Goal: Task Accomplishment & Management: Manage account settings

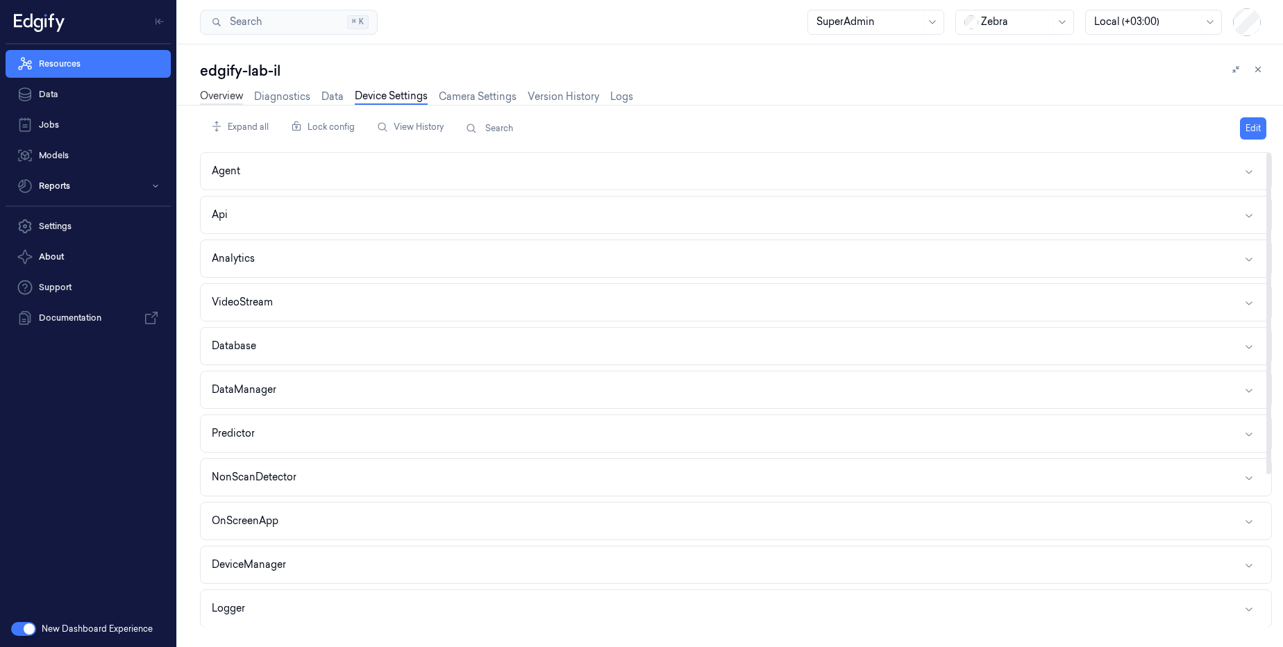
click at [219, 101] on link "Overview" at bounding box center [221, 97] width 43 height 16
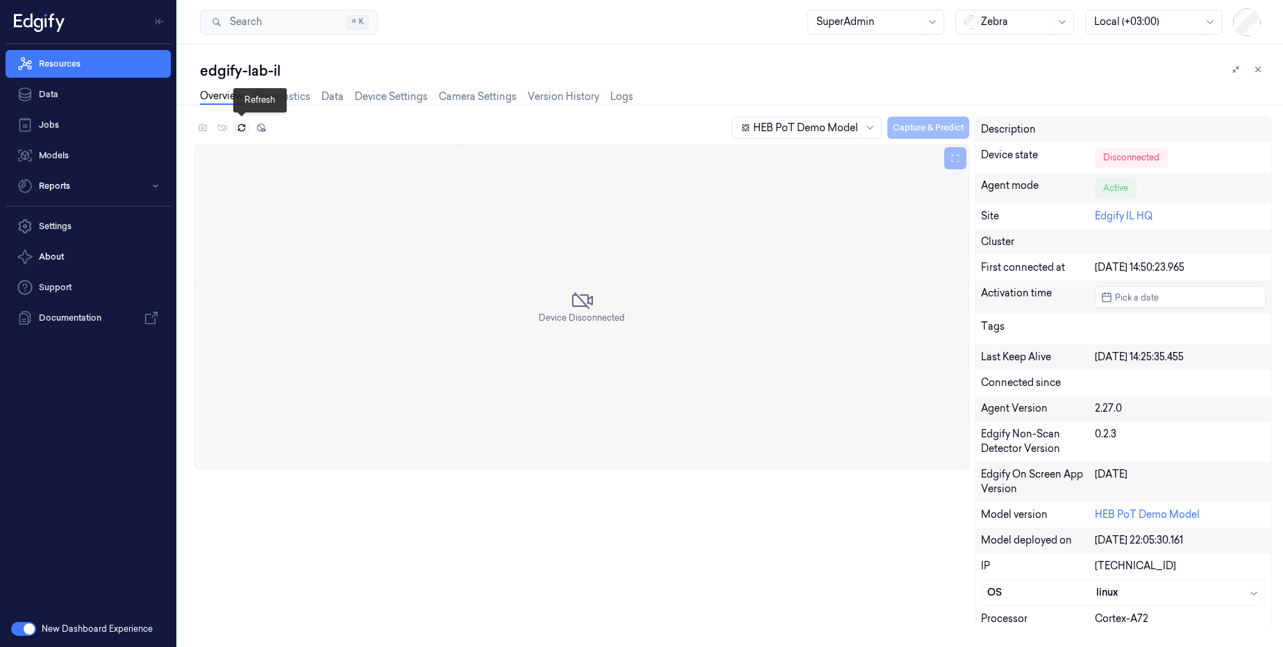
click at [244, 126] on icon at bounding box center [241, 125] width 6 height 3
click at [244, 128] on icon at bounding box center [242, 128] width 10 height 10
click at [242, 131] on icon at bounding box center [241, 129] width 6 height 3
click at [242, 133] on button at bounding box center [241, 127] width 17 height 17
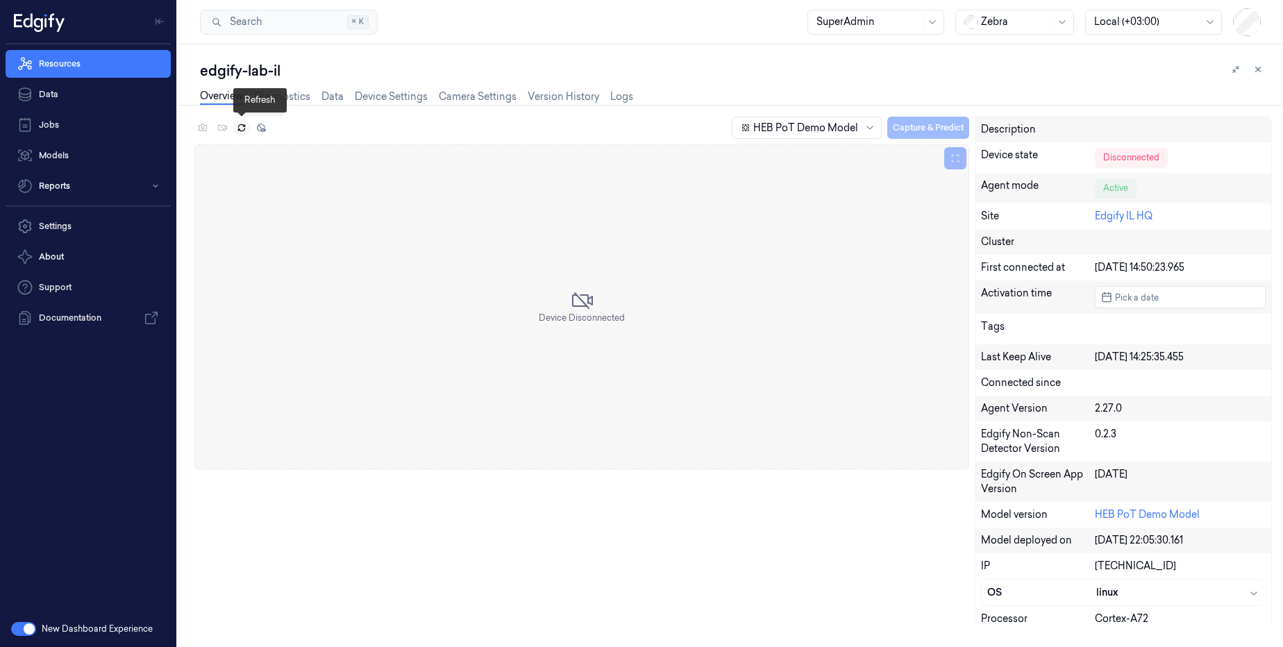
click at [242, 133] on button at bounding box center [241, 127] width 17 height 17
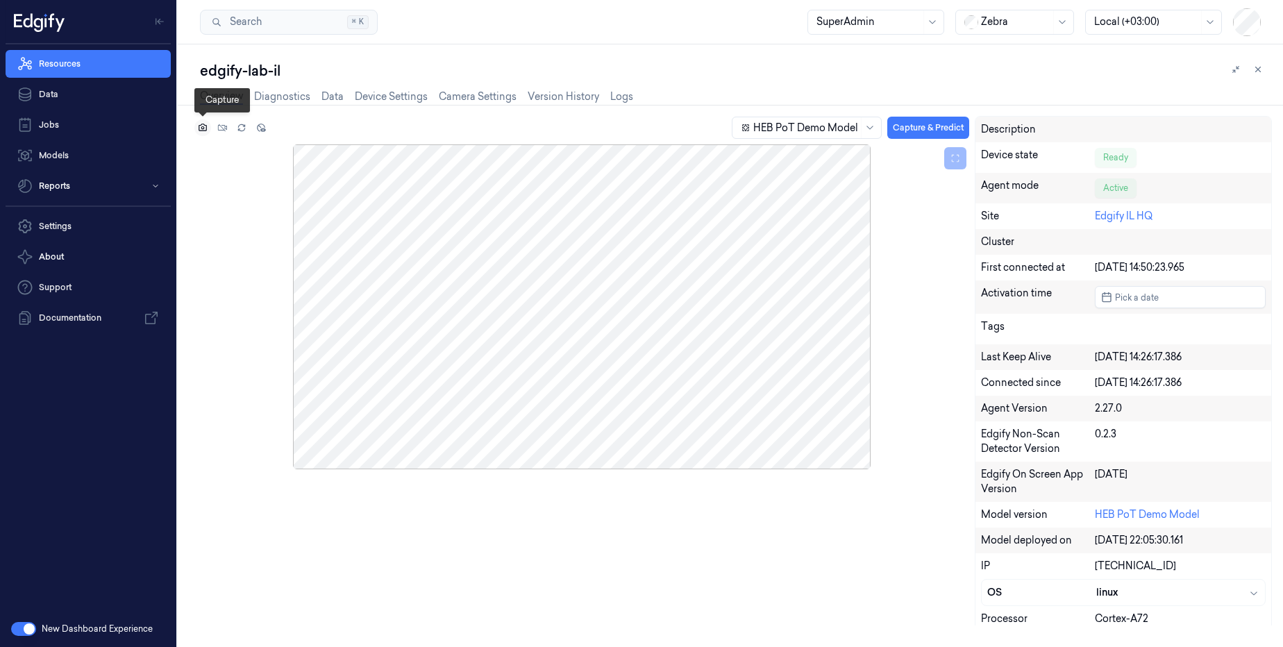
click at [201, 127] on icon at bounding box center [203, 128] width 10 height 10
click at [624, 256] on div at bounding box center [581, 306] width 775 height 325
click at [486, 95] on link "Camera Settings" at bounding box center [478, 97] width 78 height 16
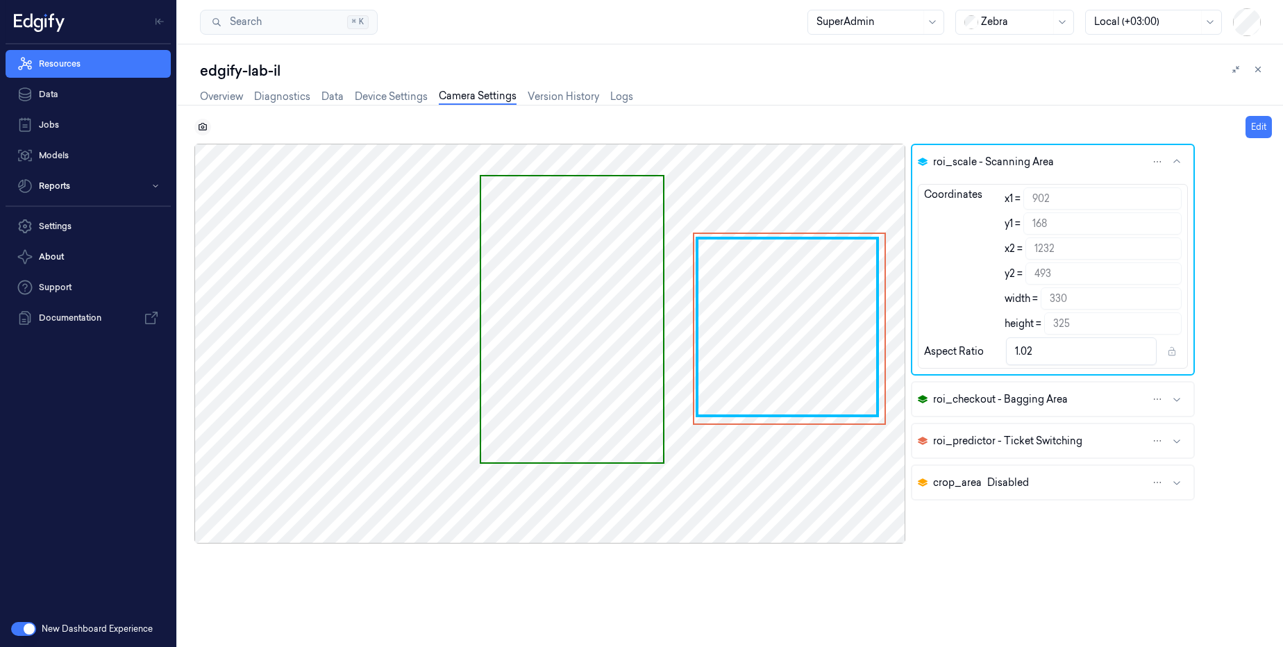
click at [197, 128] on button at bounding box center [202, 127] width 17 height 17
click at [200, 128] on icon at bounding box center [203, 127] width 10 height 10
click at [204, 127] on icon at bounding box center [202, 127] width 3 height 3
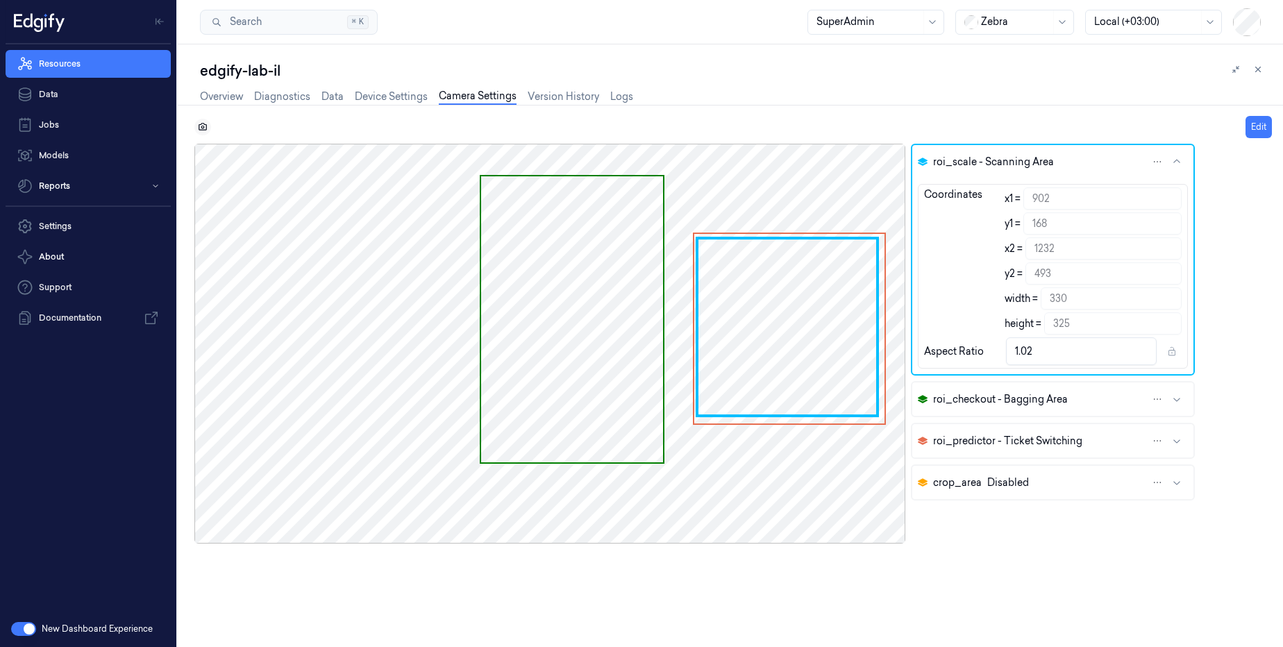
drag, startPoint x: 187, startPoint y: 131, endPoint x: 200, endPoint y: 128, distance: 13.5
click at [187, 131] on div "Edit roi_scale - Scanning Area Coordinates x1 = 902 y1 = 168 x2 = 1232 y2 = 493…" at bounding box center [727, 381] width 1111 height 531
click at [200, 128] on icon at bounding box center [203, 127] width 10 height 10
click at [201, 126] on icon at bounding box center [203, 127] width 10 height 10
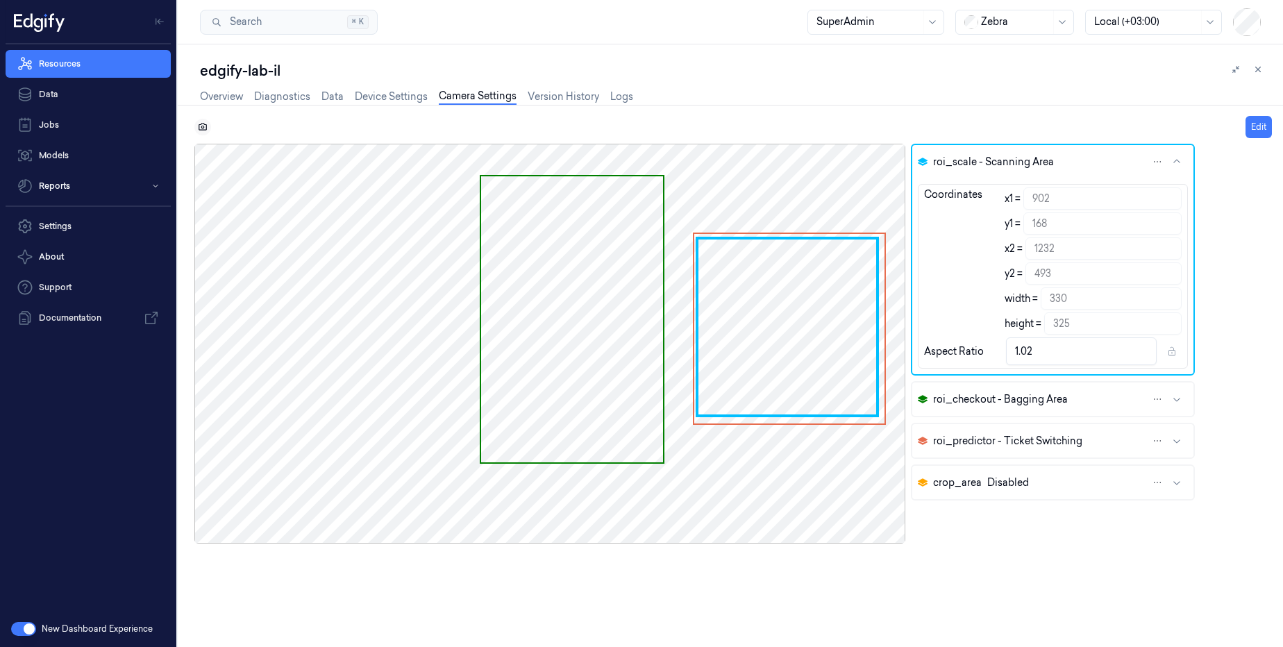
click at [201, 126] on icon at bounding box center [202, 127] width 3 height 3
click at [208, 126] on button at bounding box center [202, 127] width 17 height 17
click at [207, 126] on icon at bounding box center [203, 127] width 10 height 10
click at [194, 128] on button at bounding box center [202, 127] width 17 height 17
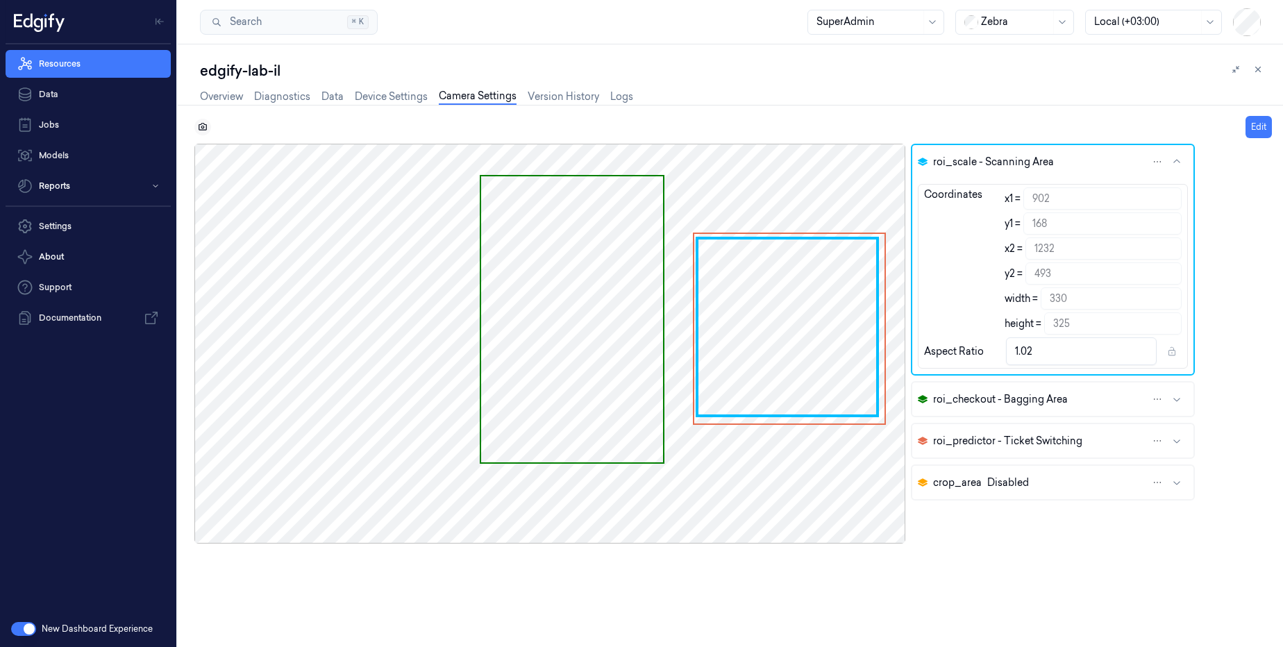
click at [208, 126] on button at bounding box center [202, 127] width 17 height 17
click at [208, 128] on button at bounding box center [202, 127] width 17 height 17
click at [201, 127] on div "Edit" at bounding box center [733, 127] width 1078 height 22
drag, startPoint x: 201, startPoint y: 127, endPoint x: 276, endPoint y: 131, distance: 75.8
click at [204, 127] on div "Edit" at bounding box center [733, 127] width 1078 height 22
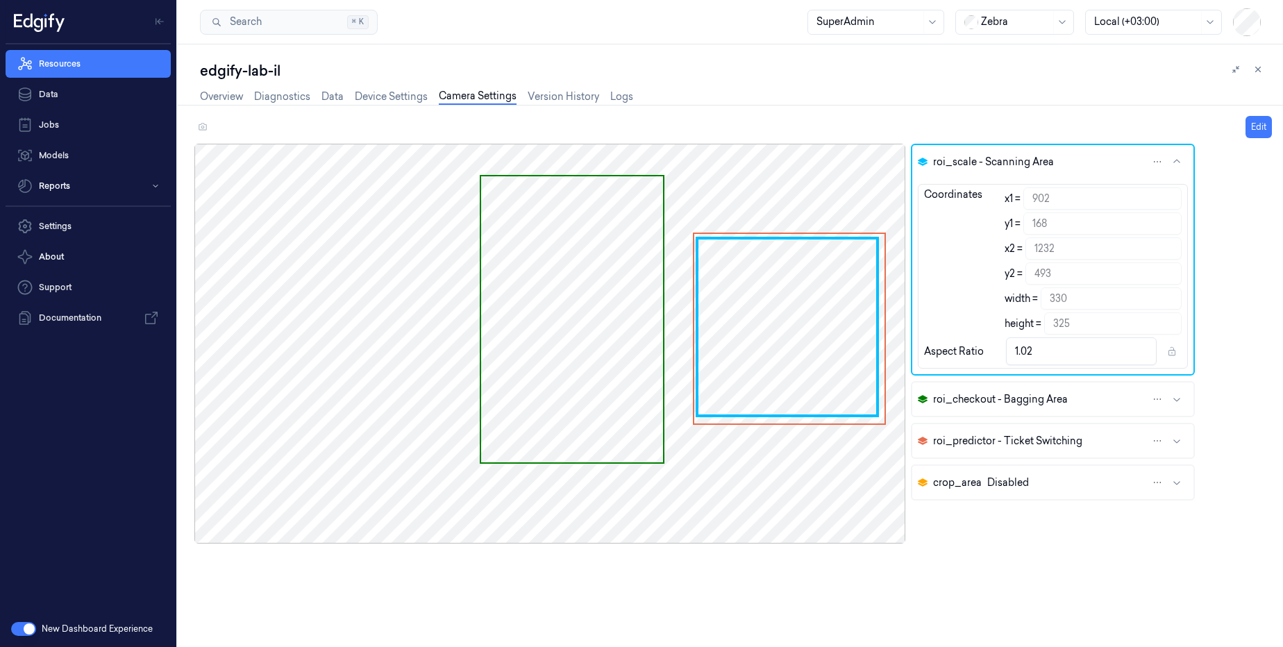
click at [283, 130] on div "Edit" at bounding box center [733, 127] width 1078 height 22
click at [377, 103] on link "Device Settings" at bounding box center [391, 97] width 73 height 16
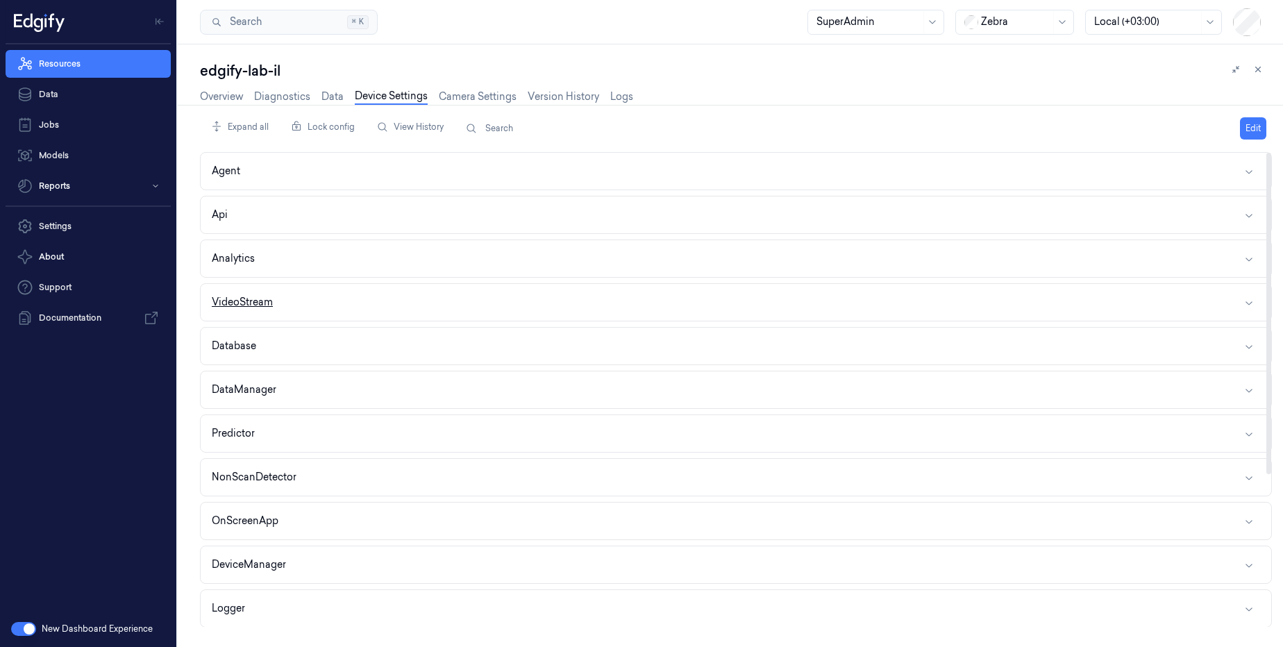
click at [286, 295] on button "VideoStream" at bounding box center [736, 302] width 1071 height 37
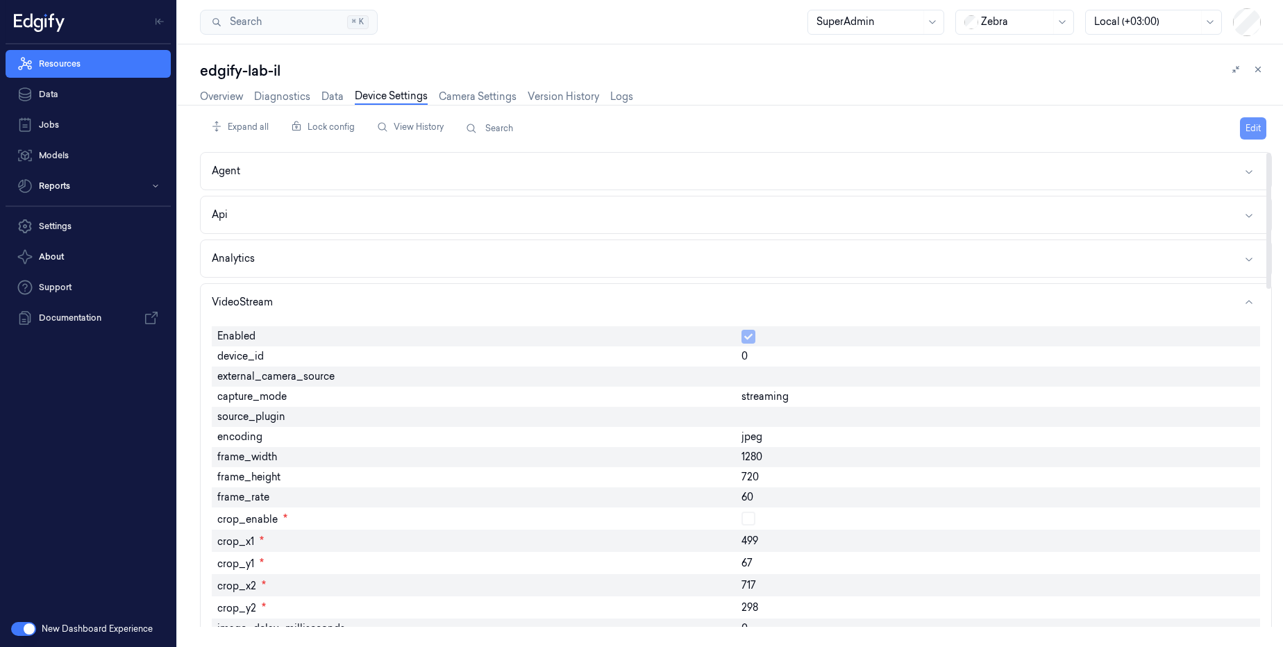
click at [1261, 129] on button "Edit" at bounding box center [1253, 128] width 26 height 22
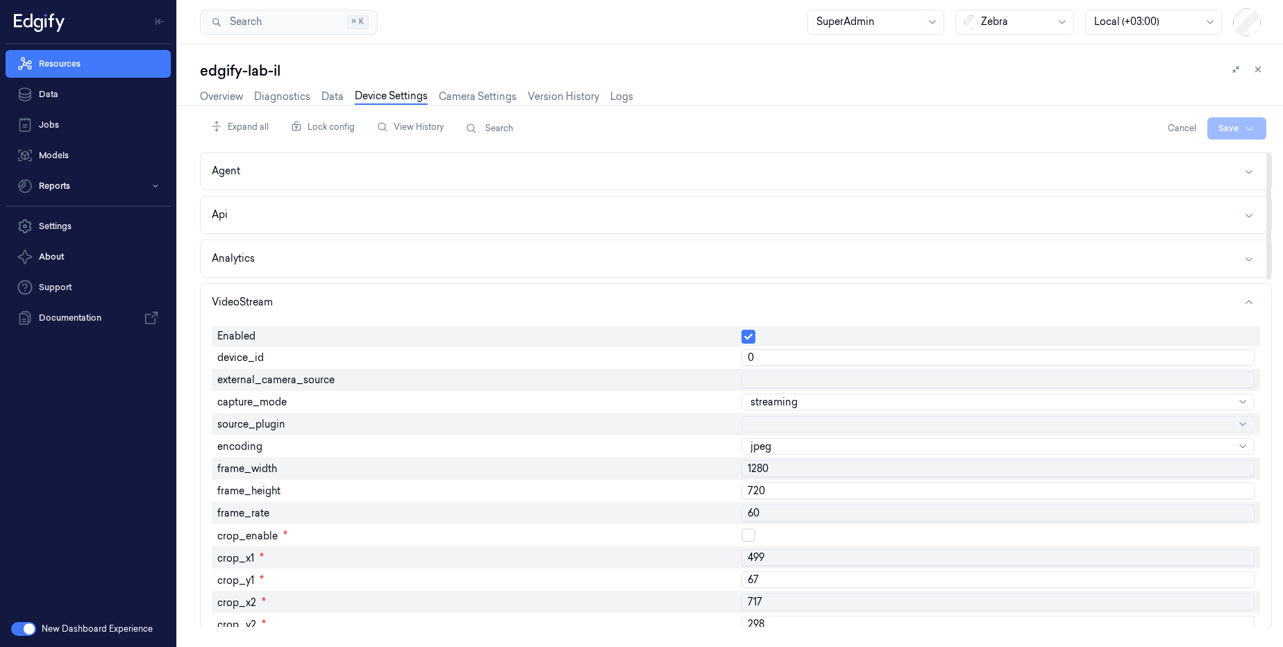
click at [772, 513] on input "60" at bounding box center [998, 513] width 513 height 17
click at [782, 444] on div at bounding box center [991, 447] width 481 height 15
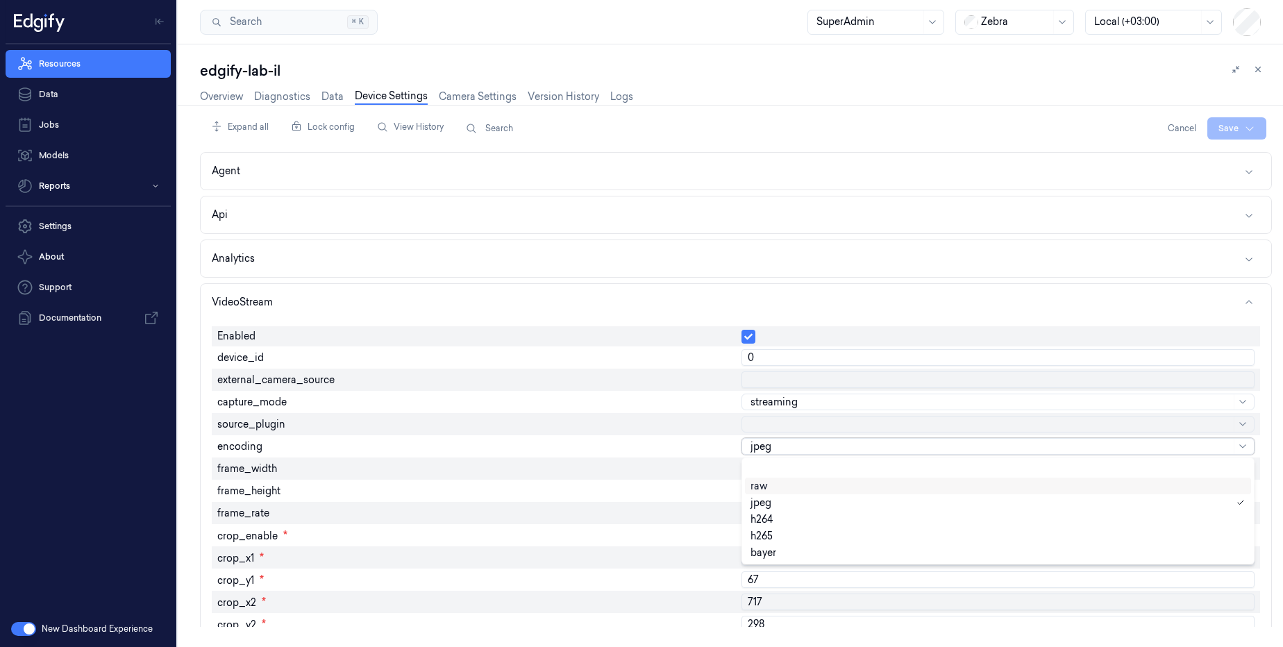
click at [774, 487] on div "raw" at bounding box center [998, 486] width 495 height 8
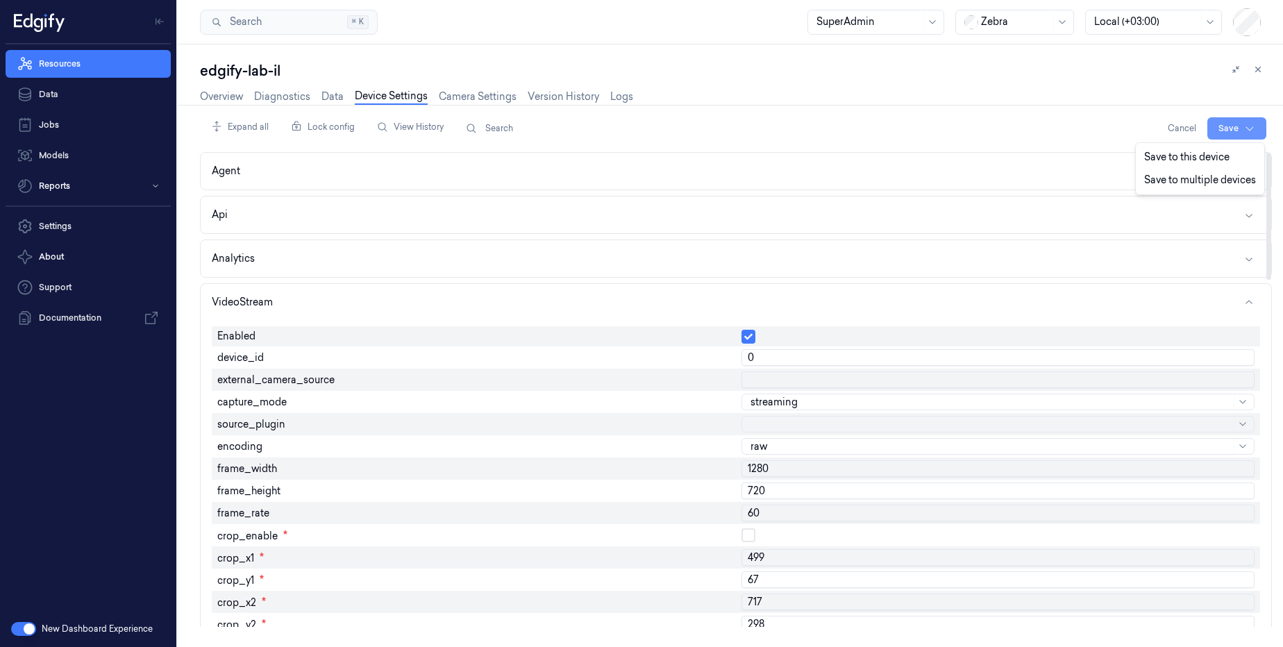
click at [1217, 126] on html "Resources Data Jobs Models Reports Settings About Support Documentation New Das…" at bounding box center [641, 323] width 1283 height 647
click at [1174, 153] on div "Save to this device" at bounding box center [1200, 157] width 123 height 23
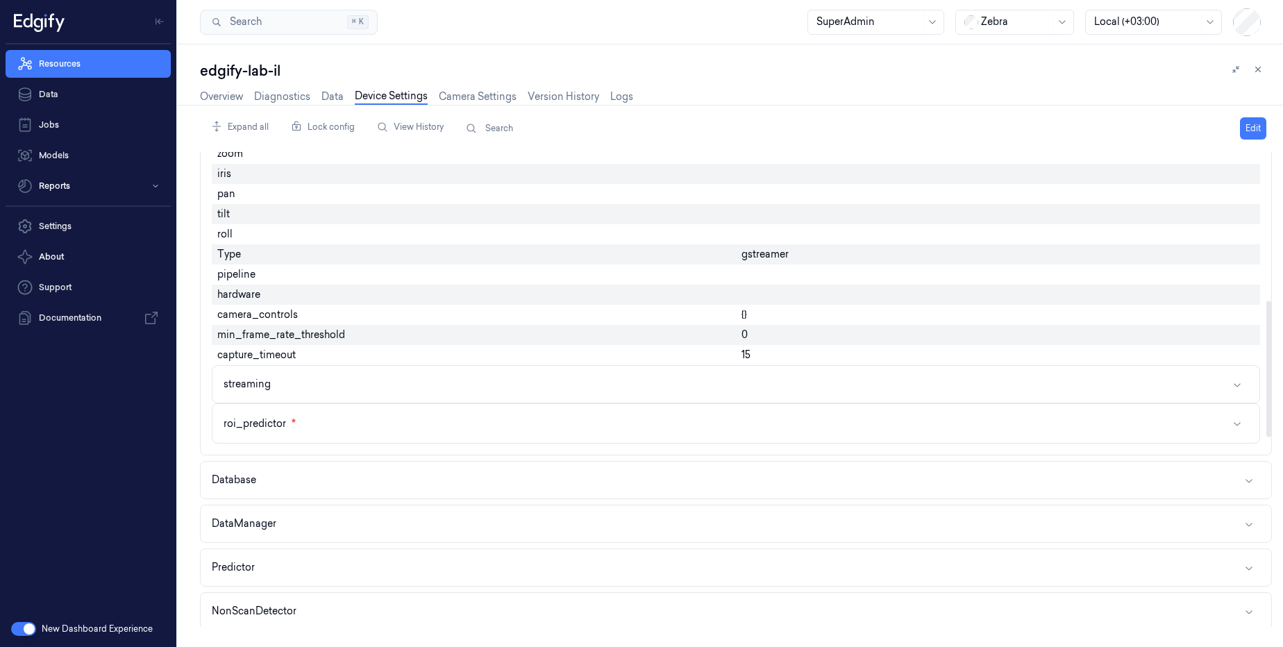
scroll to position [833, 0]
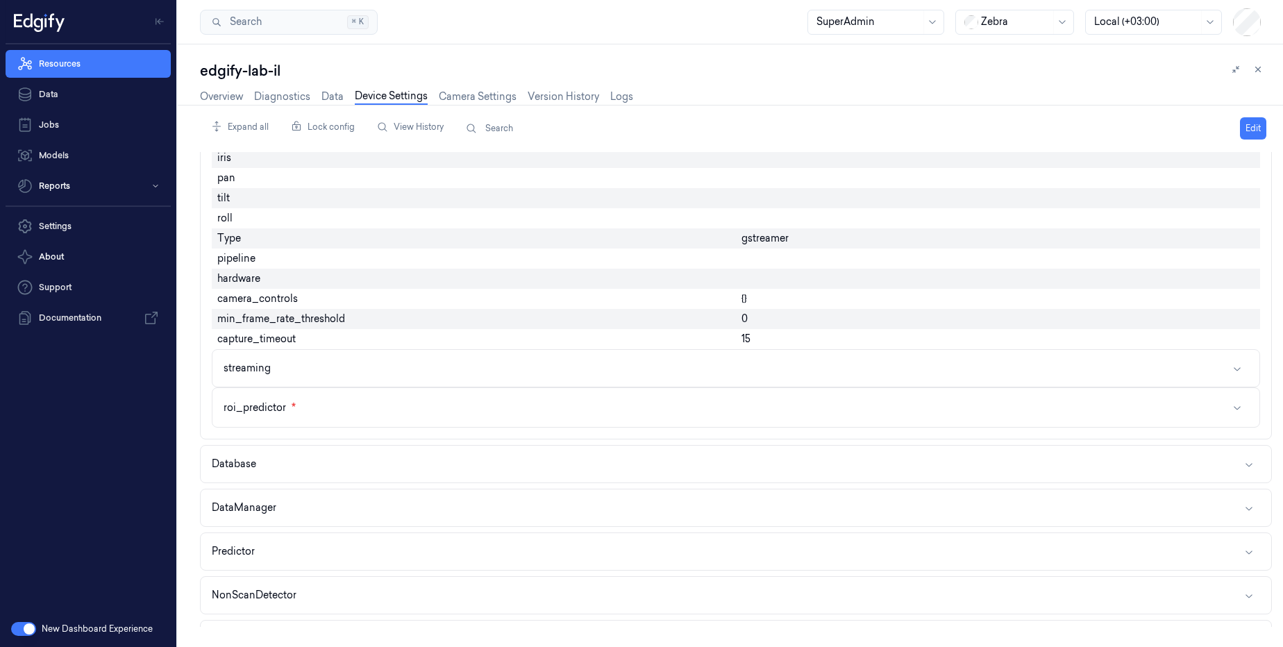
click at [221, 105] on div "Expand all Lock config View History Search Edit Agent Api Analytics VideoStream…" at bounding box center [736, 376] width 1072 height 542
click at [227, 99] on link "Overview" at bounding box center [221, 97] width 43 height 16
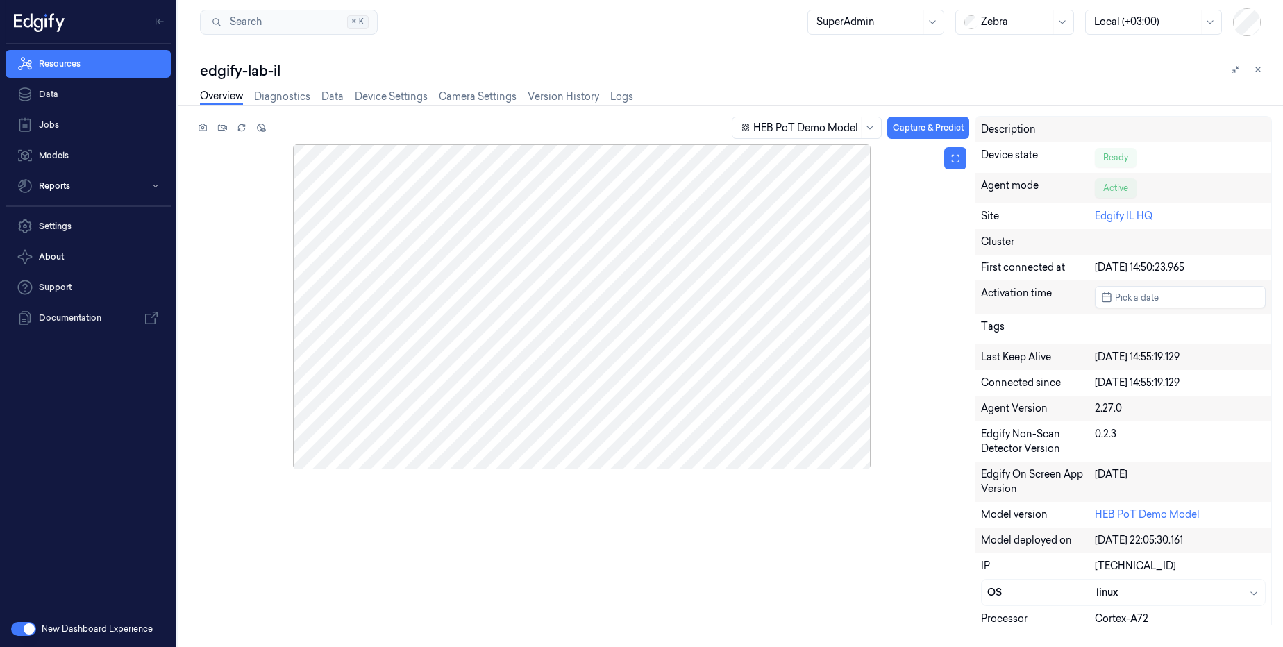
click at [626, 269] on div at bounding box center [581, 306] width 775 height 325
click at [625, 269] on div at bounding box center [581, 306] width 775 height 325
click at [489, 99] on link "Camera Settings" at bounding box center [478, 97] width 78 height 16
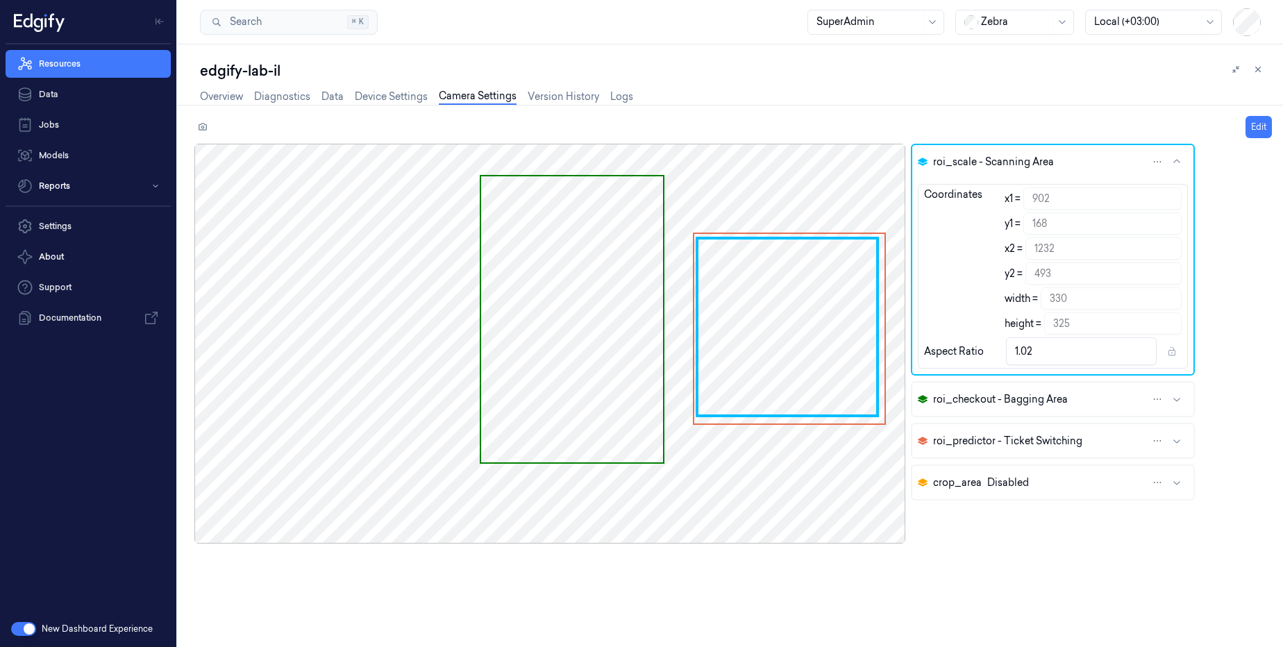
click at [794, 355] on div at bounding box center [549, 344] width 711 height 400
click at [1265, 127] on button "Edit" at bounding box center [1259, 127] width 26 height 22
type input "901"
type input "1231"
type input "893"
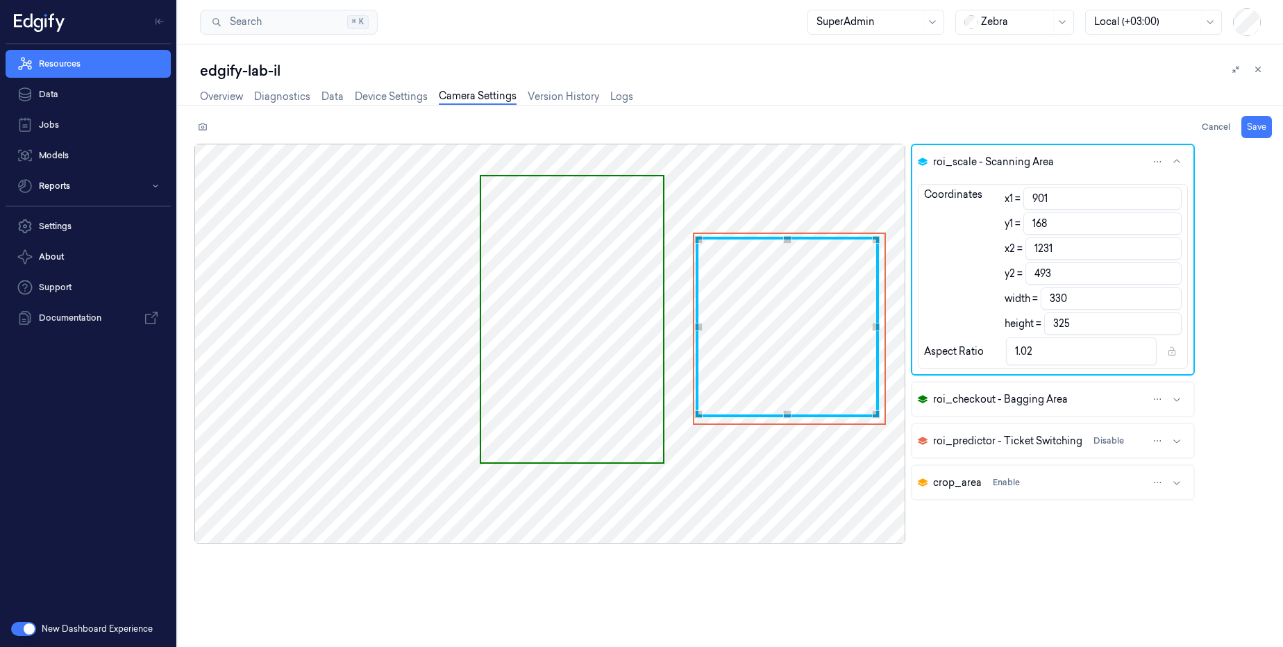
type input "167"
type input "1223"
type input "492"
type input "875"
type input "162"
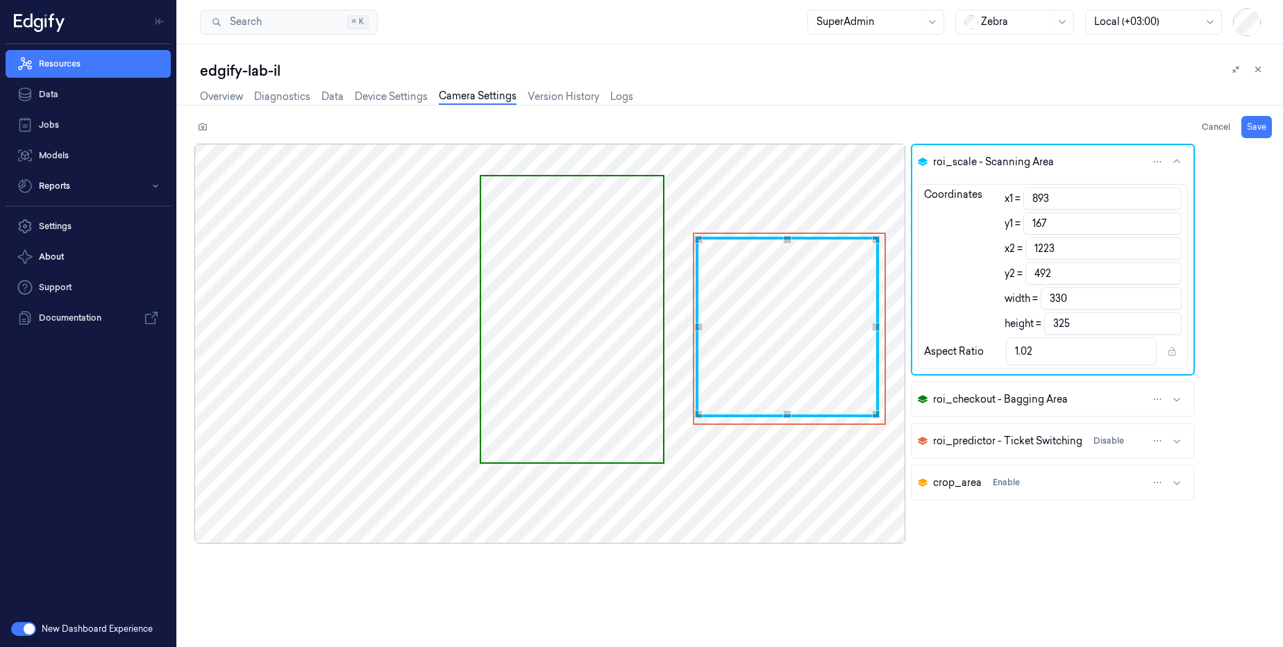
type input "1205"
type input "487"
type input "833"
type input "151"
type input "1163"
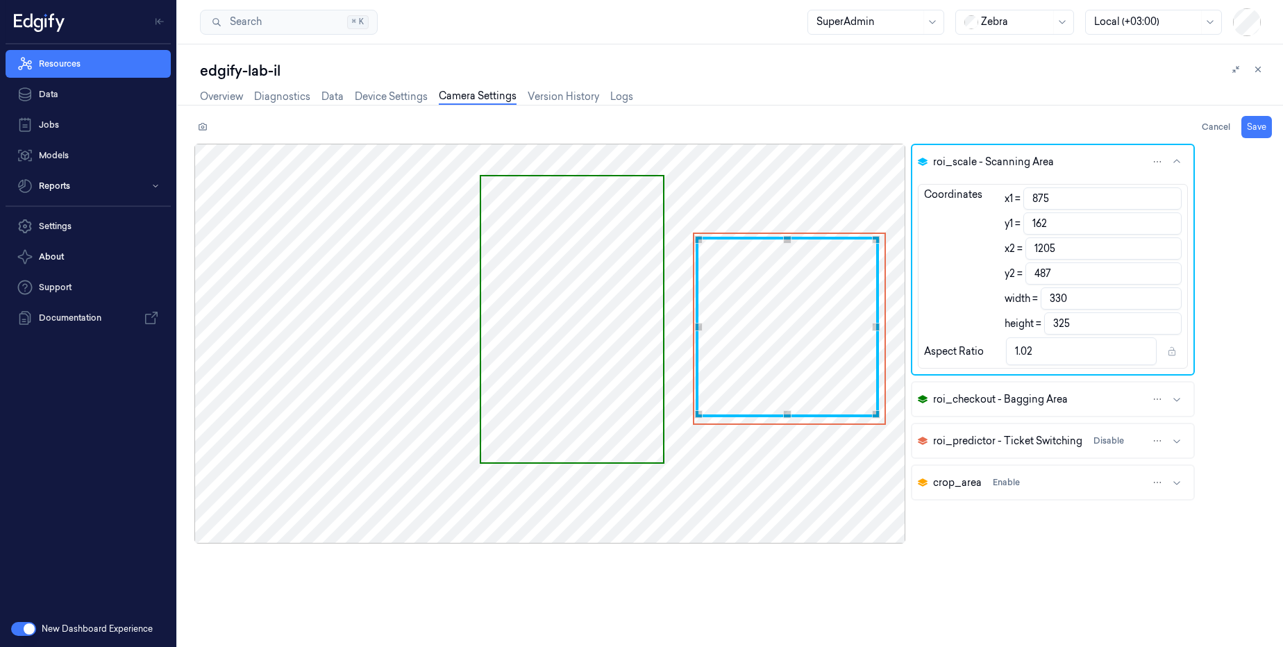
type input "476"
type input "760"
type input "126"
type input "1090"
type input "451"
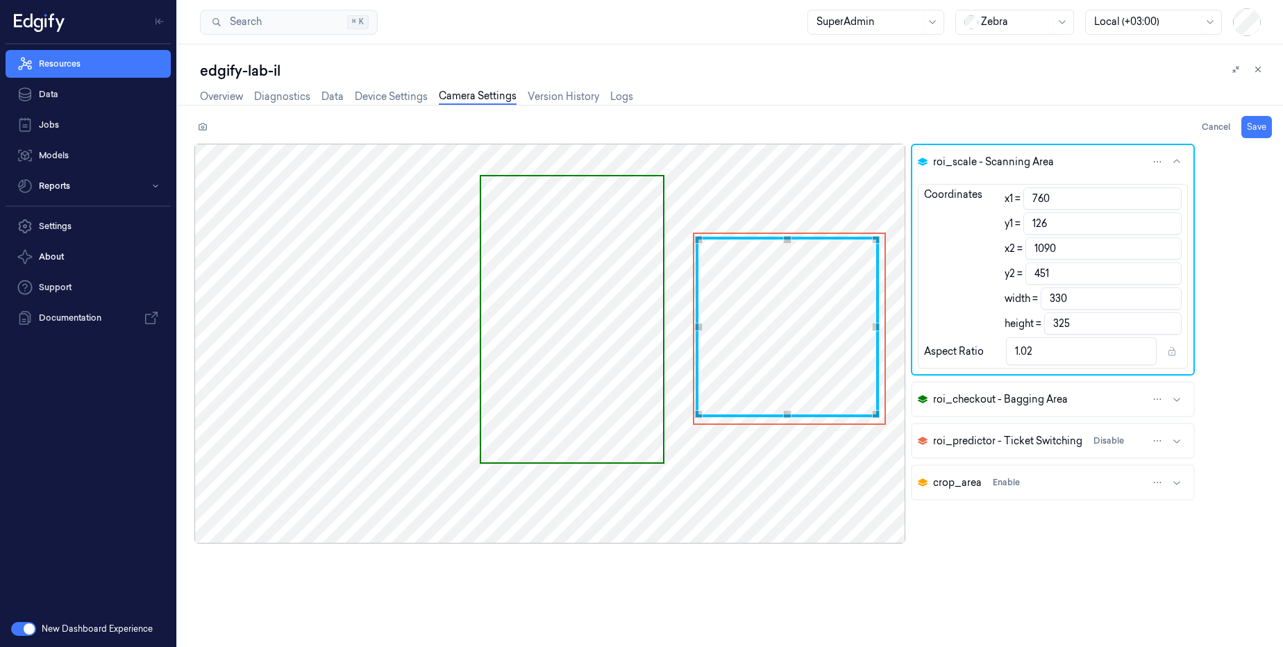
type input "685"
type input "99"
type input "1015"
type input "424"
type input "605"
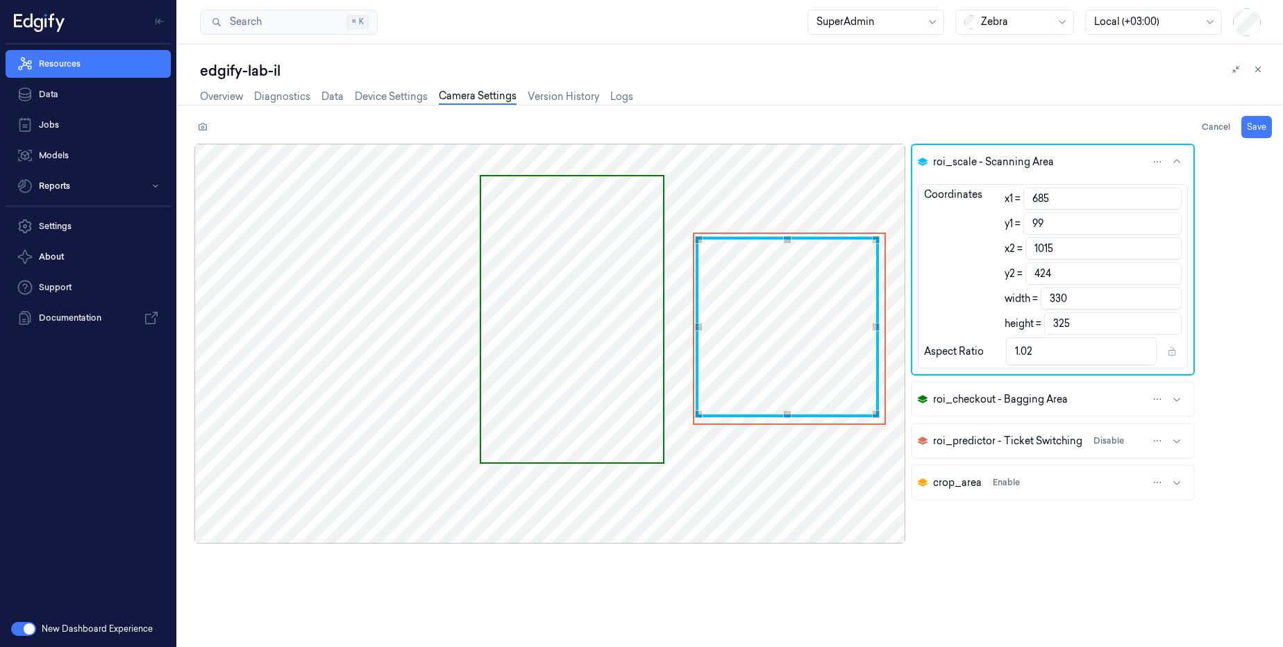
type input "76"
type input "935"
type input "401"
type input "562"
type input "64"
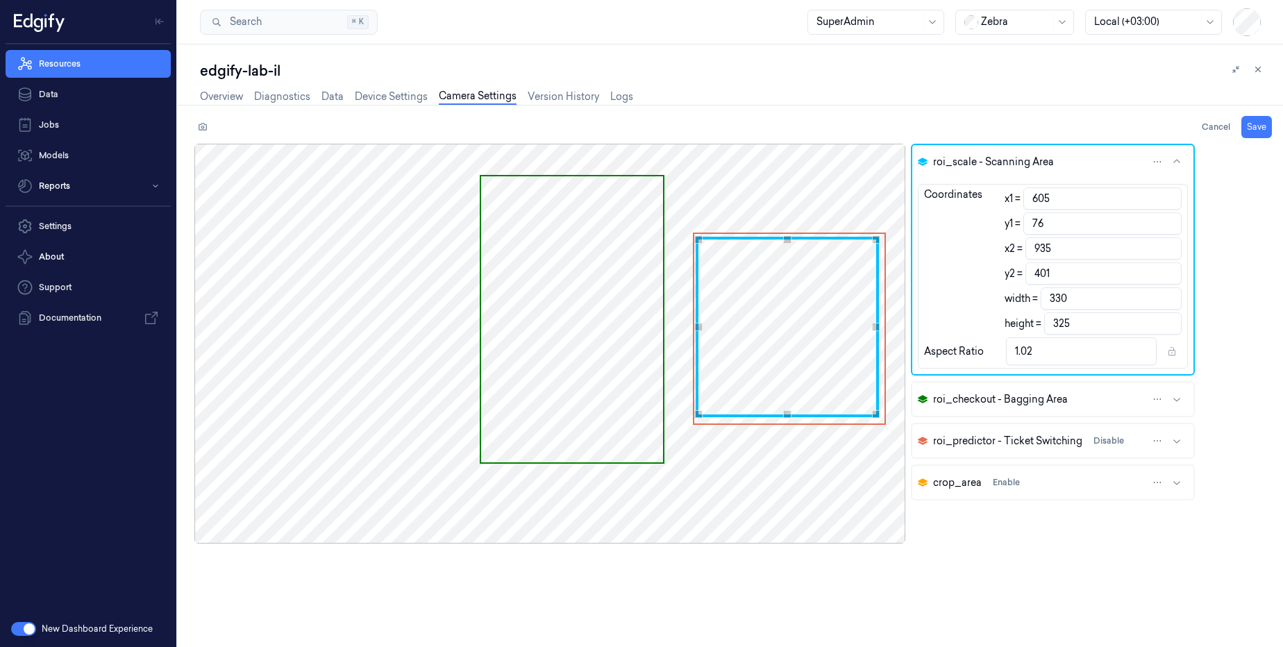
type input "892"
type input "389"
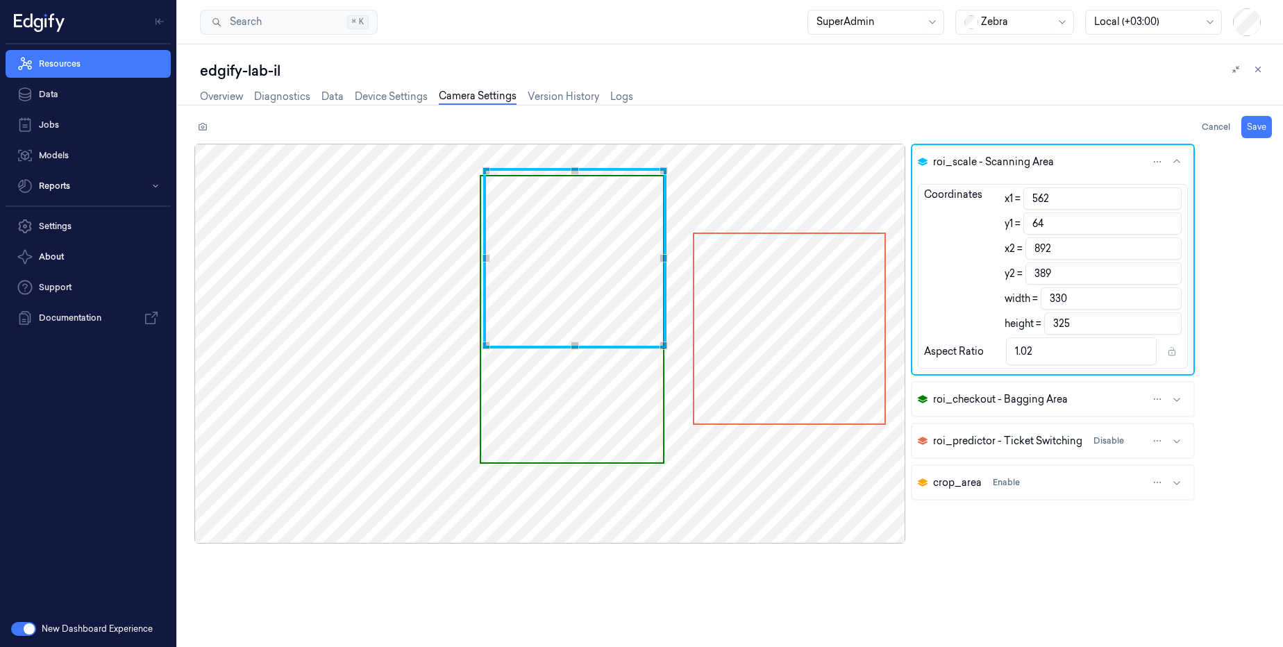
type input "520"
type input "44"
type input "850"
type input "369"
type input "517"
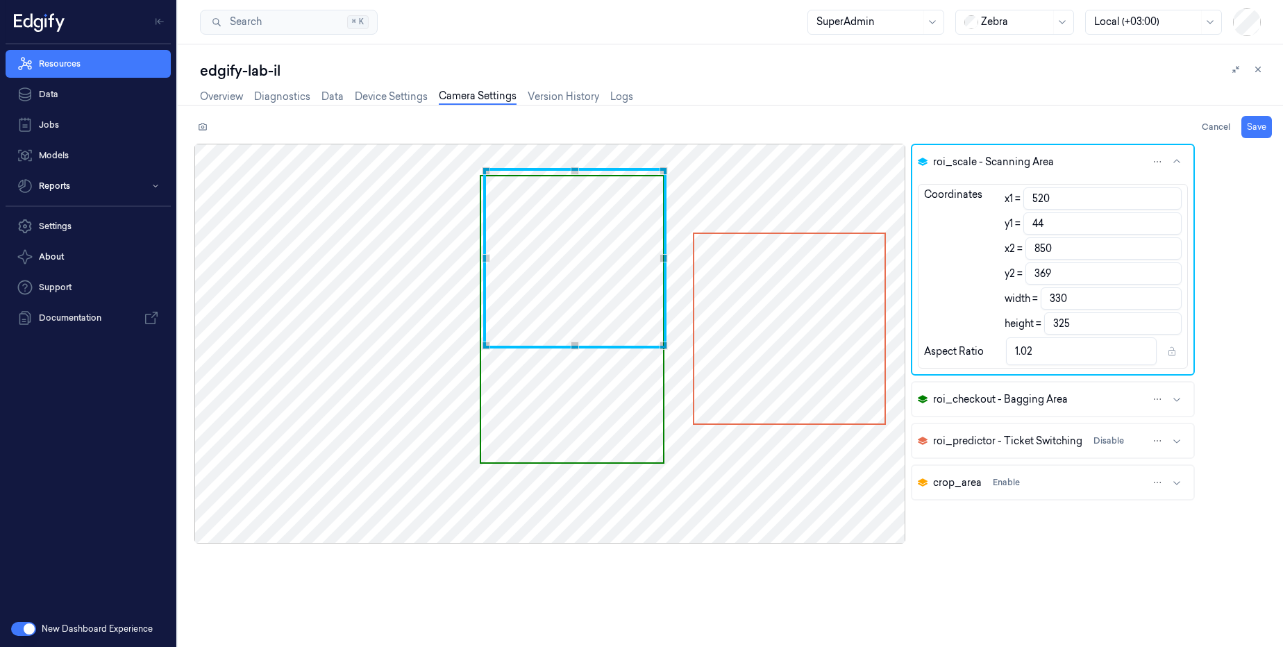
type input "41"
type input "847"
type input "366"
type input "516"
type input "39"
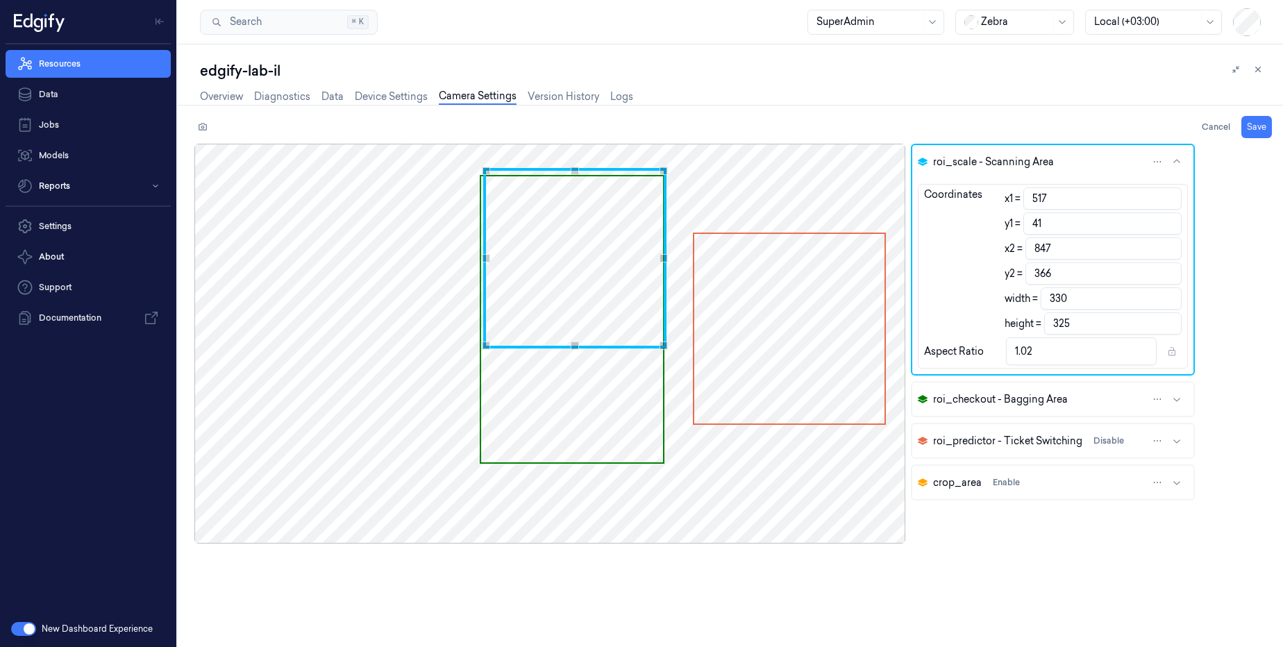
type input "846"
type input "364"
type input "38"
type input "363"
type input "515"
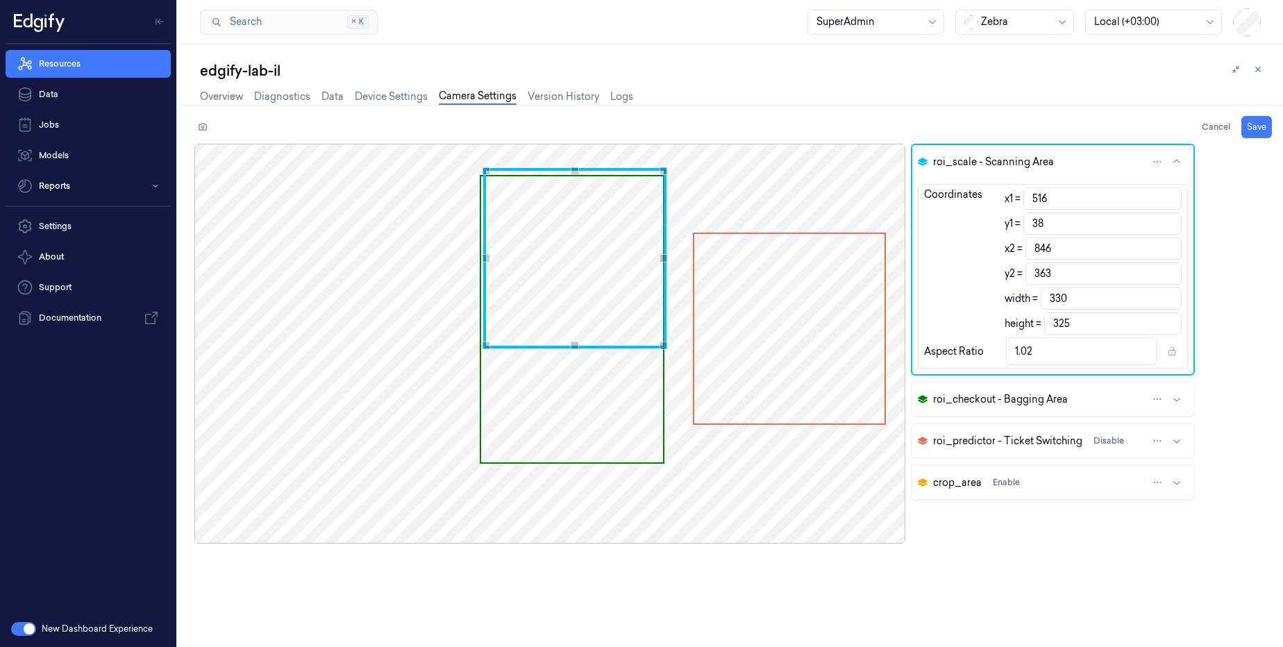
type input "845"
type input "511"
type input "37"
type input "841"
type input "362"
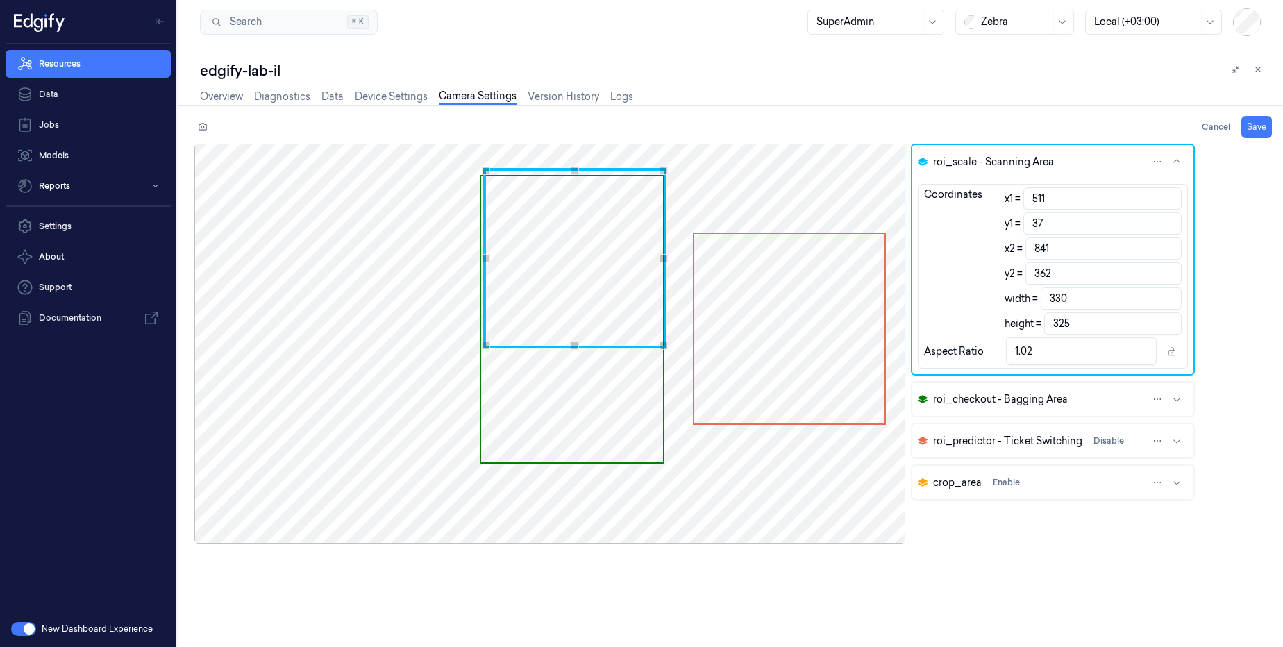
type input "505"
type input "835"
type input "498"
type input "828"
type input "491"
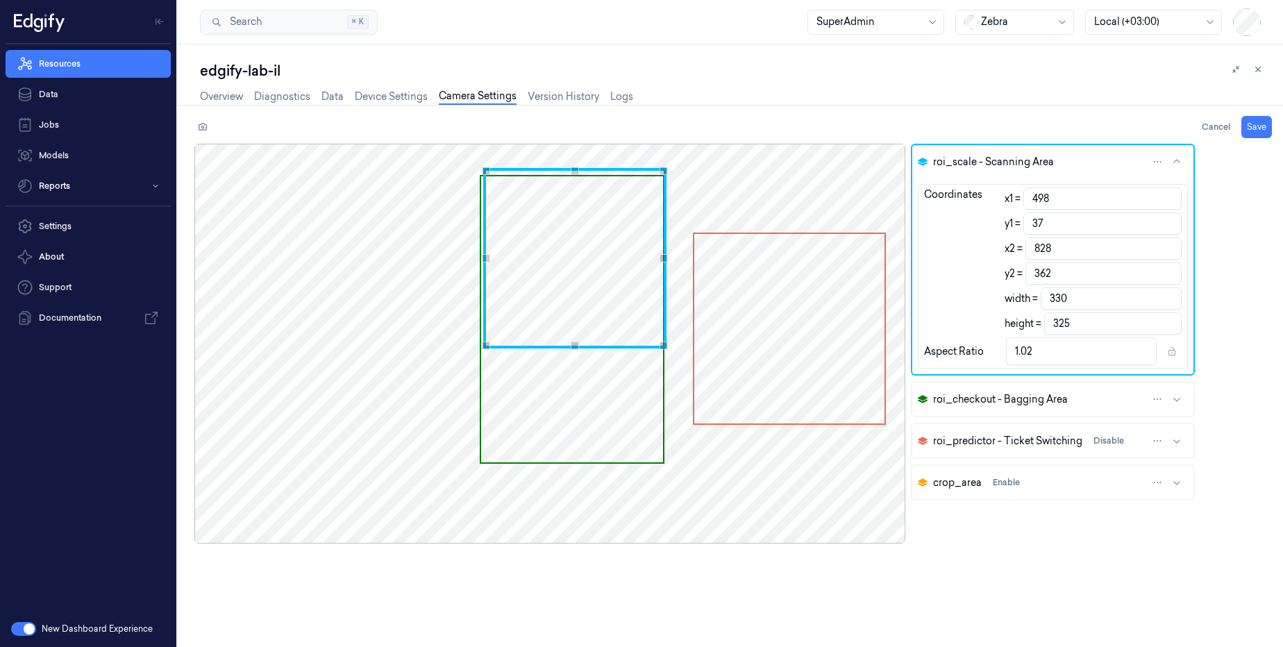
type input "821"
type input "488"
type input "38"
type input "818"
type input "363"
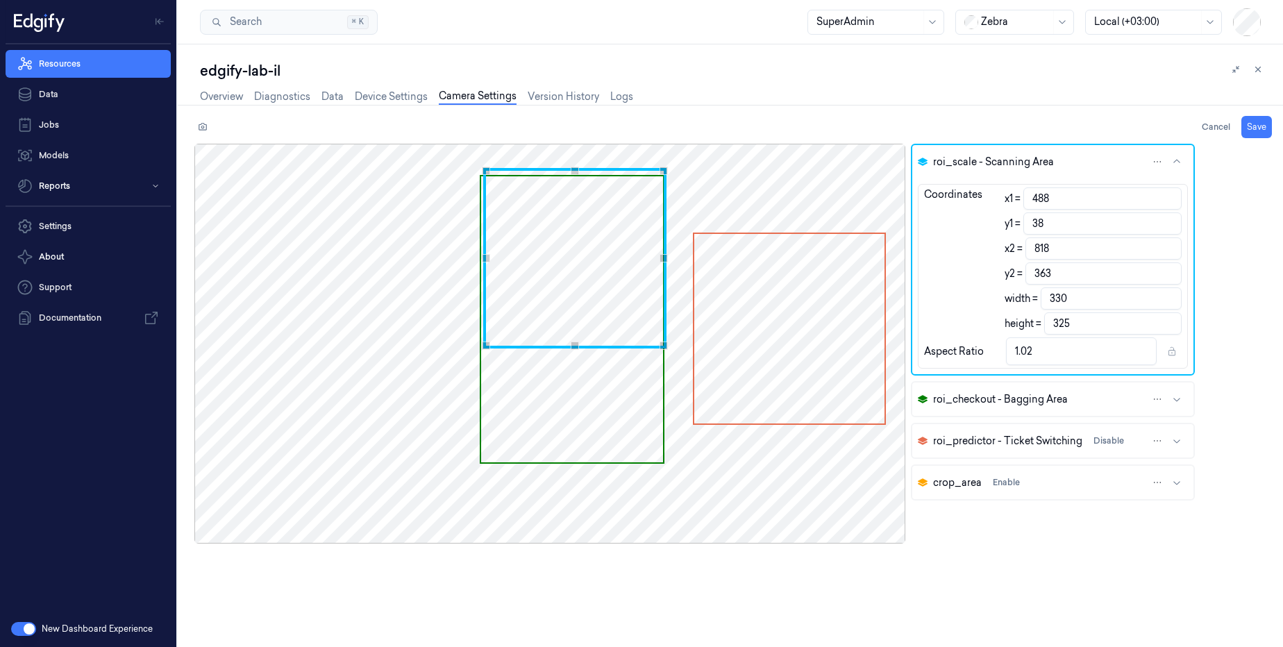
type input "487"
type input "817"
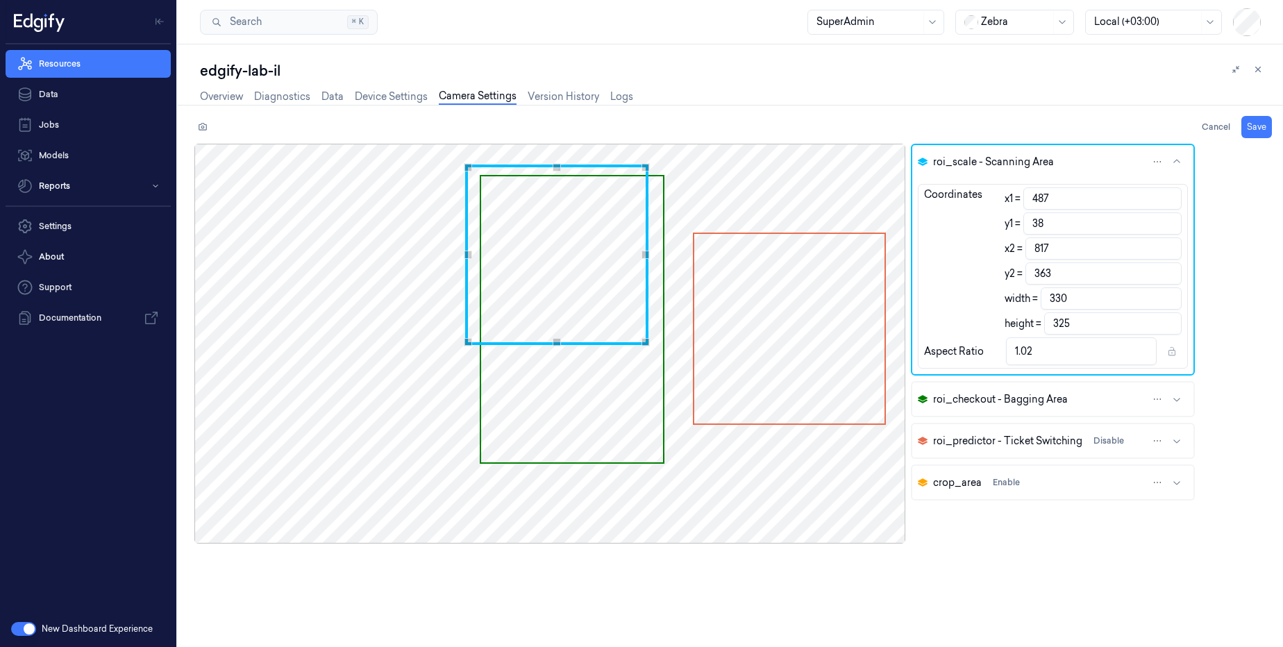
type input "43"
type input "368"
type input "490"
type input "47"
type input "820"
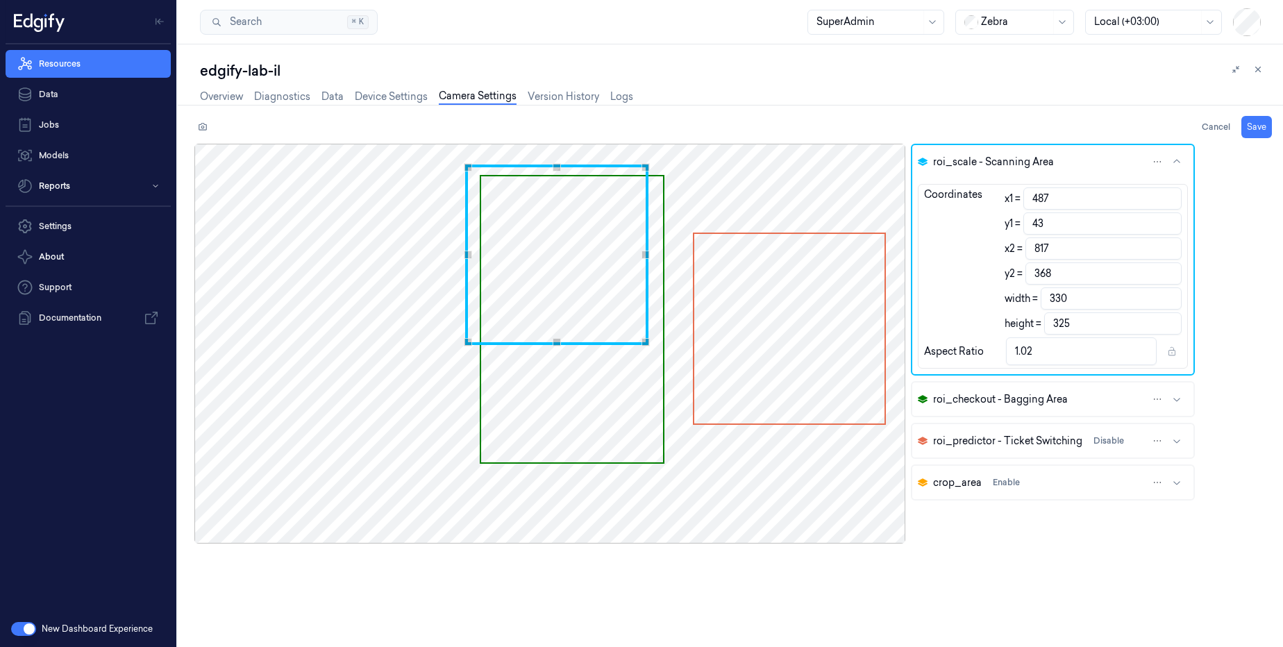
type input "372"
type input "493"
type input "51"
type input "823"
type input "376"
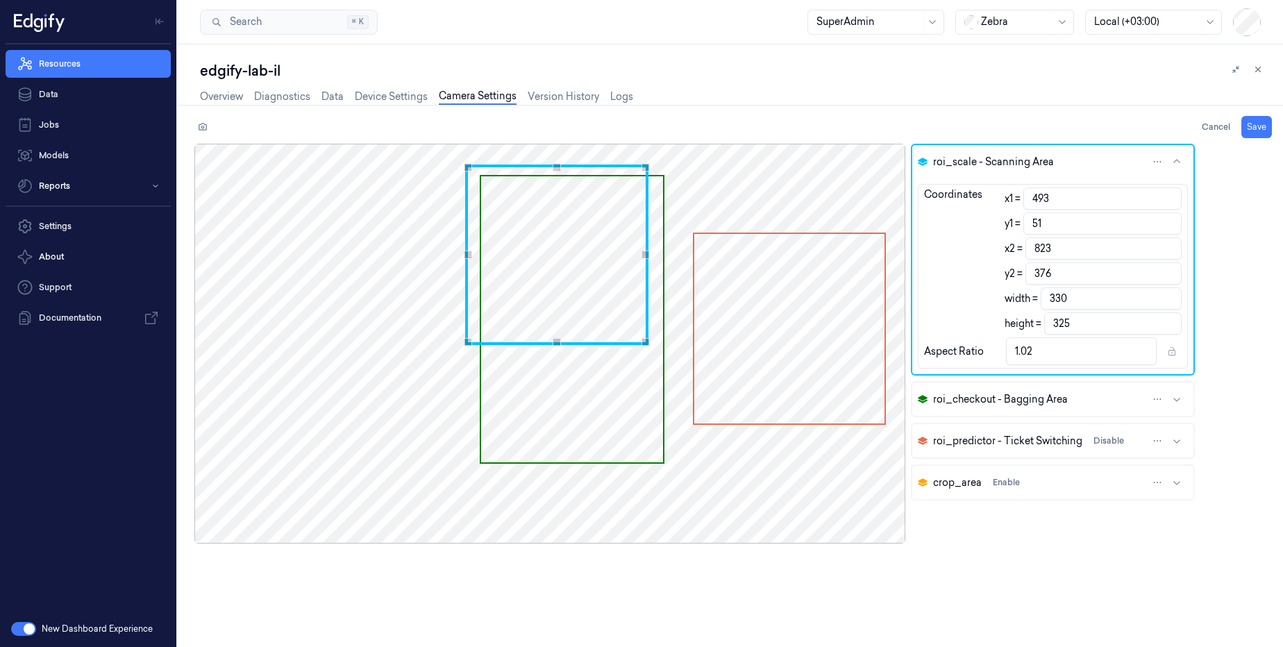
type input "502"
type input "53"
type input "832"
type input "378"
type input "506"
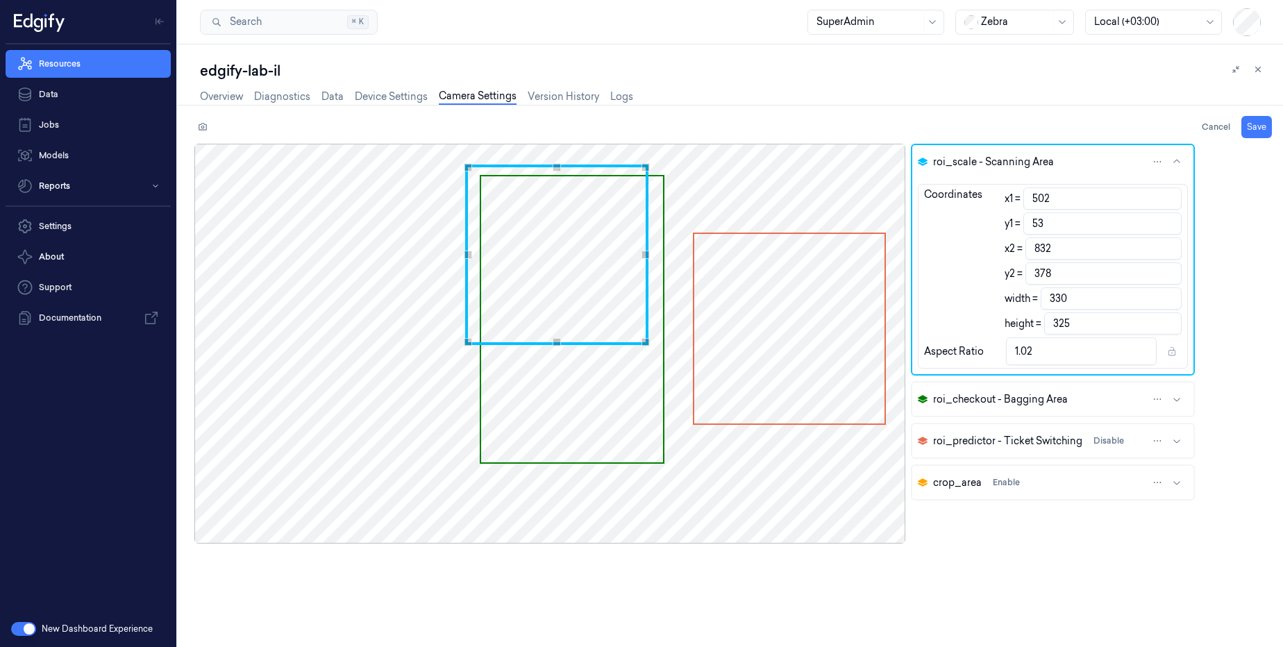
type input "836"
type input "518"
type input "848"
type input "522"
type input "52"
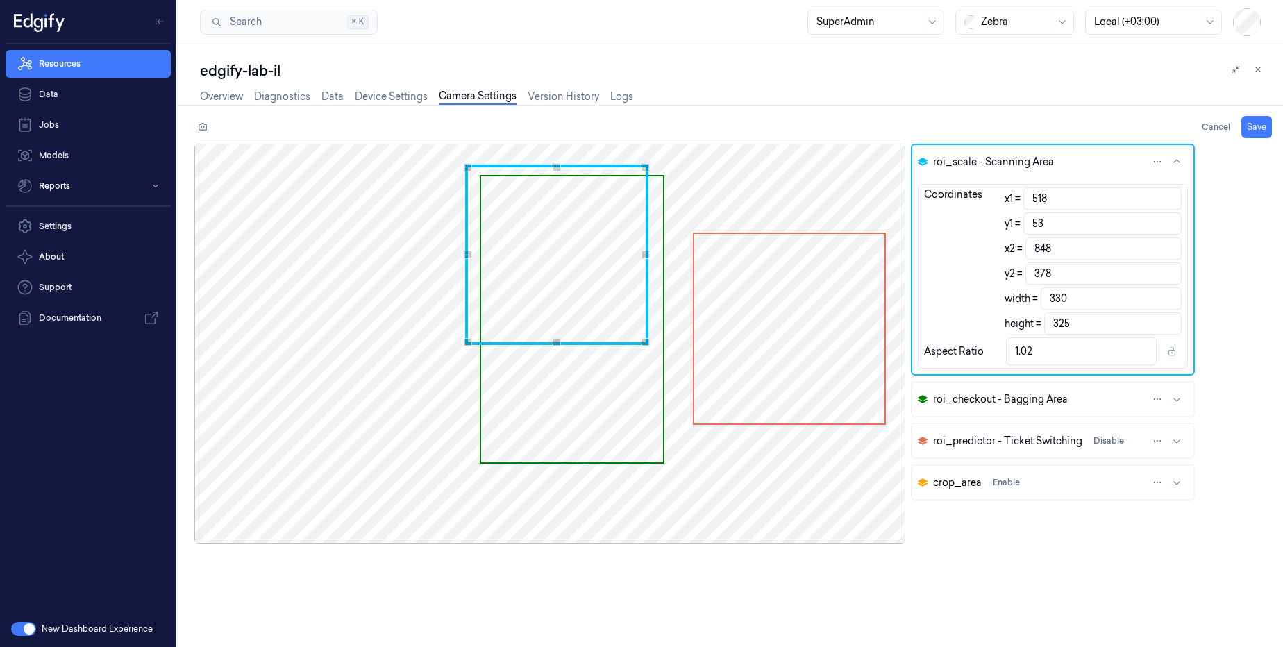
type input "852"
type input "377"
type input "523"
type input "853"
type input "51"
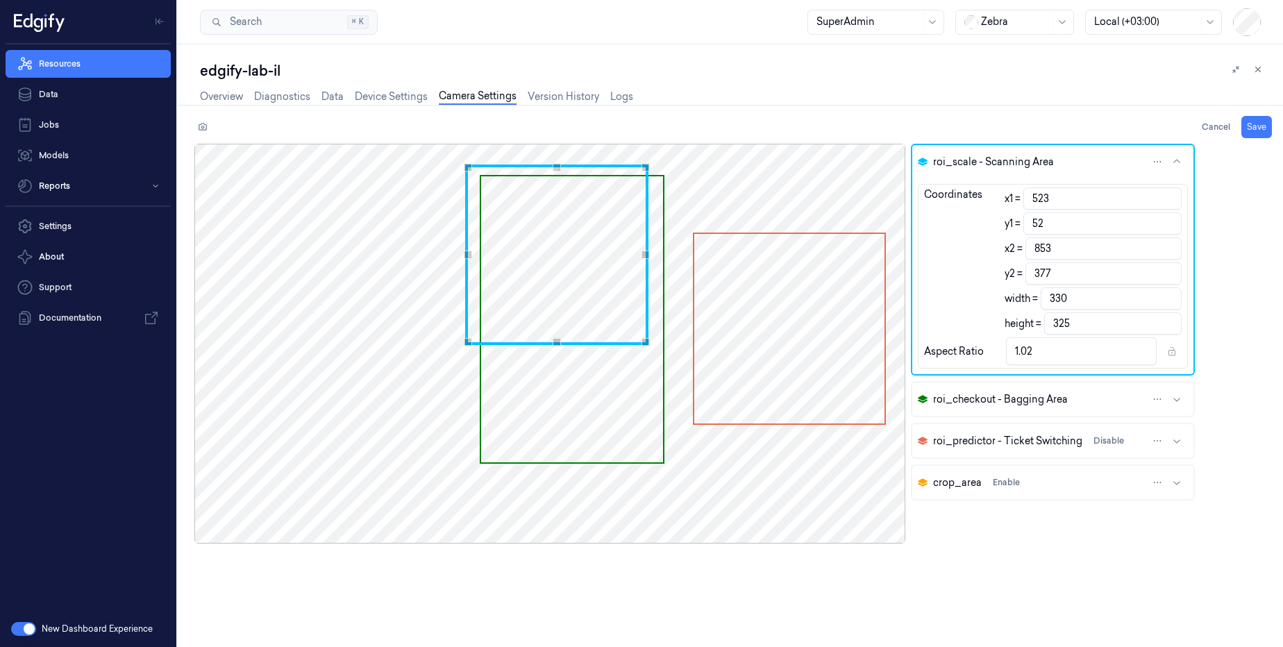
type input "376"
type input "525"
type input "855"
type input "526"
type input "48"
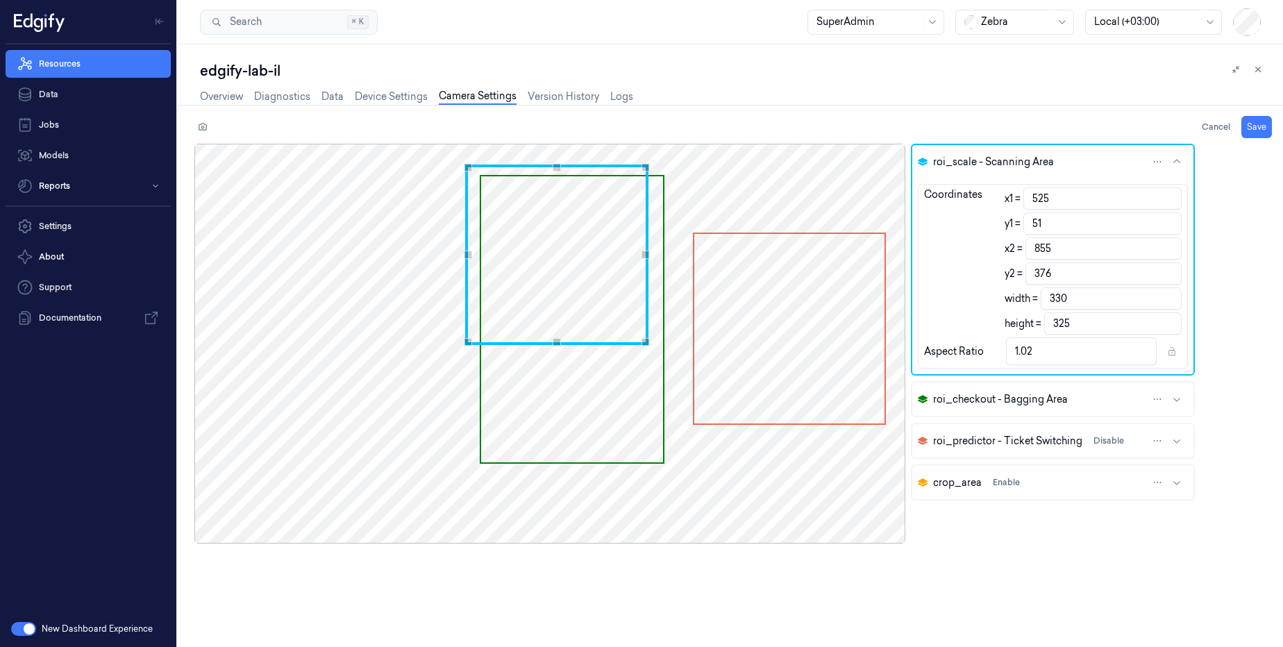
type input "856"
type input "373"
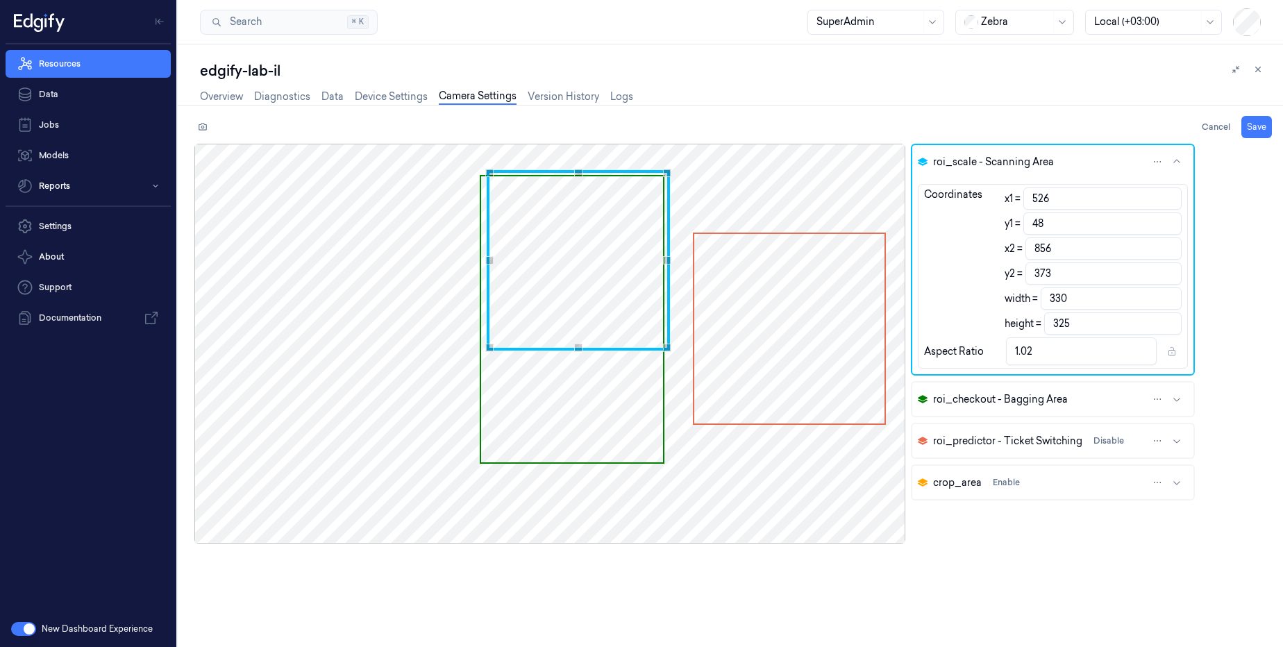
type input "532"
type input "46"
type input "862"
type input "371"
type input "536"
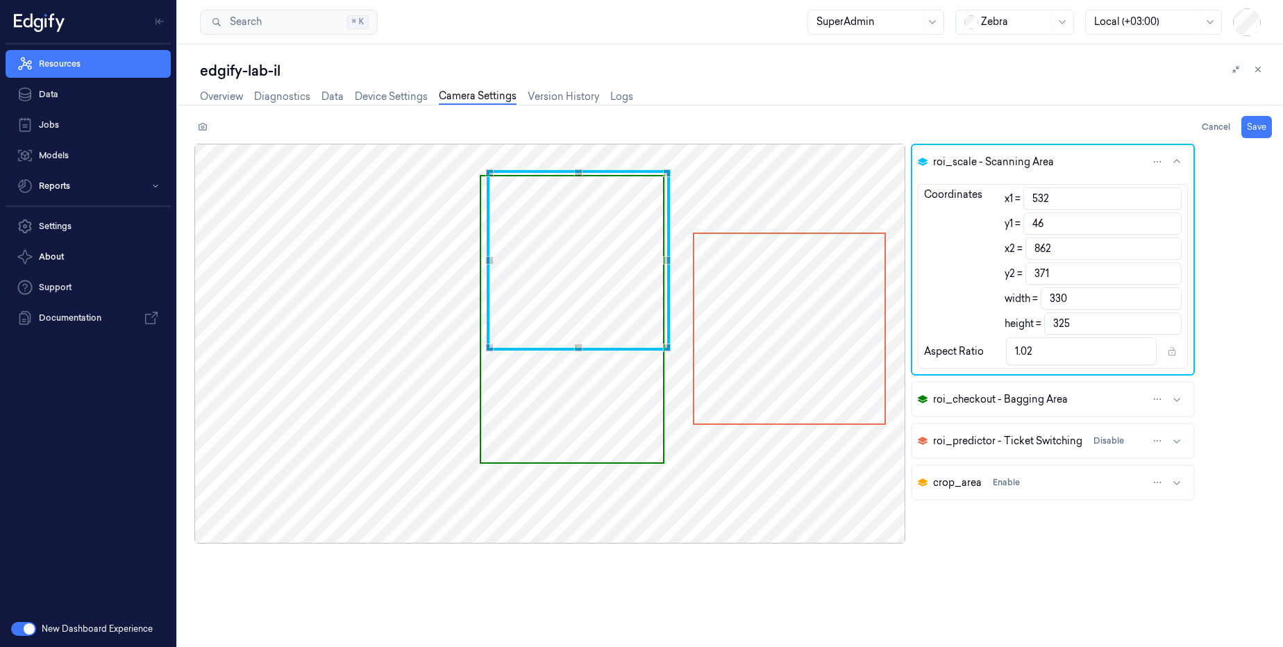
type input "43"
type input "866"
type input "368"
type input "538"
type input "868"
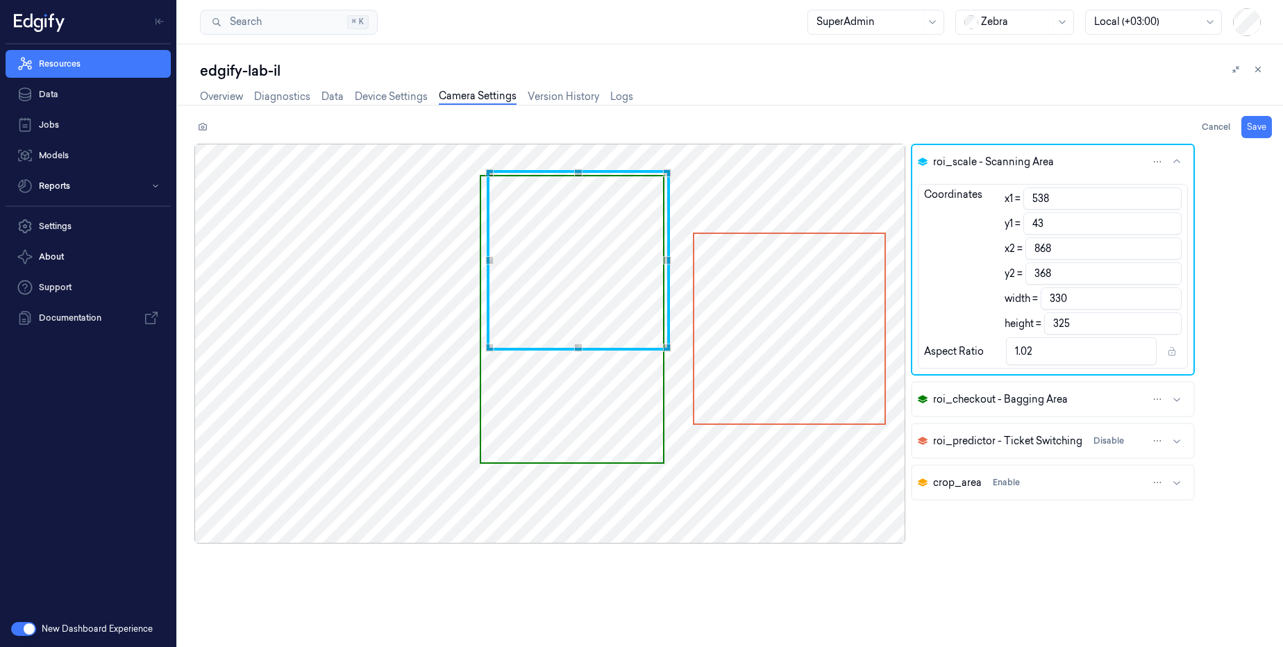
type input "542"
type input "872"
type input "543"
type input "873"
click at [571, 251] on div "Use the arrow keys to move the crop selection area" at bounding box center [587, 257] width 183 height 181
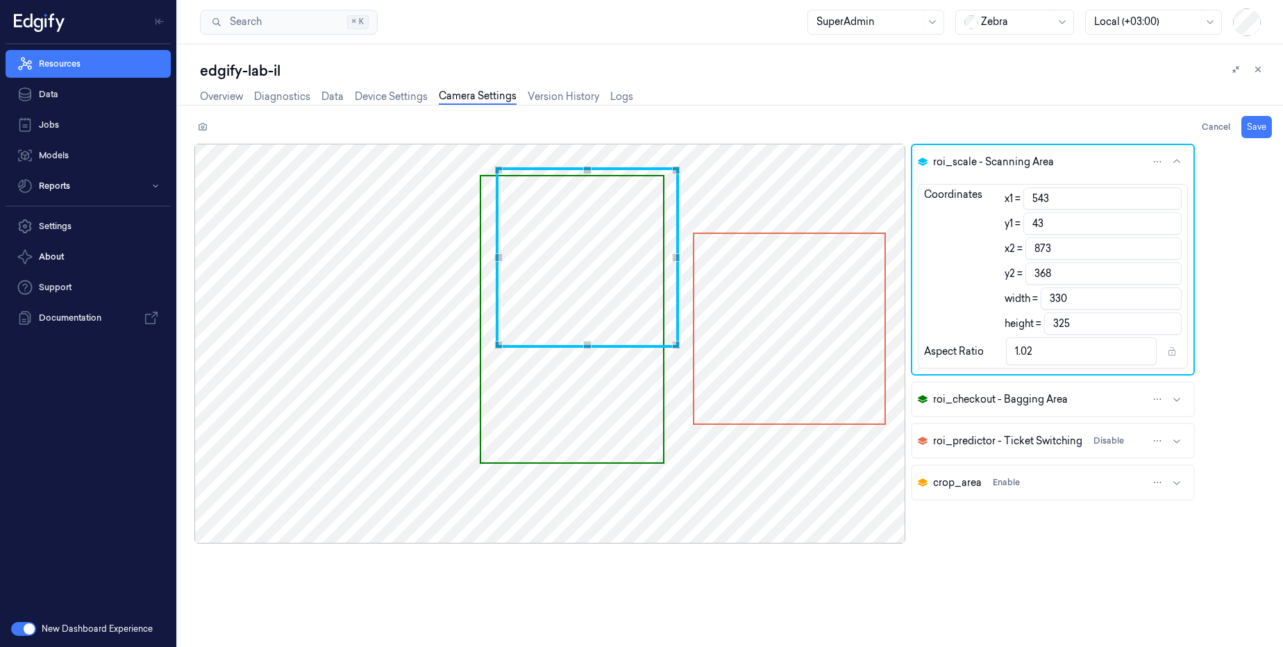
type input "367"
type input "324"
type input "548"
type input "361"
type input "325"
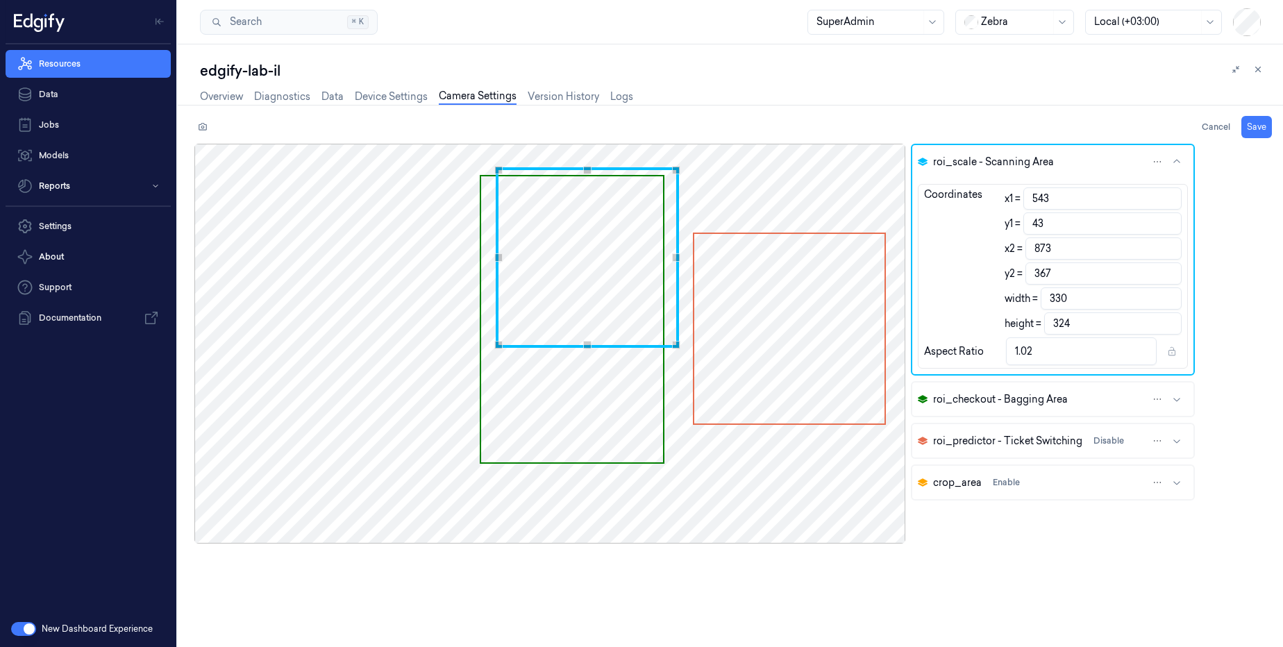
type input "318"
type input "552"
type input "353"
type input "321"
type input "310"
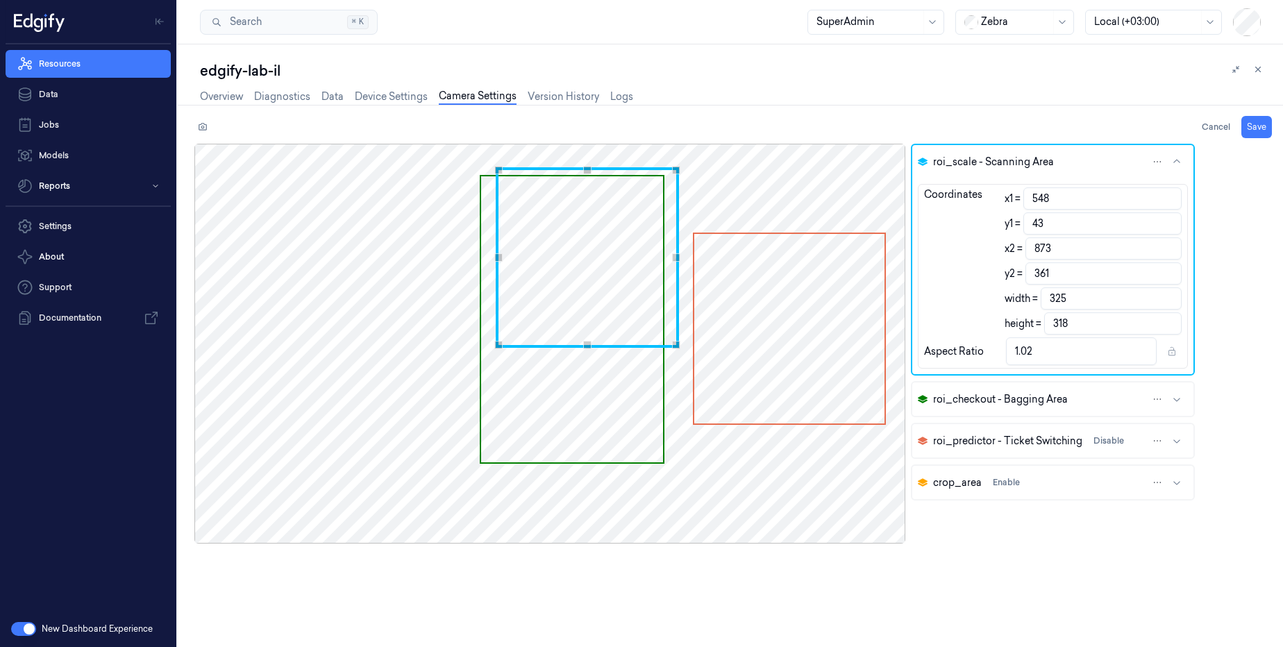
type input "1.04"
type input "563"
type input "343"
type input "310"
type input "300"
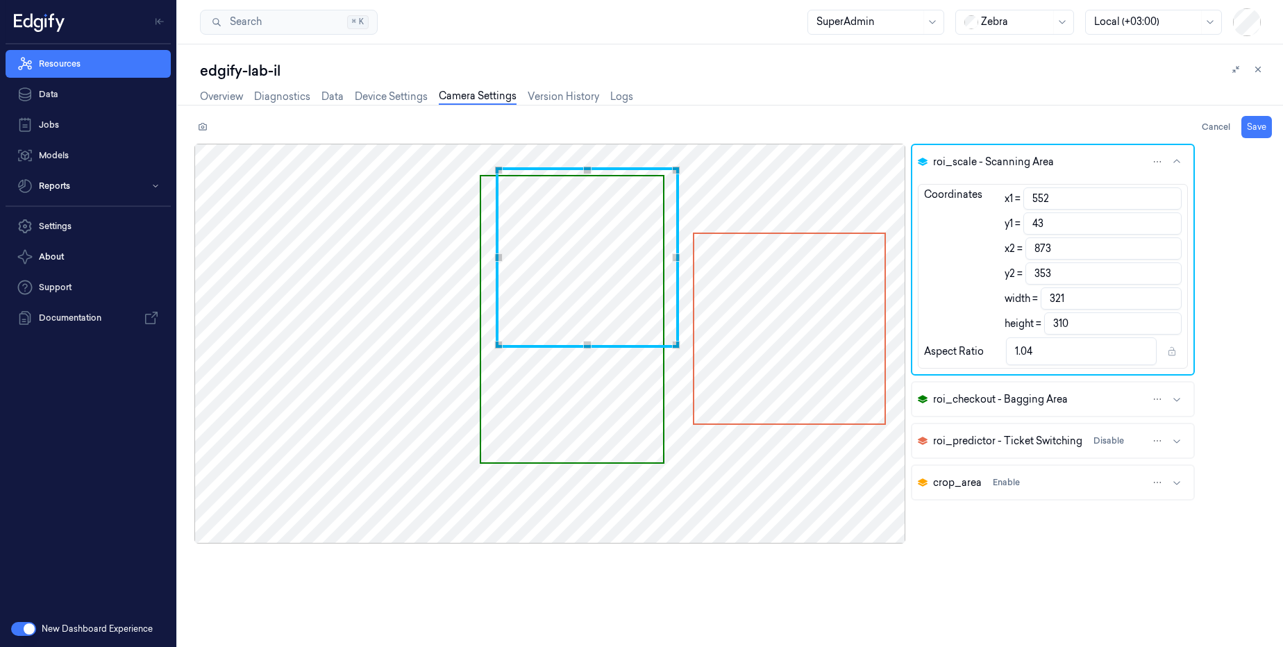
type input "1.03"
type input "574"
type input "333"
type input "299"
type input "290"
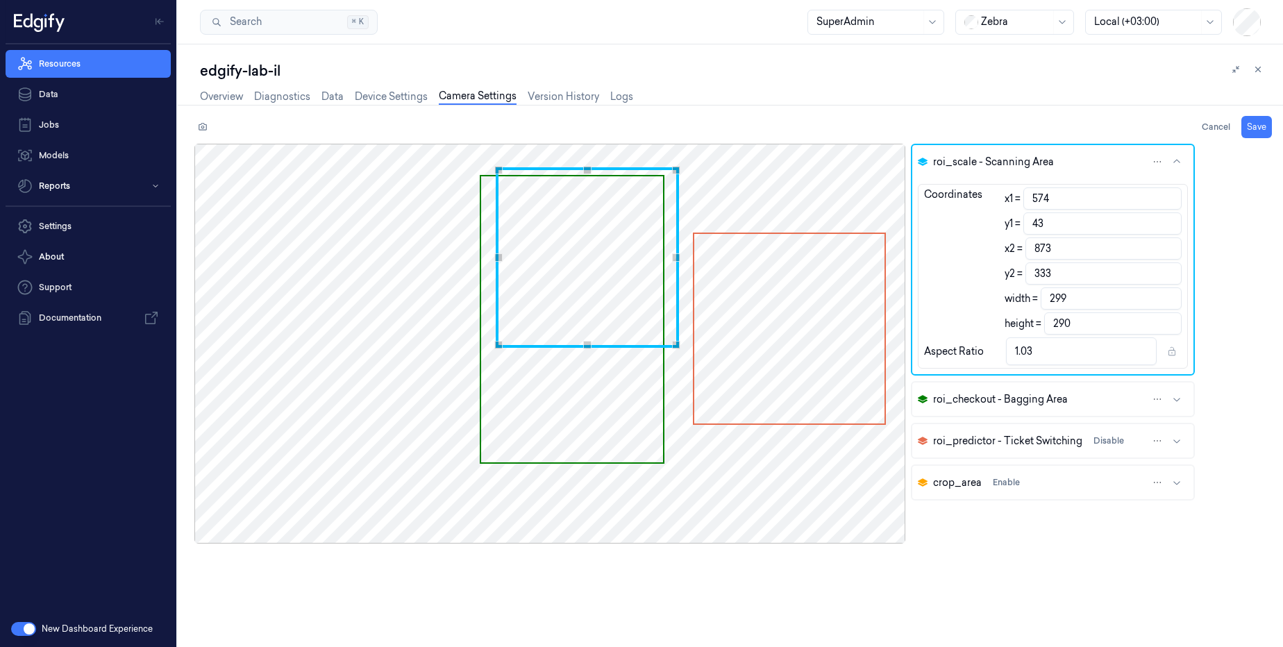
type input "581"
type input "328"
type input "292"
type input "285"
type input "1.02"
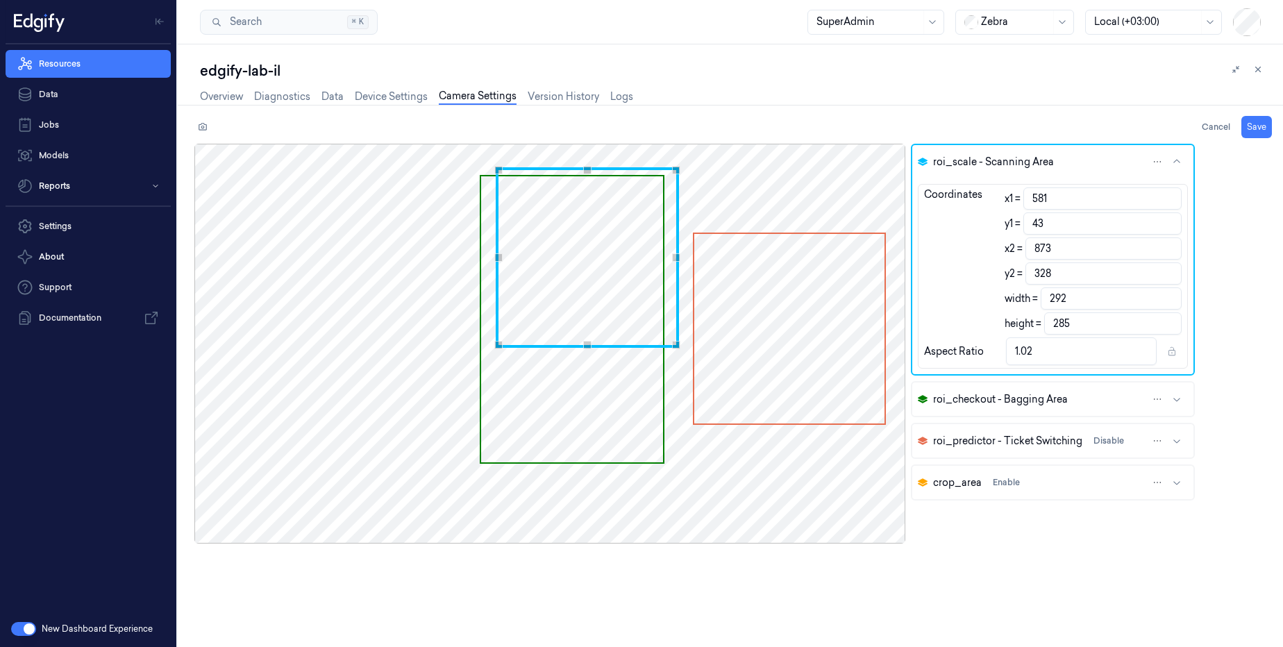
type input "583"
type input "326"
type input "290"
type input "283"
type input "584"
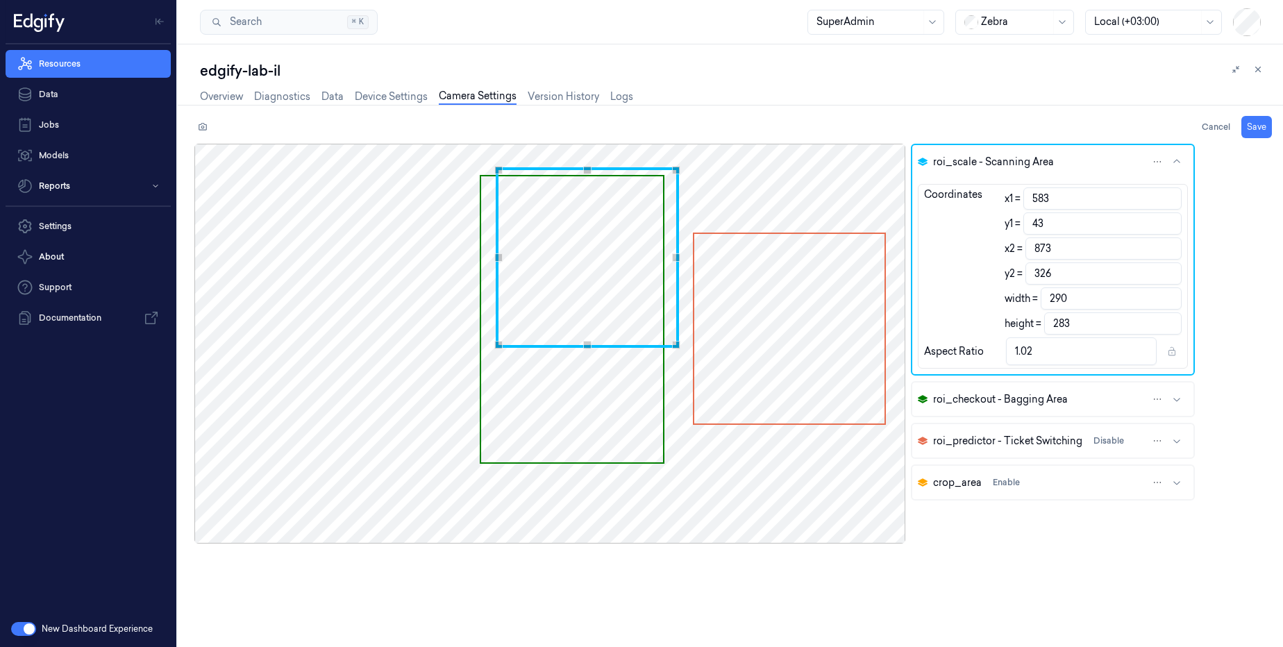
type input "324"
type input "289"
type input "281"
type input "1.03"
type input "586"
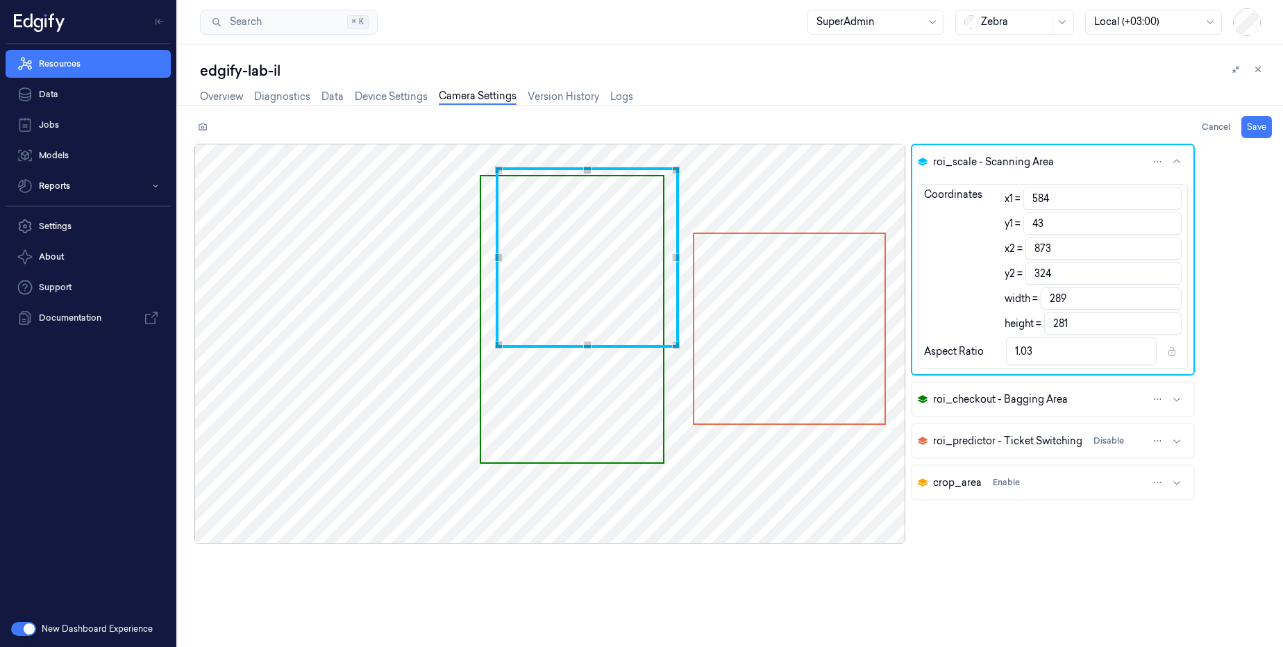
type input "323"
type input "287"
type input "280"
type input "1.02"
type input "588"
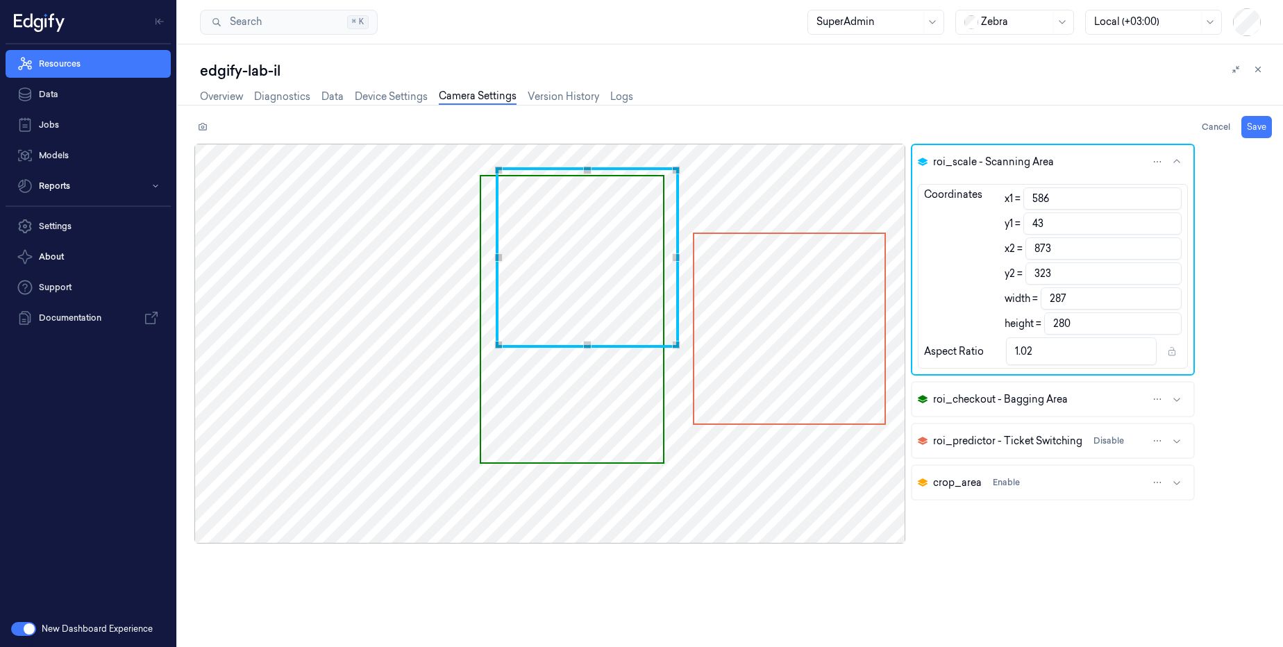
type input "322"
type input "285"
type input "279"
type input "589"
type input "321"
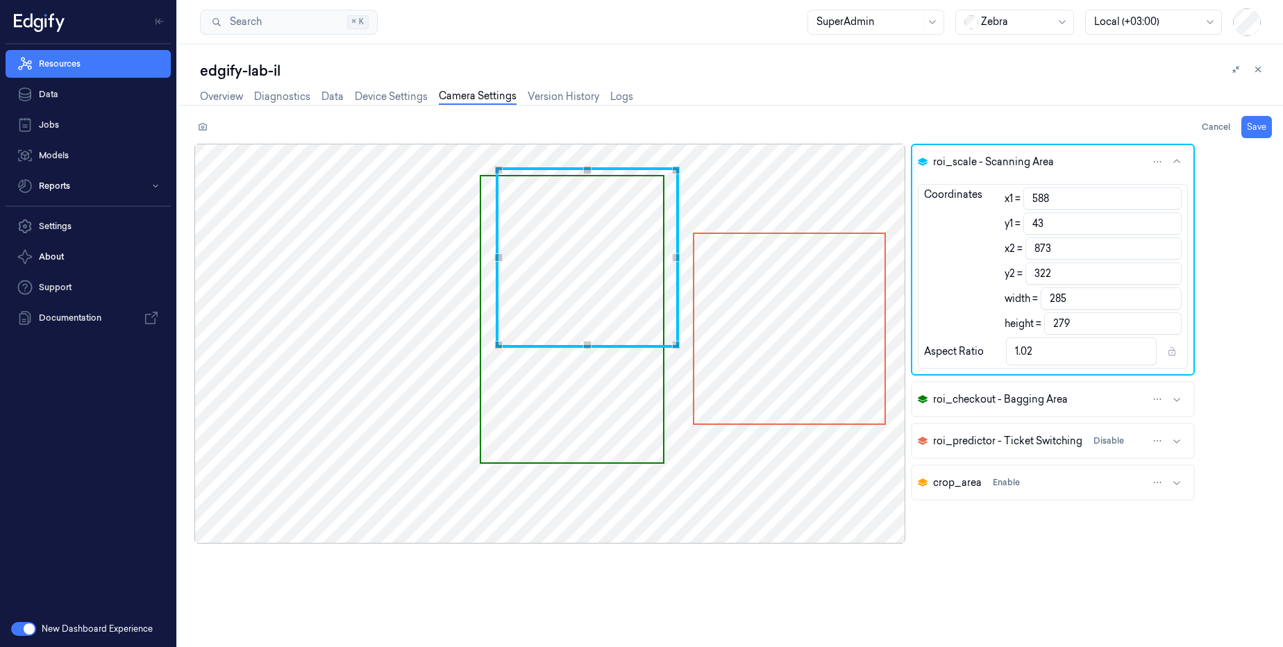
type input "284"
type input "278"
type input "591"
type input "282"
type input "1.01"
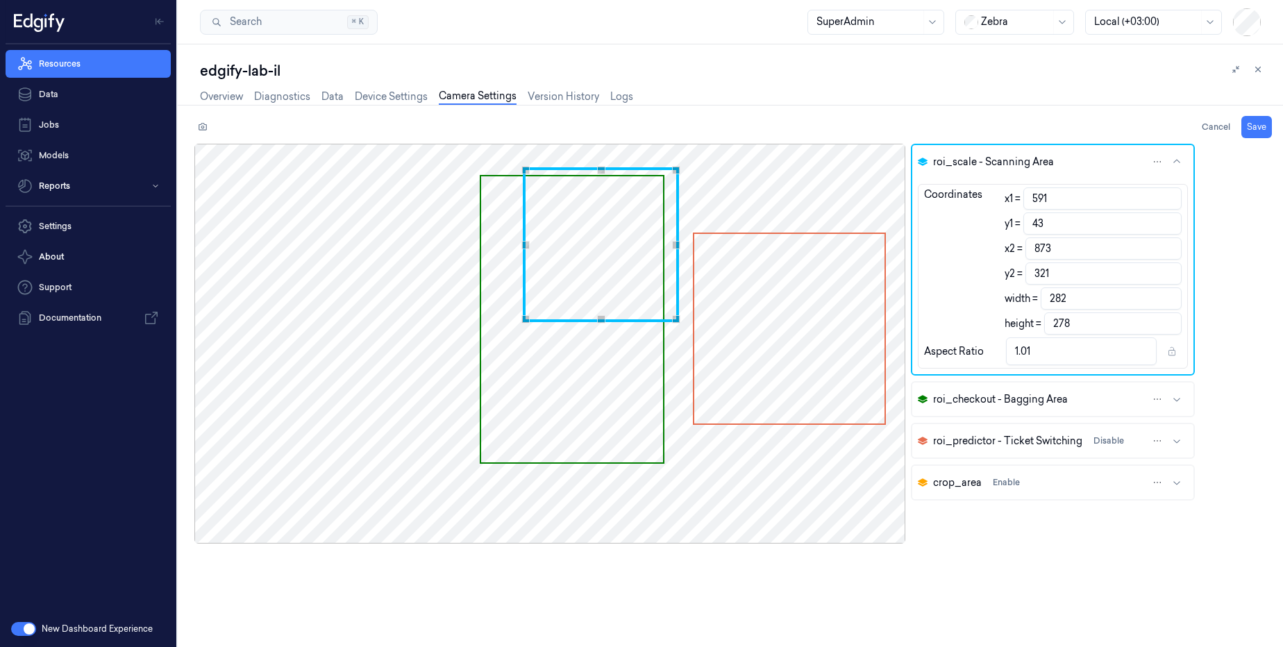
type input "592"
type input "319"
type input "281"
type input "276"
type input "1.02"
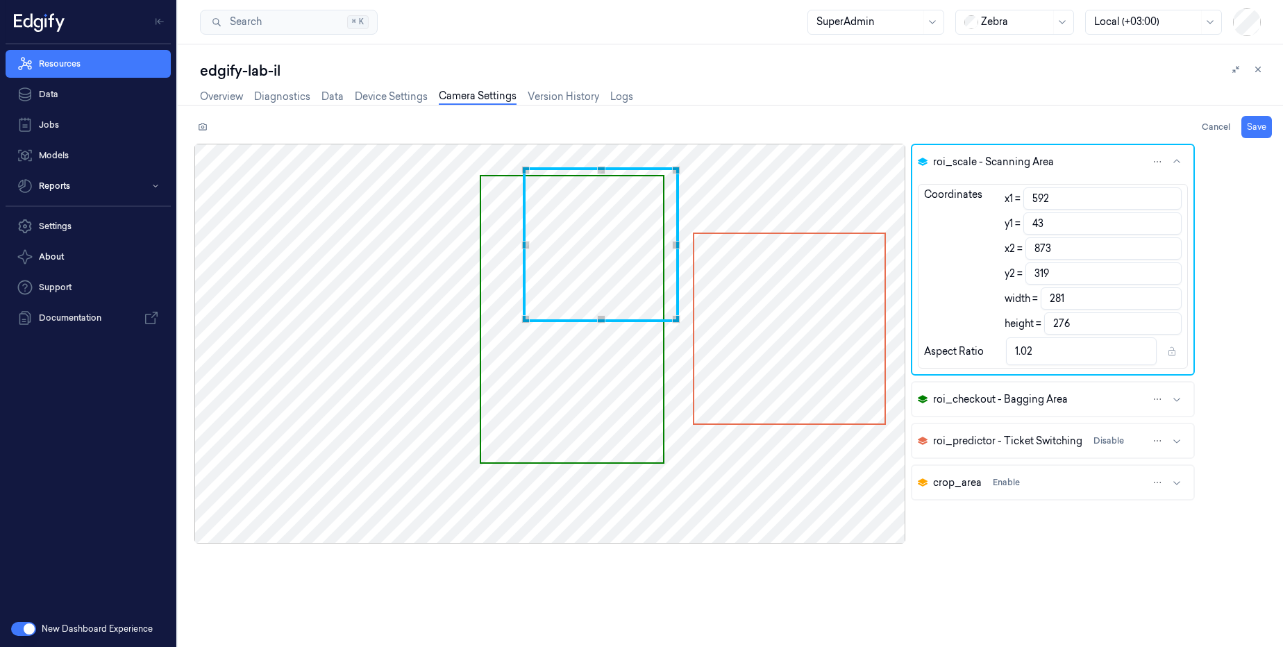
type input "593"
type input "280"
type input "1.01"
type input "318"
type input "275"
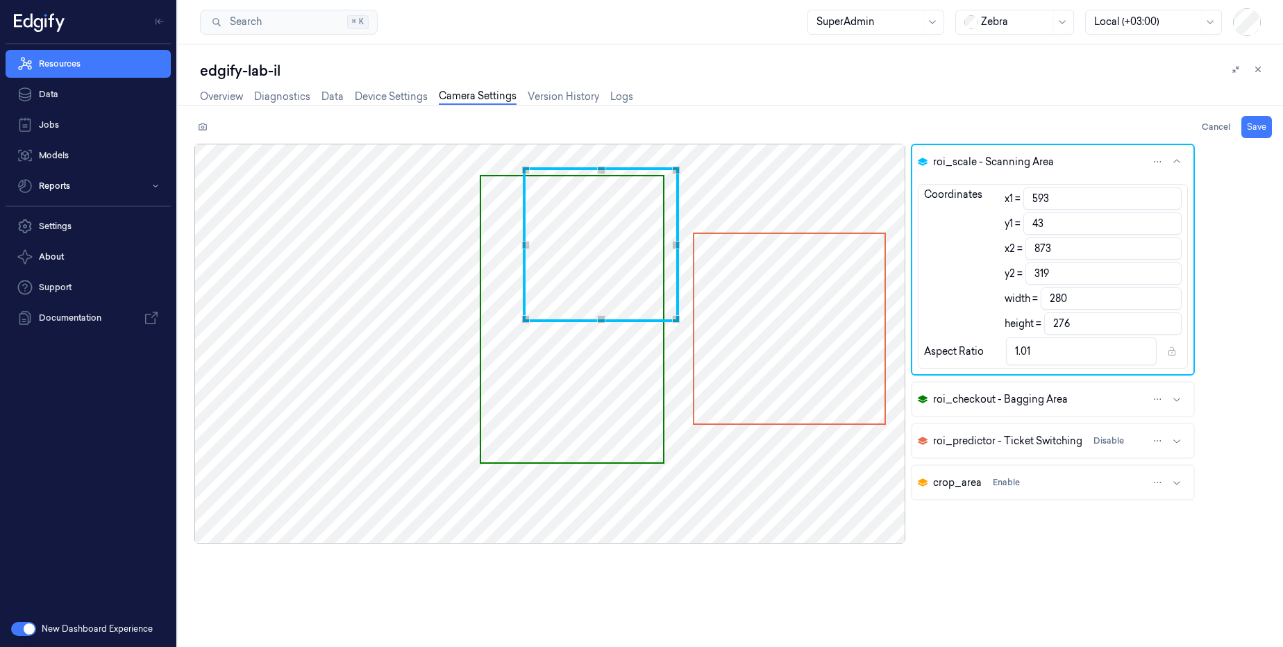
type input "1.02"
type input "594"
type input "279"
type input "1.01"
type input "596"
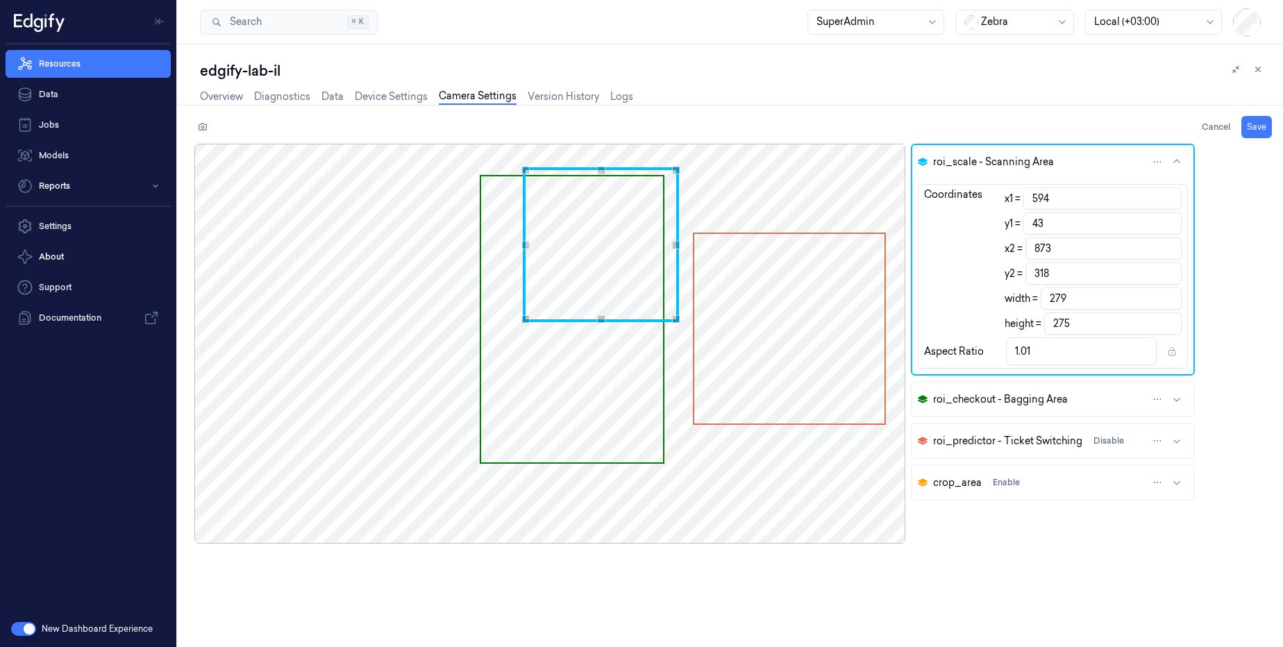
type input "317"
type input "277"
type input "274"
type input "598"
type input "316"
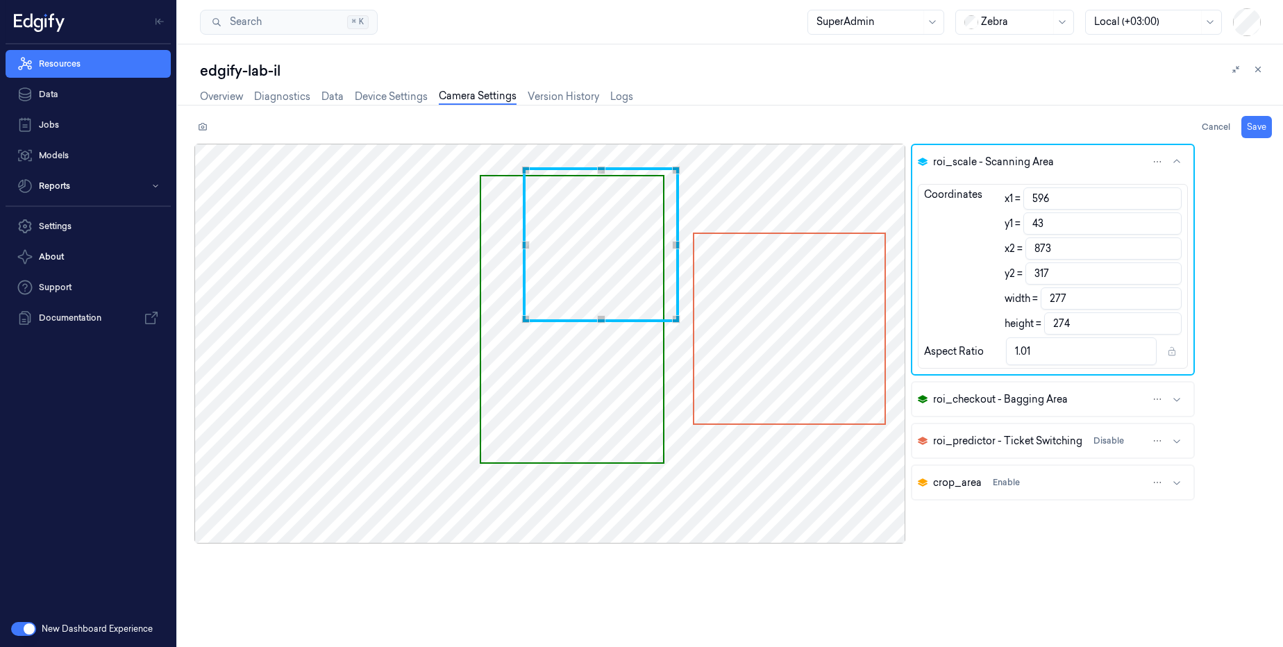
type input "275"
type input "273"
type input "596"
type input "277"
type input "592"
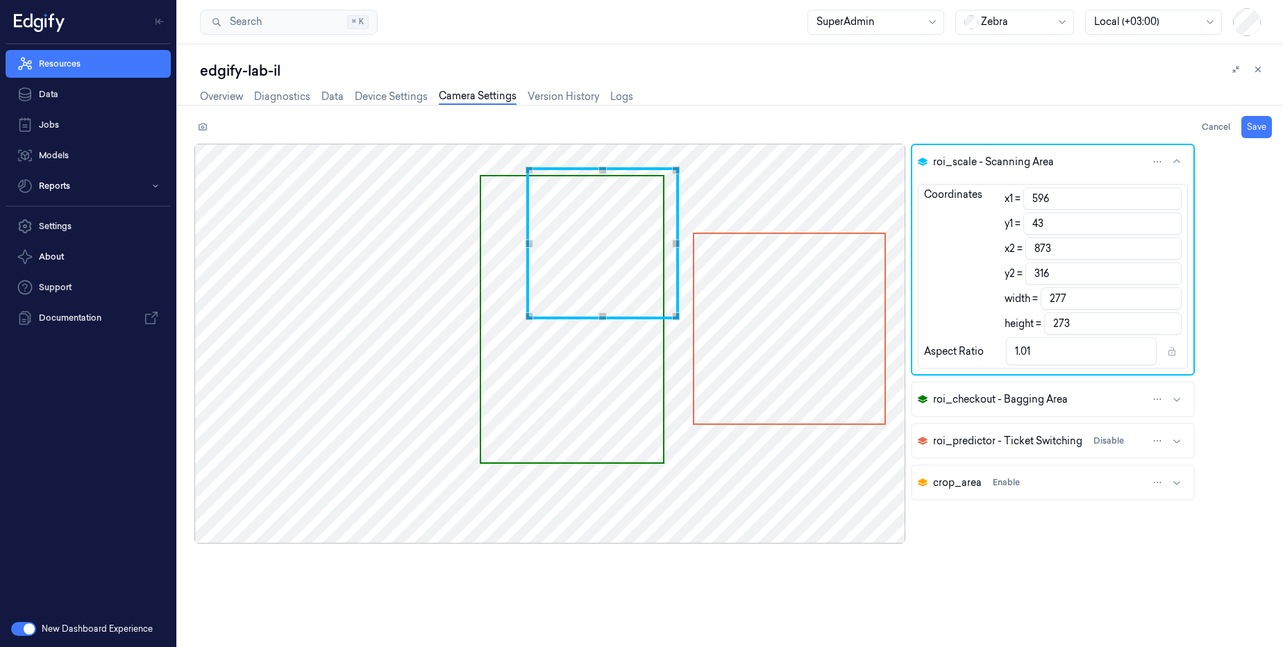
type input "318"
type input "281"
type input "275"
type input "1.02"
type input "587"
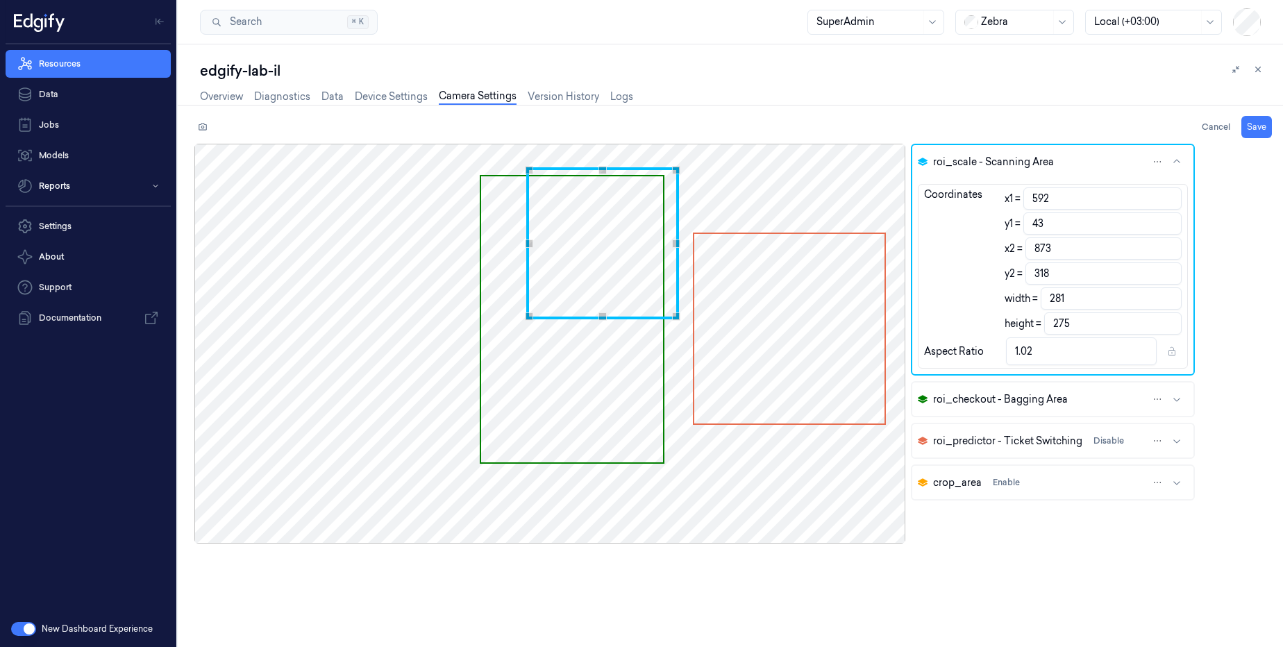
type input "319"
type input "286"
type input "276"
type input "1.04"
type input "586"
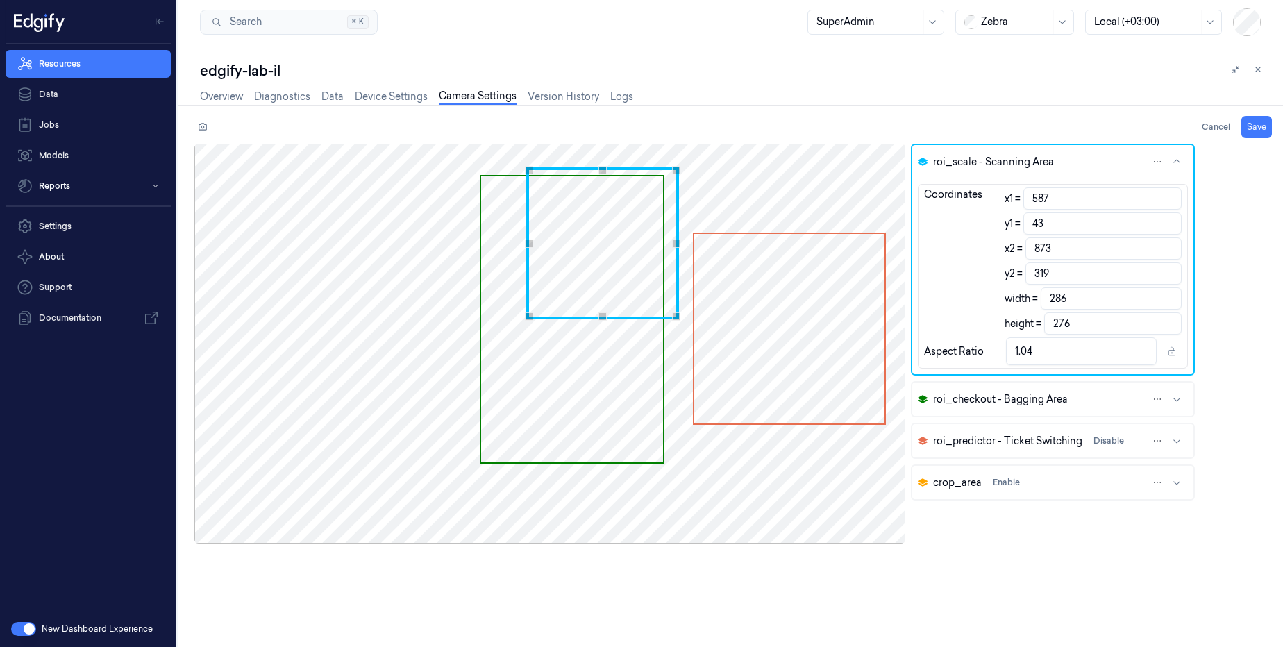
type input "287"
type input "583"
type input "321"
type input "290"
type input "278"
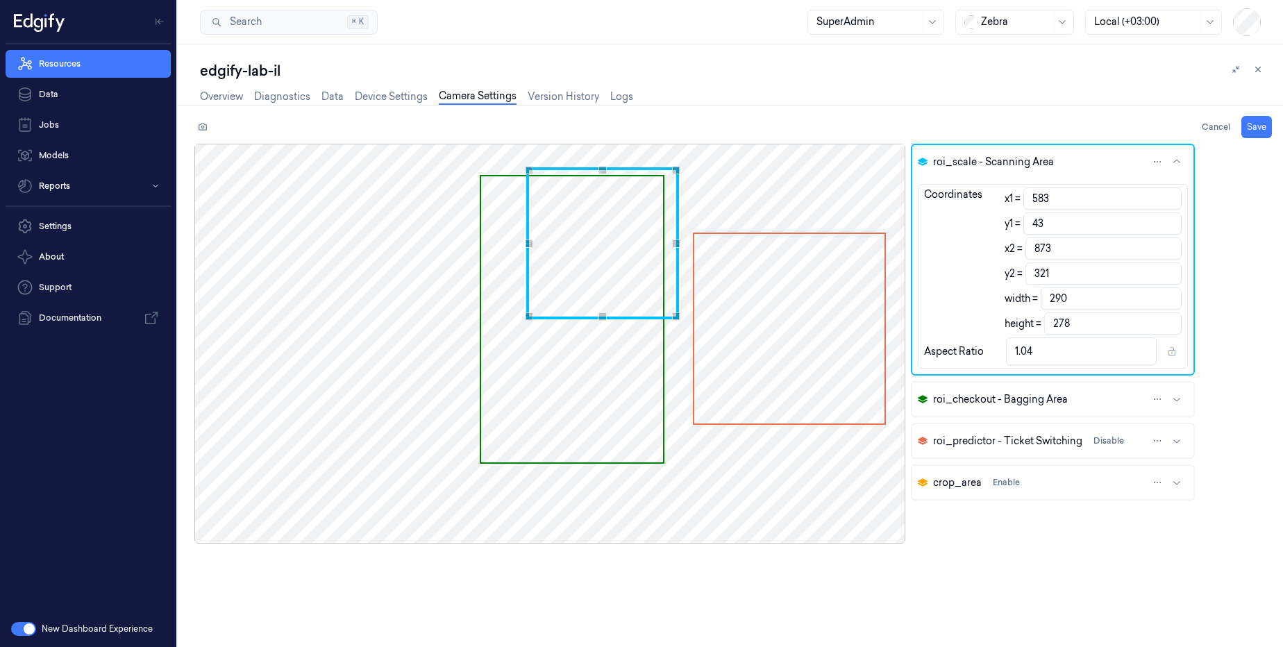
type input "582"
type input "322"
click at [520, 317] on div "Use the arrow keys to move the south west drag handle to change the crop select…" at bounding box center [520, 320] width 8 height 8
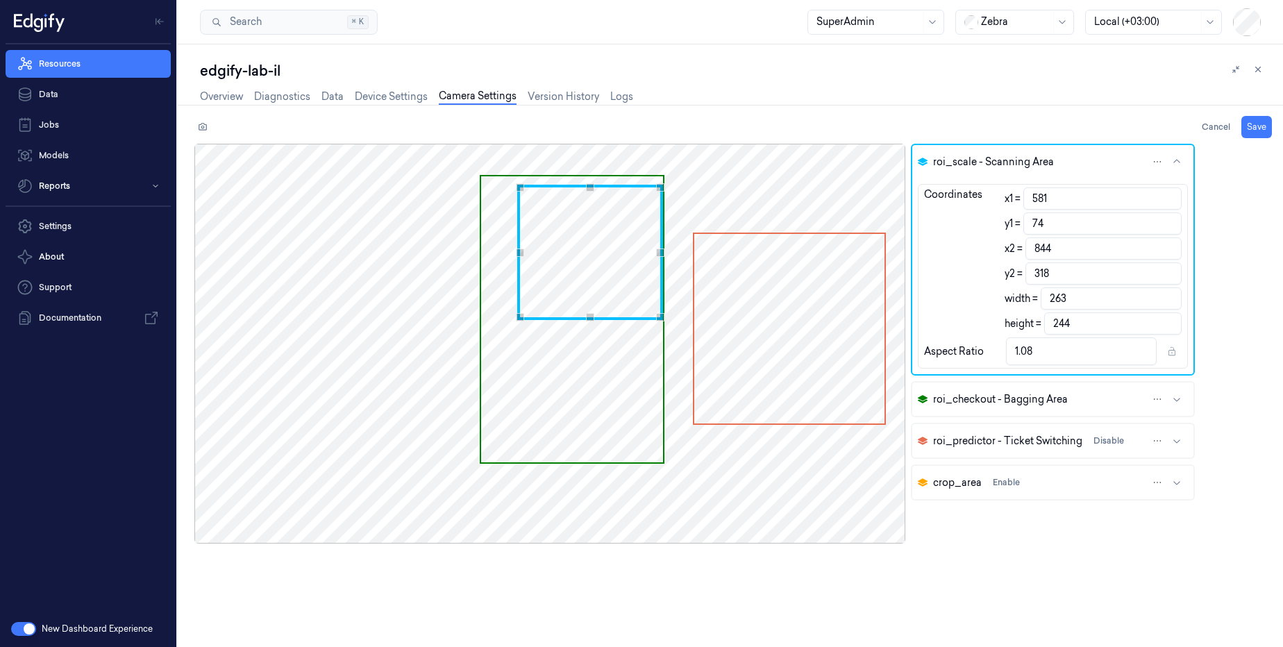
click at [660, 185] on div "Use the arrow keys to move the north east drag handle to change the crop select…" at bounding box center [660, 187] width 8 height 8
click at [507, 188] on div "Use the arrow keys to move the crop selection area" at bounding box center [584, 188] width 154 height 0
click at [589, 188] on div "Use the arrow keys to move the crop selection area" at bounding box center [584, 188] width 154 height 0
click at [604, 249] on div "Use the arrow keys to move the crop selection area" at bounding box center [584, 257] width 160 height 144
click at [786, 408] on span "Use the arrow keys to move the crop selection area" at bounding box center [789, 329] width 190 height 190
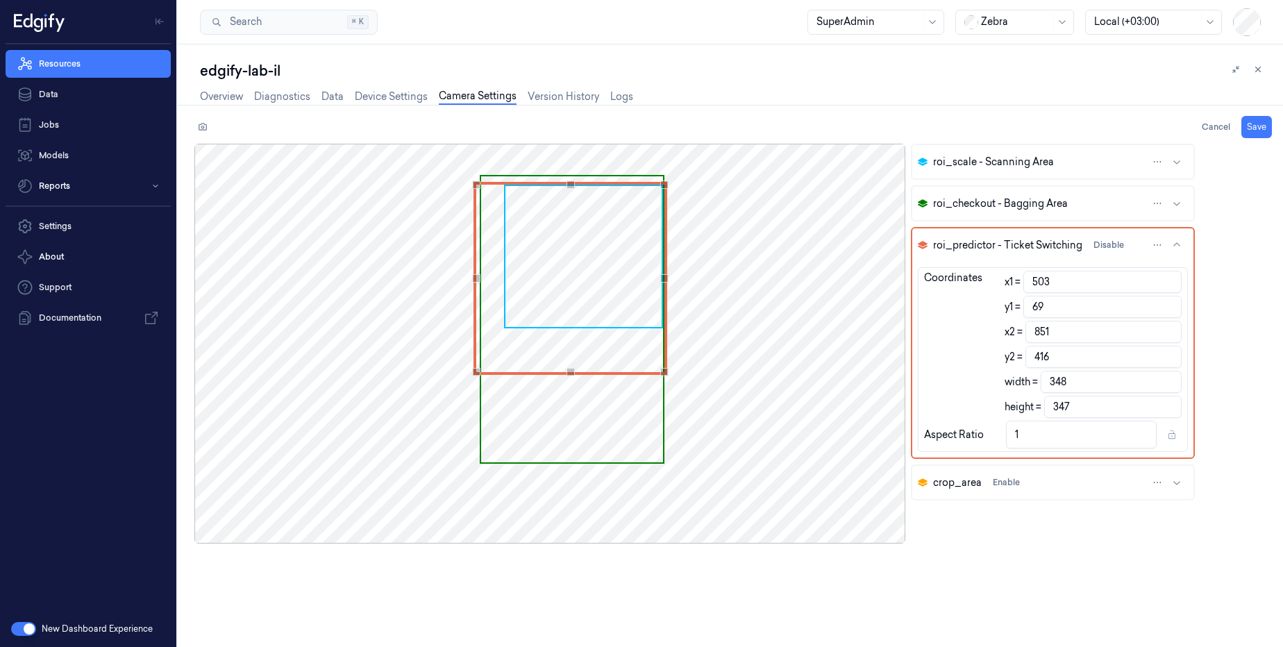
click at [593, 280] on div "Use the arrow keys to move the crop selection area" at bounding box center [570, 278] width 193 height 193
click at [502, 331] on div "Use the arrow keys to move the south west drag handle to change the crop select…" at bounding box center [504, 328] width 8 height 8
click at [511, 256] on div "Use the up and down arrow keys to move the west drag handle to change the crop …" at bounding box center [511, 256] width 8 height 8
click at [507, 261] on span "Use the arrow keys to move the crop selection area" at bounding box center [584, 256] width 157 height 141
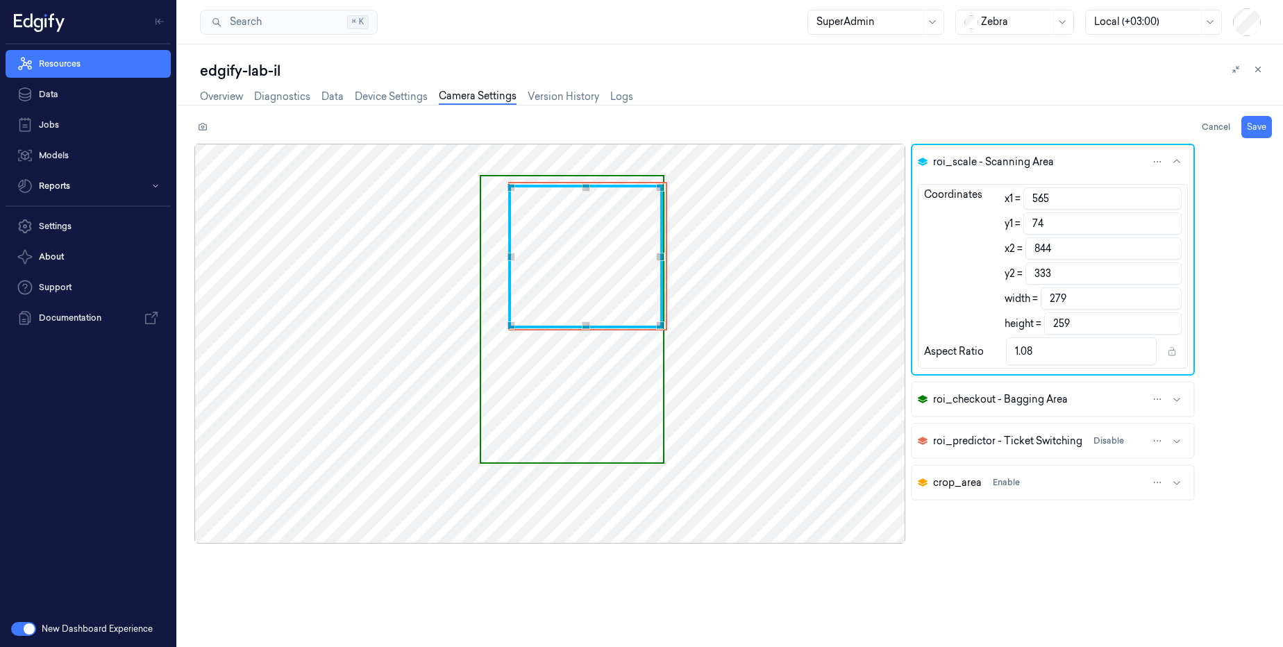
click at [508, 257] on div "Use the up and down arrow keys to move the west drag handle to change the crop …" at bounding box center [511, 257] width 8 height 8
click at [550, 445] on span "Use the arrow keys to move the crop selection area" at bounding box center [572, 319] width 182 height 286
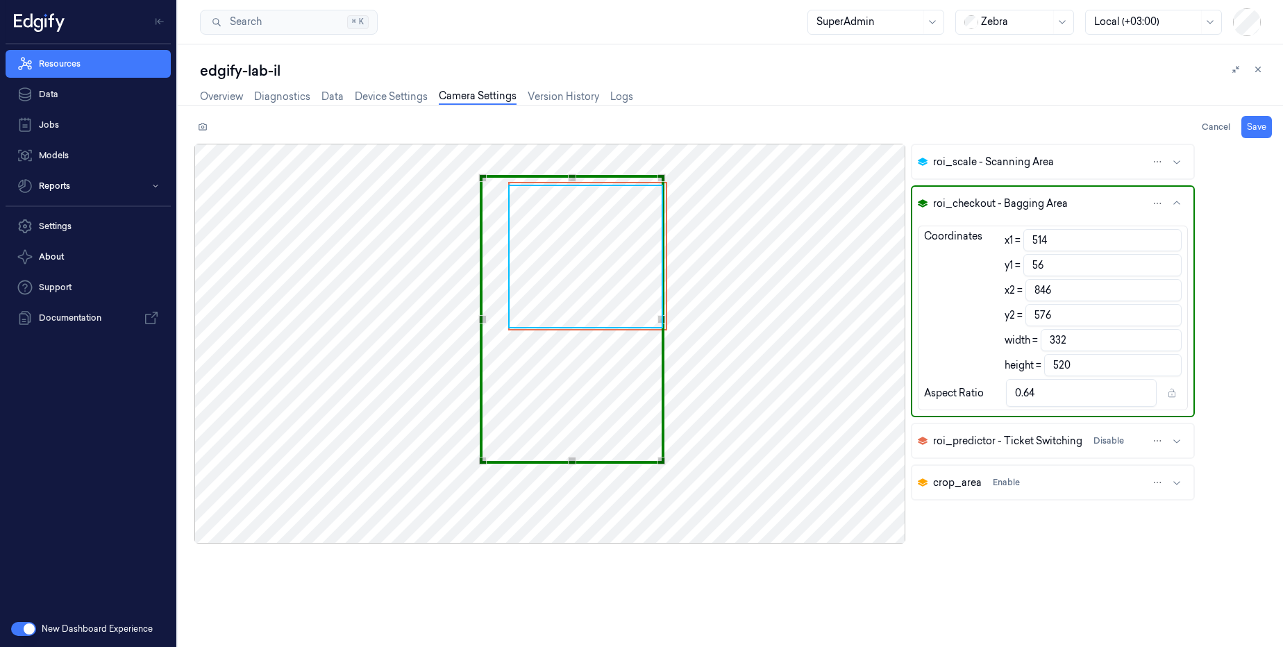
click at [418, 306] on div at bounding box center [549, 344] width 711 height 400
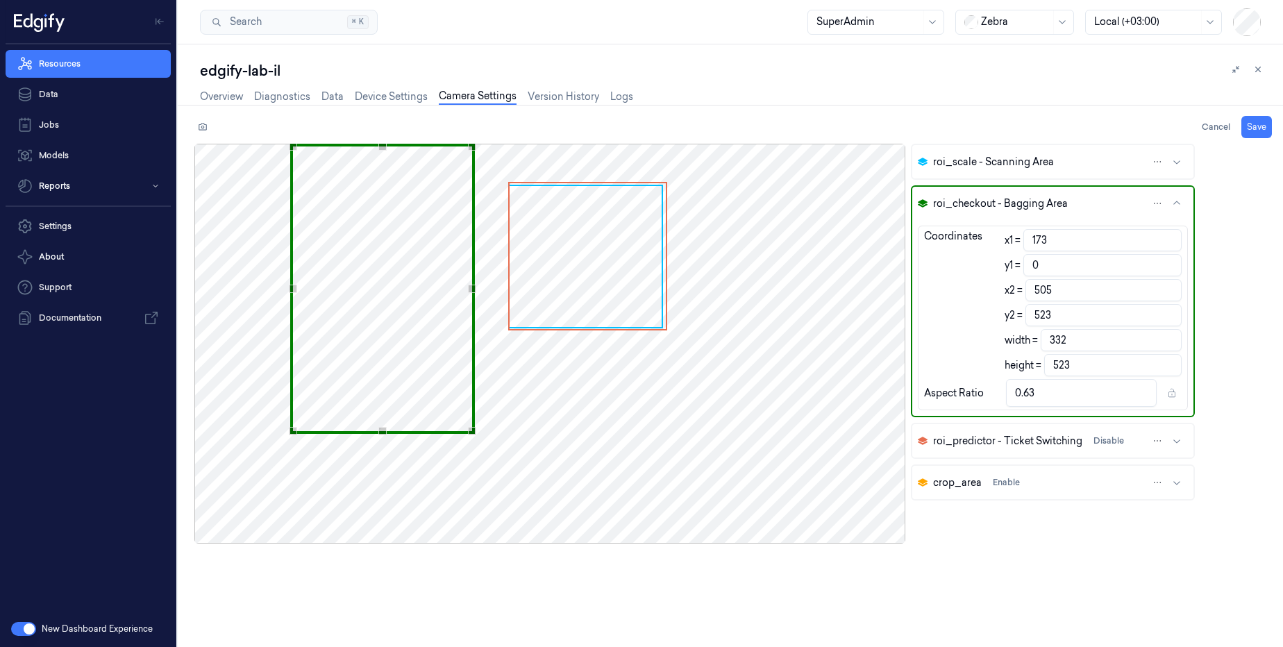
click at [424, 374] on div "Use the arrow keys to move the crop selection area" at bounding box center [382, 289] width 185 height 290
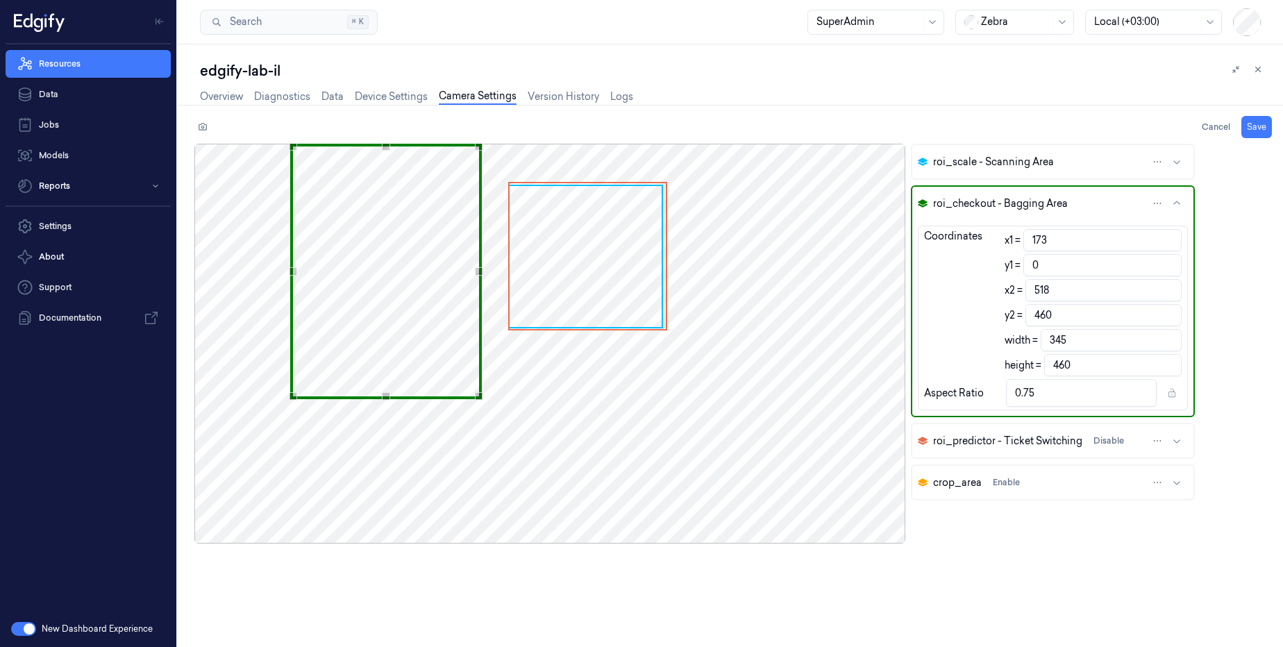
click at [479, 399] on div "Use the arrow keys to move the south east drag handle to change the crop select…" at bounding box center [479, 396] width 8 height 8
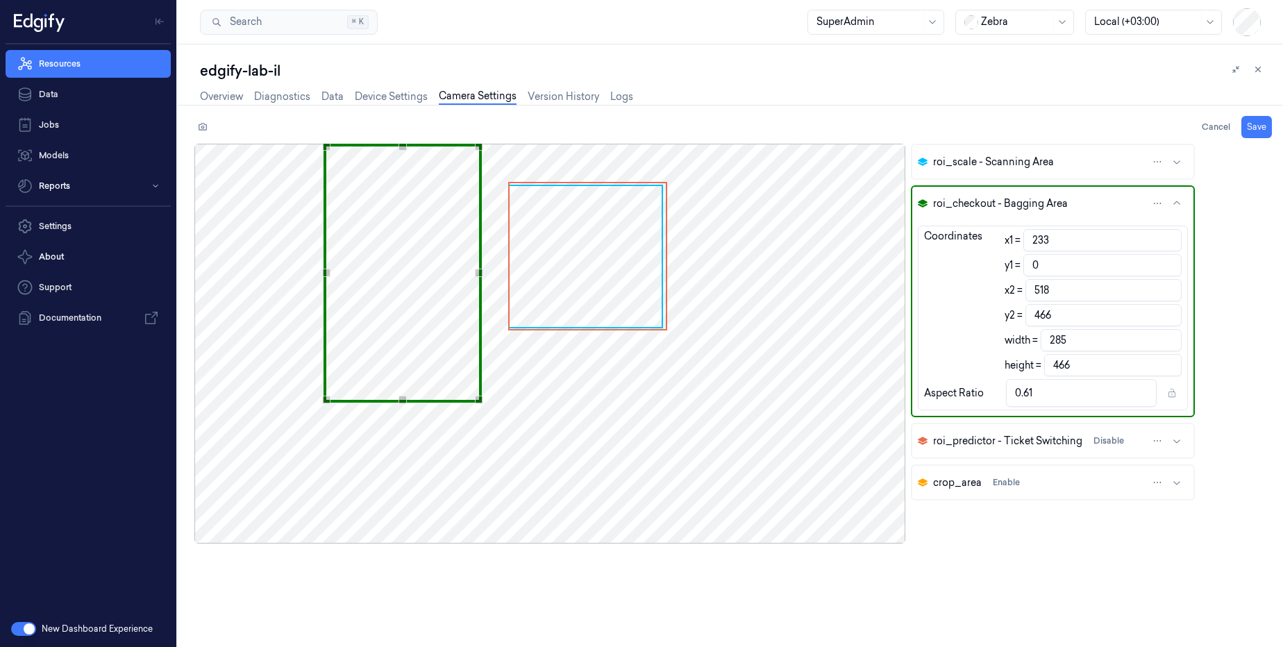
click at [331, 401] on div "Use the arrow keys to move the south west drag handle to change the crop select…" at bounding box center [326, 400] width 8 height 8
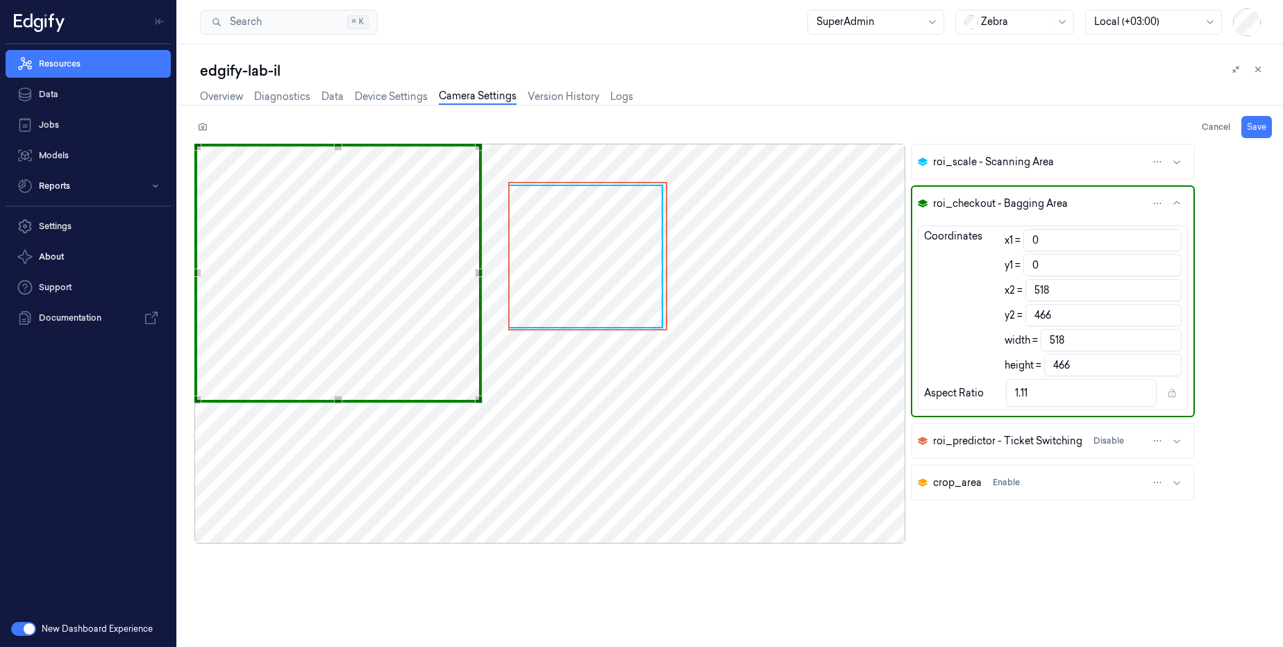
click at [125, 279] on div "Resources Data Jobs Models Reports Settings About Support Documentation New Das…" at bounding box center [641, 323] width 1283 height 647
click at [1256, 134] on button "Save" at bounding box center [1257, 127] width 31 height 22
click at [205, 124] on icon at bounding box center [203, 127] width 8 height 8
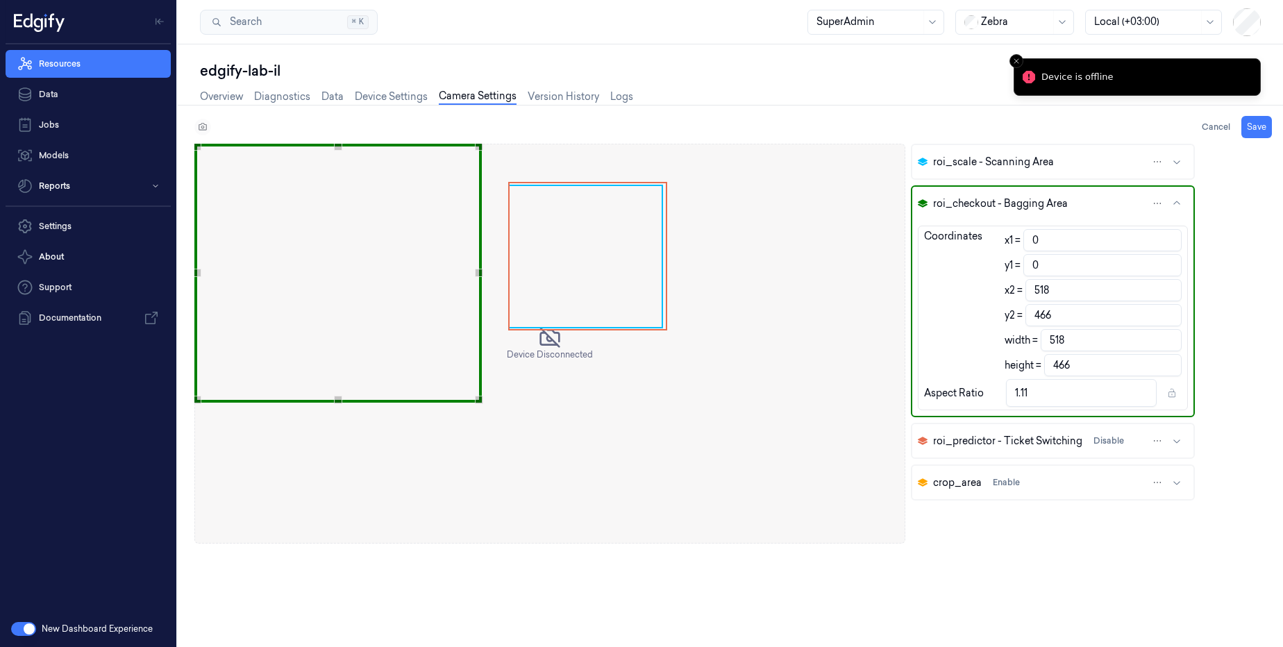
click at [205, 124] on div "Cancel Save" at bounding box center [733, 127] width 1078 height 22
click at [1014, 60] on icon "Close toast" at bounding box center [1017, 61] width 8 height 8
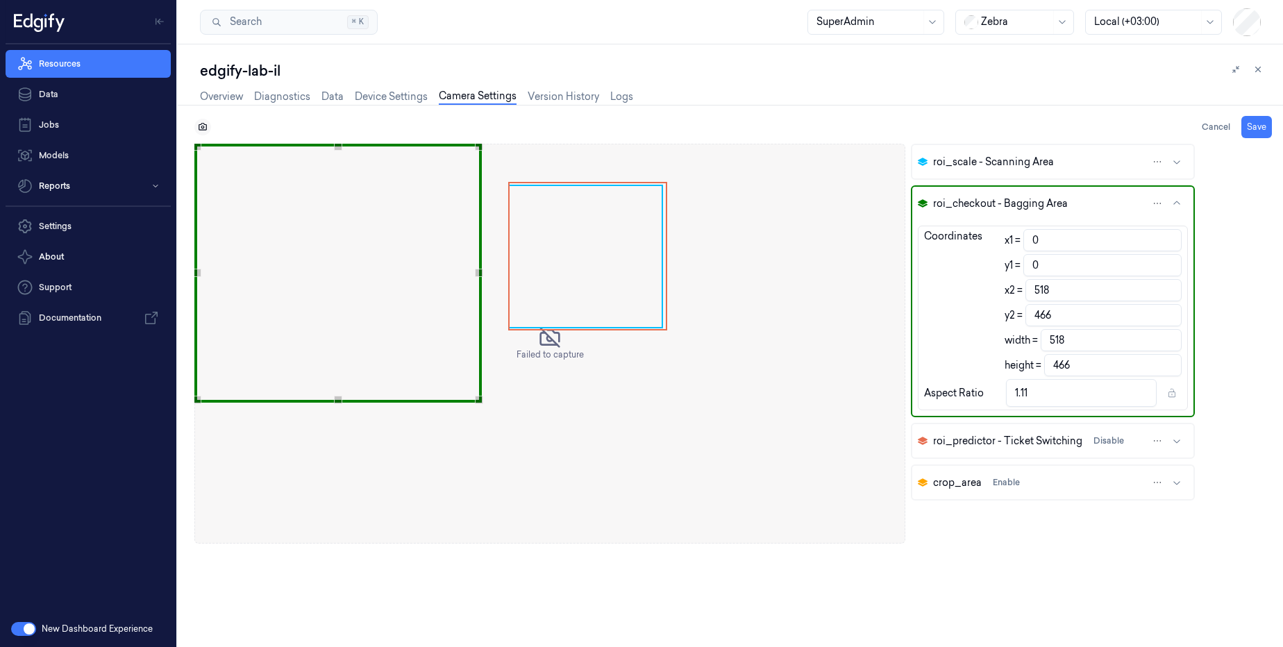
click at [202, 127] on icon at bounding box center [203, 127] width 10 height 10
click at [198, 124] on icon at bounding box center [203, 127] width 10 height 10
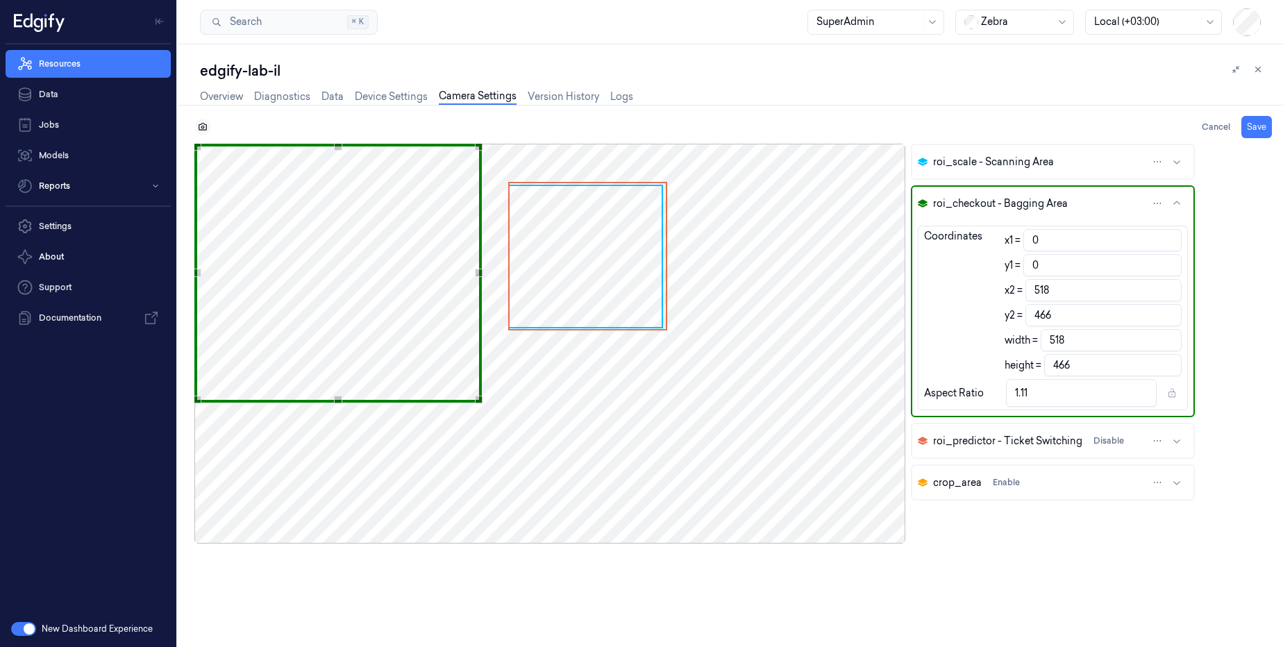
click at [199, 125] on icon at bounding box center [203, 127] width 8 height 8
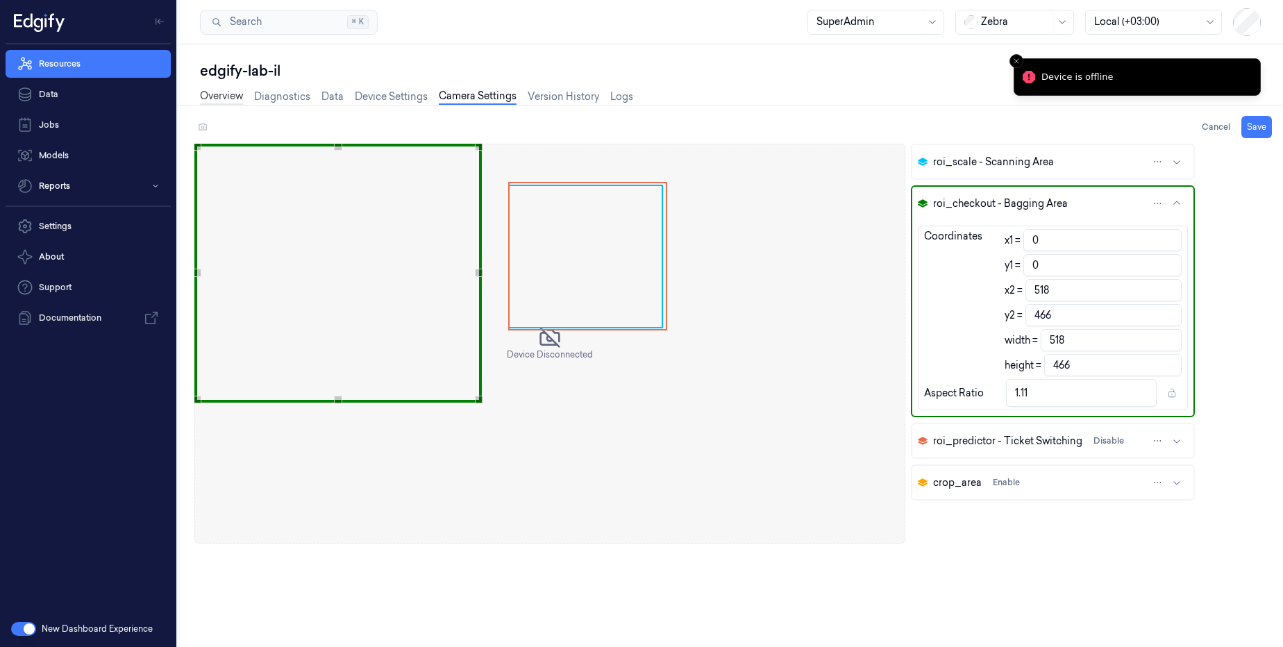
click at [235, 99] on link "Overview" at bounding box center [221, 97] width 43 height 16
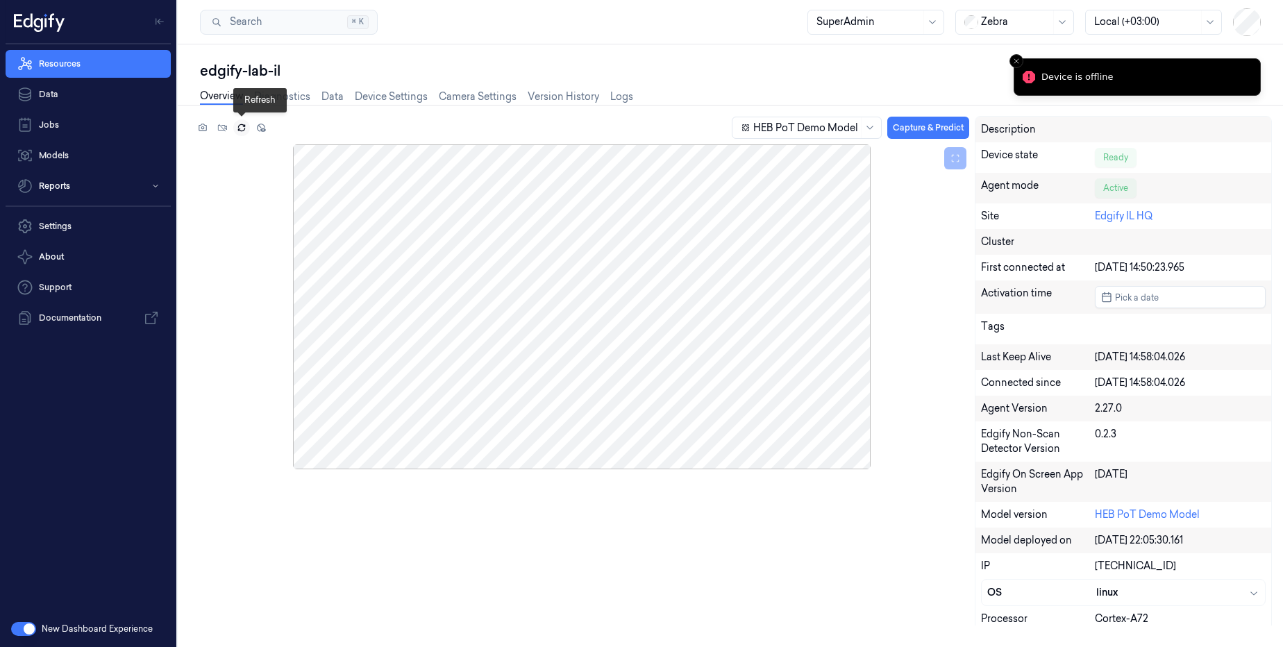
click at [240, 133] on button at bounding box center [241, 127] width 17 height 17
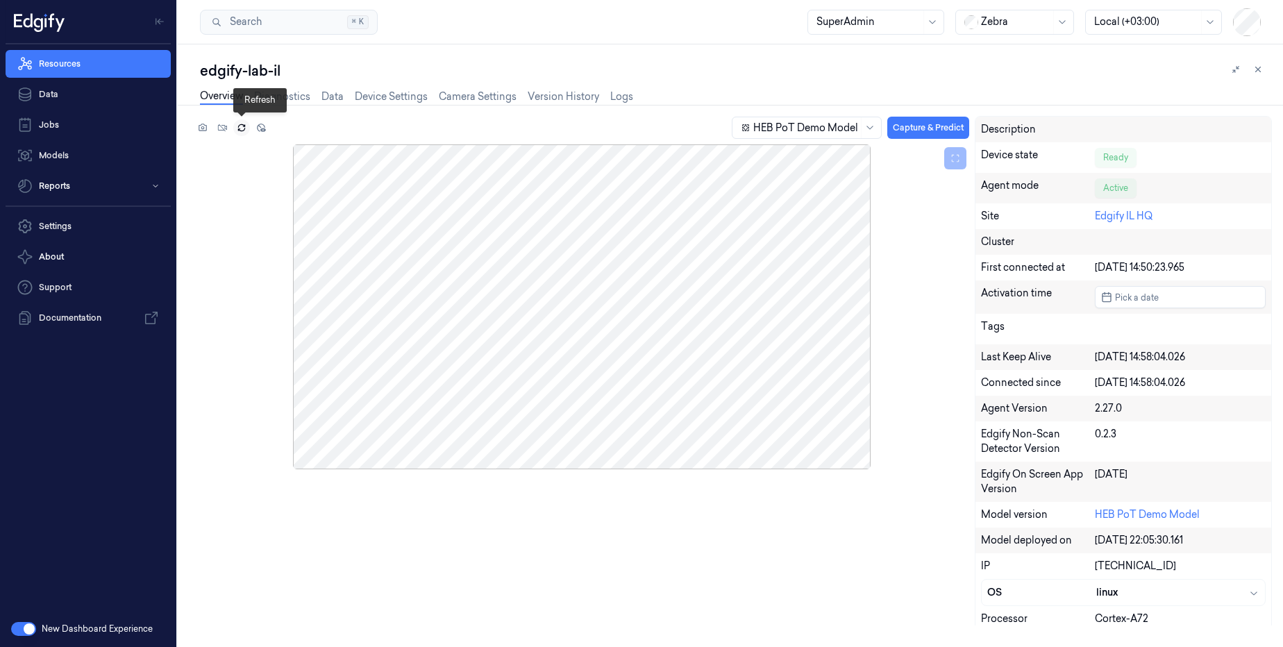
click at [240, 133] on button at bounding box center [241, 127] width 17 height 17
click at [206, 128] on icon at bounding box center [203, 128] width 8 height 8
click at [245, 133] on button at bounding box center [241, 127] width 17 height 17
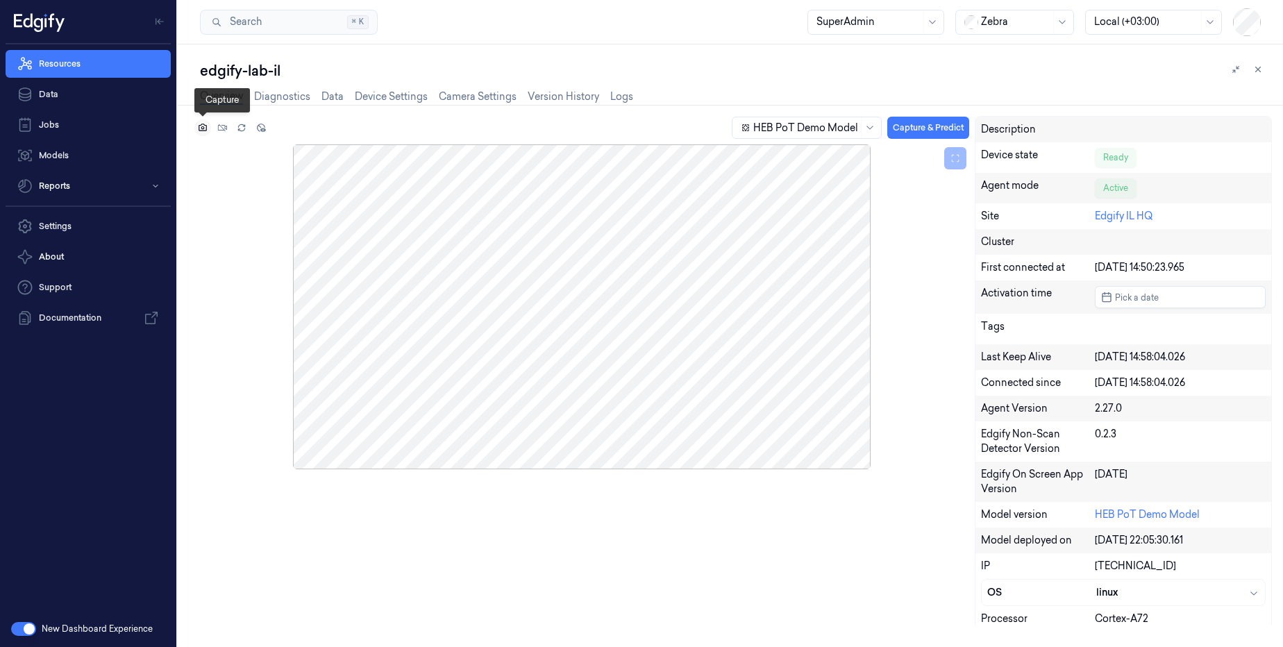
click at [203, 128] on icon at bounding box center [202, 127] width 3 height 3
click at [201, 132] on icon at bounding box center [203, 128] width 10 height 10
click at [203, 129] on icon at bounding box center [203, 128] width 10 height 10
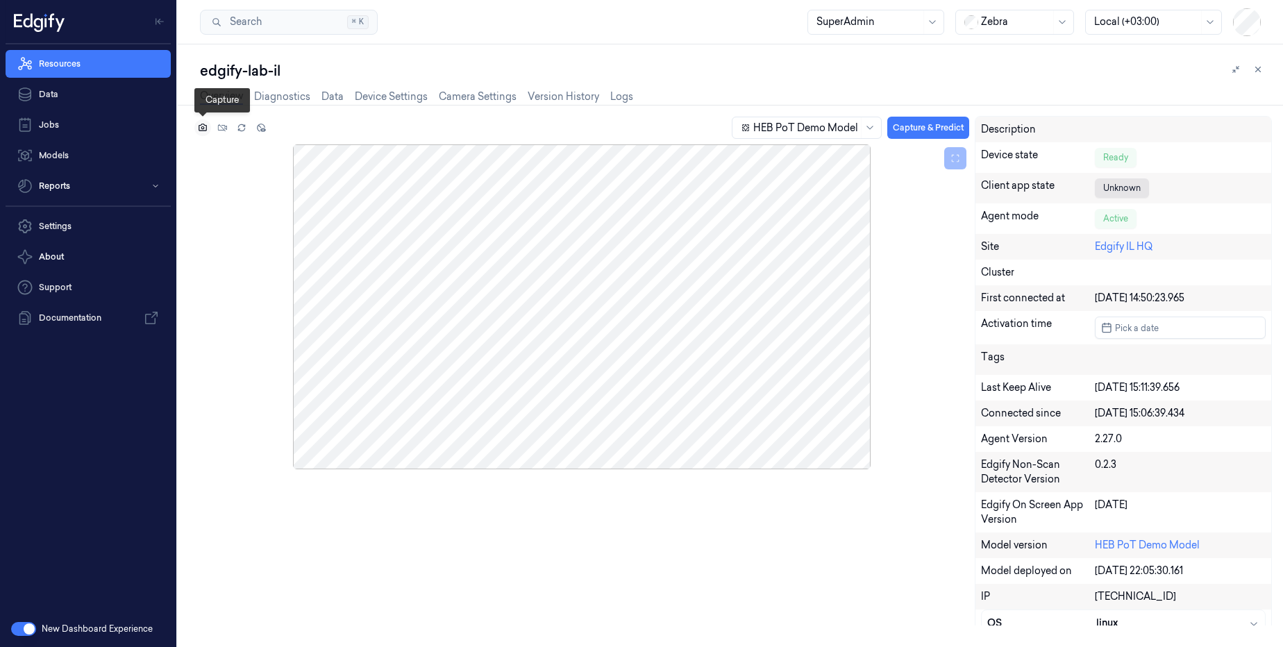
click at [201, 127] on icon at bounding box center [203, 128] width 10 height 10
click at [487, 98] on link "Camera Settings" at bounding box center [478, 97] width 78 height 16
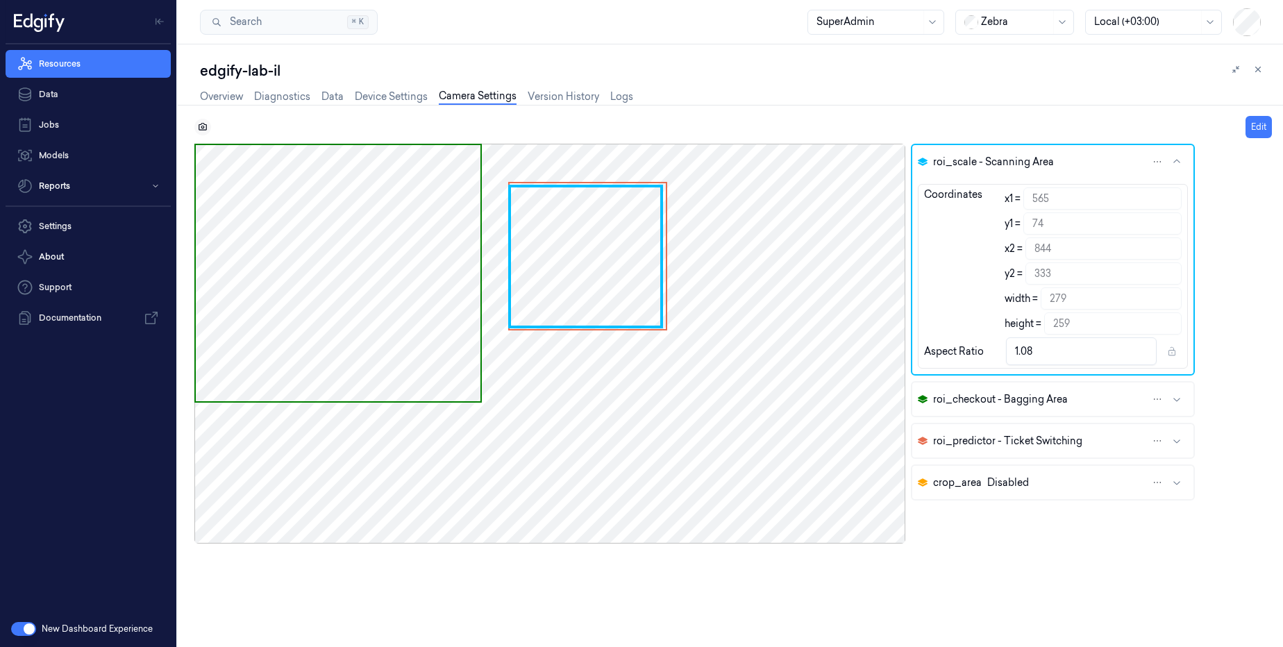
click at [200, 124] on icon at bounding box center [203, 127] width 10 height 10
click at [200, 125] on icon at bounding box center [203, 127] width 8 height 8
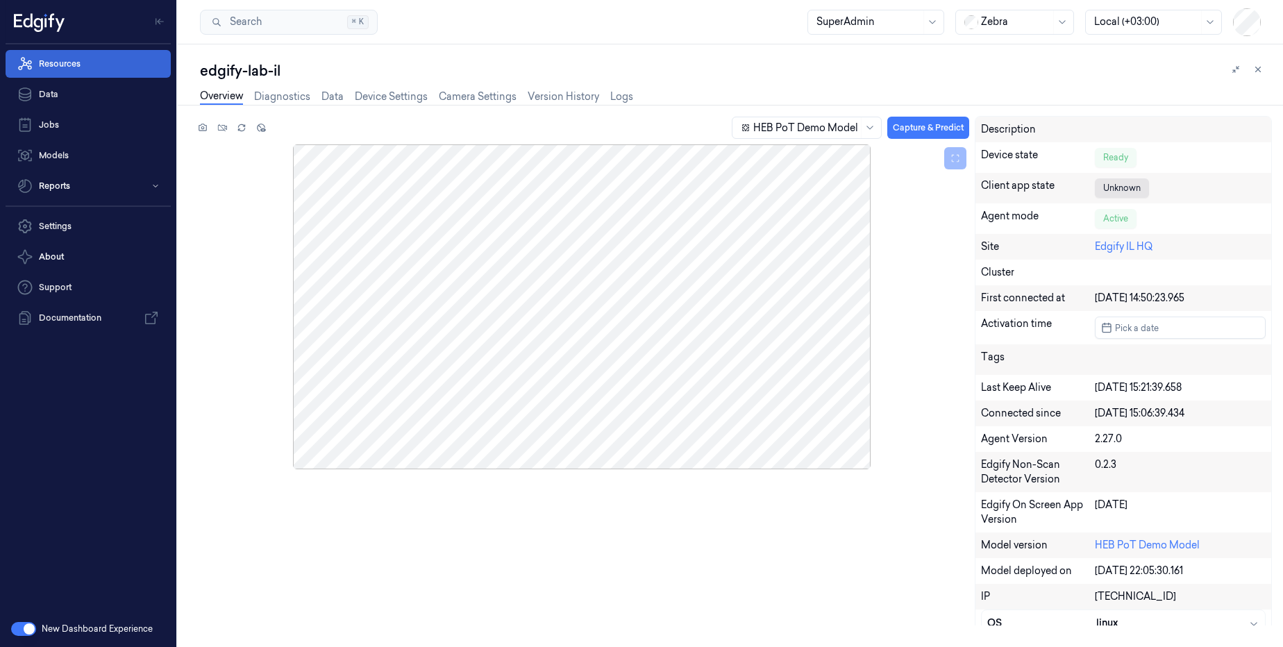
click at [83, 67] on link "Resources" at bounding box center [88, 64] width 165 height 28
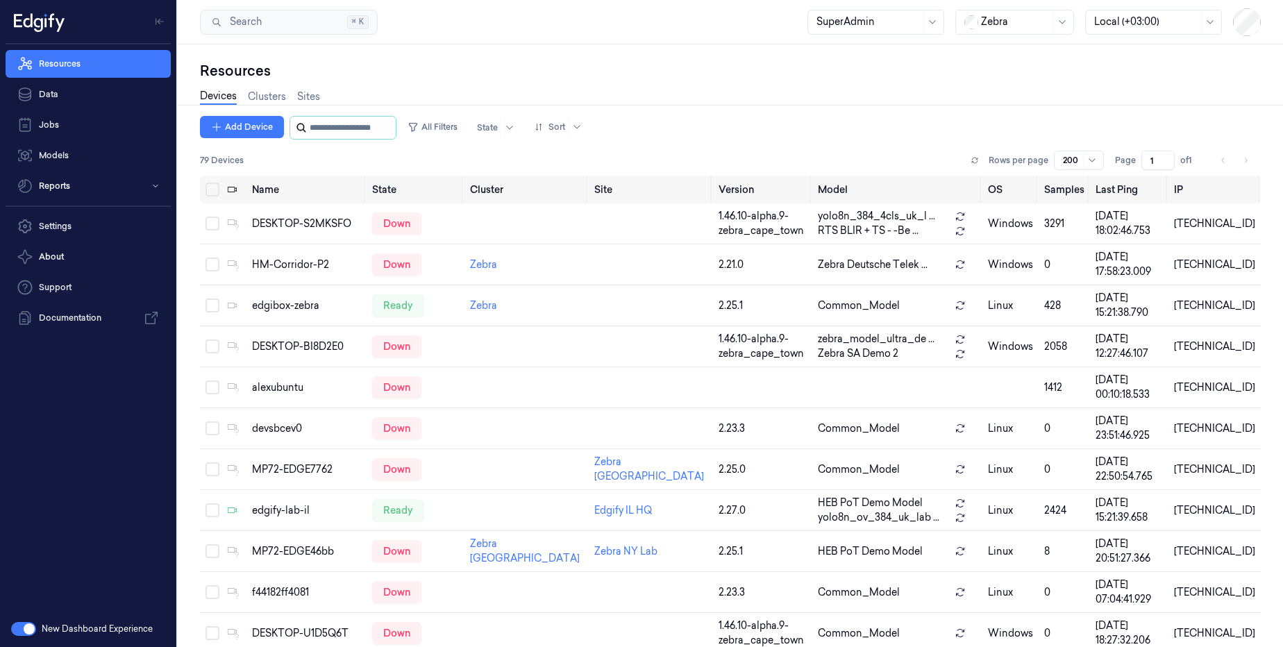
click at [319, 133] on input "string" at bounding box center [351, 128] width 83 height 22
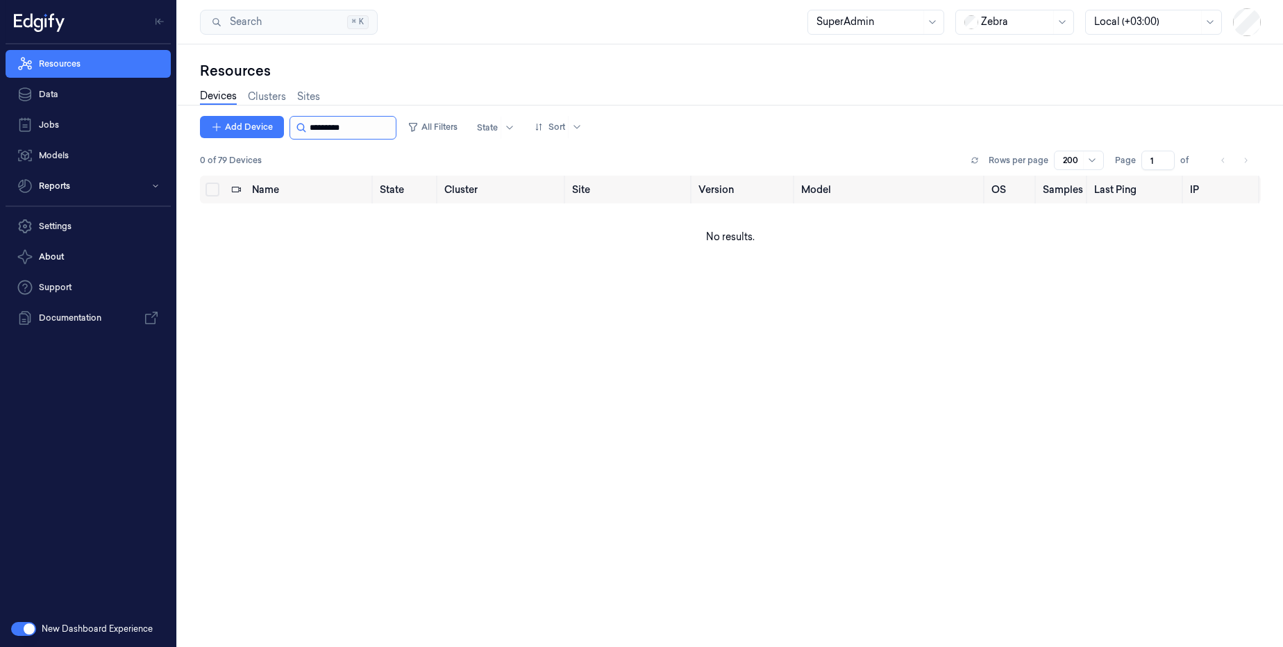
click at [319, 133] on input "string" at bounding box center [351, 128] width 83 height 22
click at [1027, 17] on div at bounding box center [1015, 22] width 69 height 15
click at [1011, 56] on div "Cybersafe1" at bounding box center [1000, 52] width 70 height 15
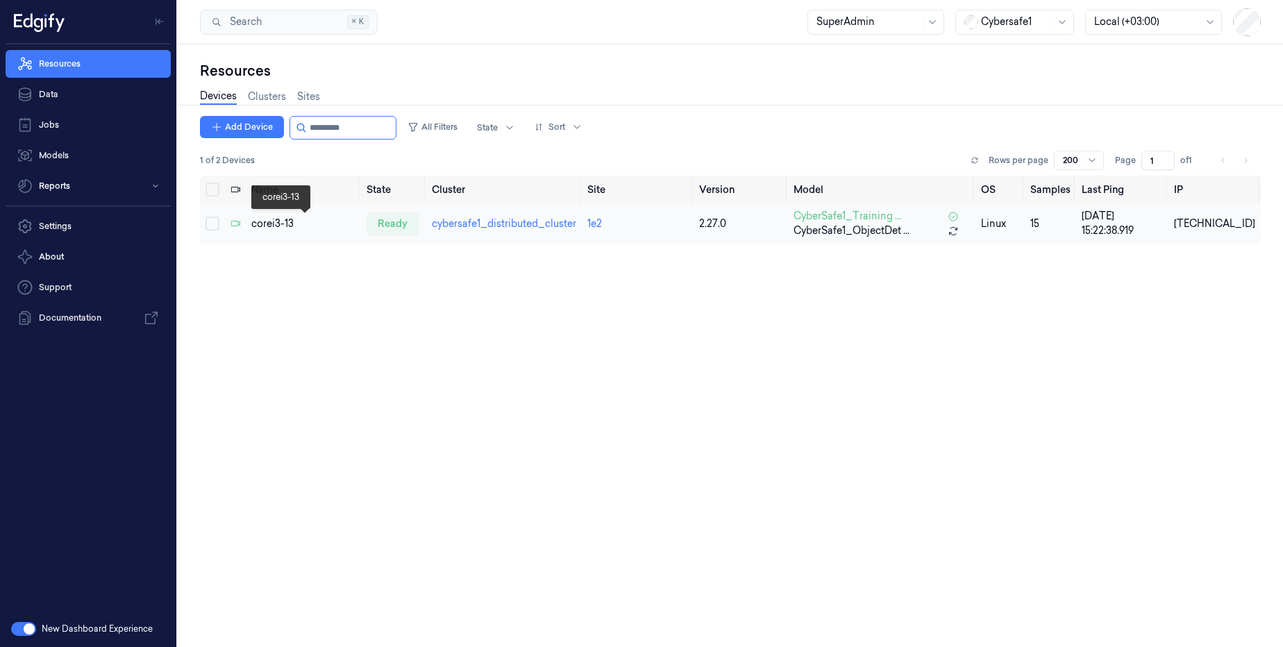
click at [272, 222] on div "corei3-13" at bounding box center [303, 224] width 104 height 15
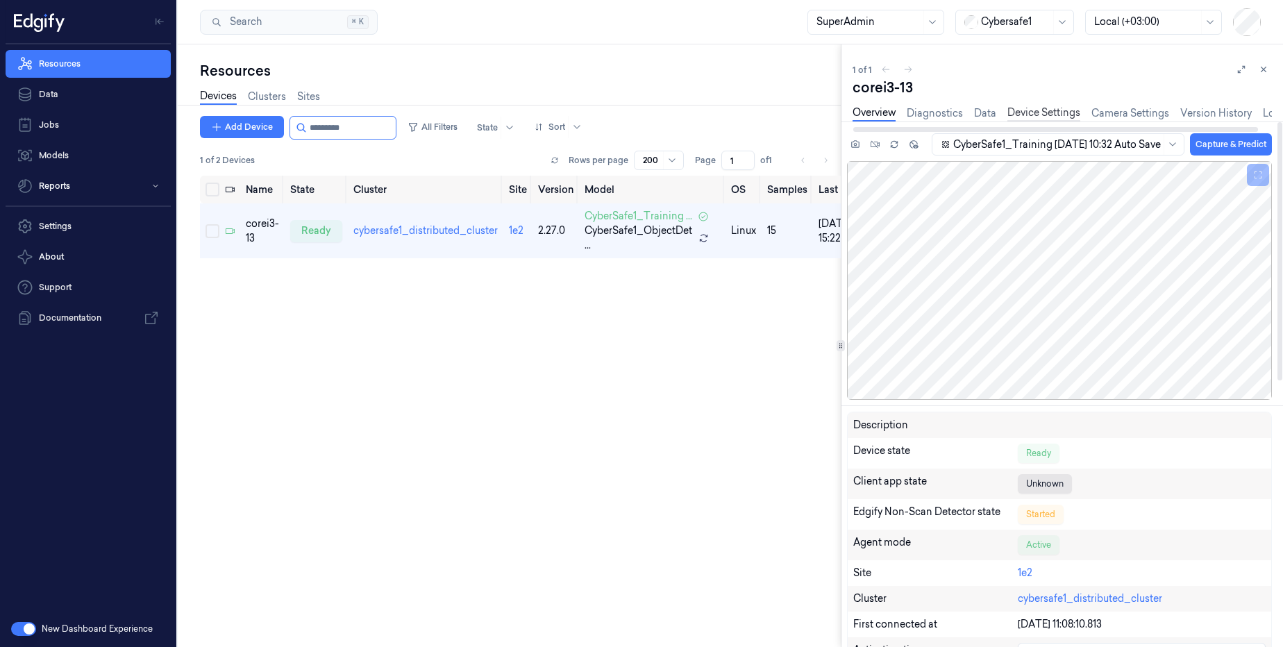
click at [1038, 117] on link "Device Settings" at bounding box center [1044, 114] width 73 height 16
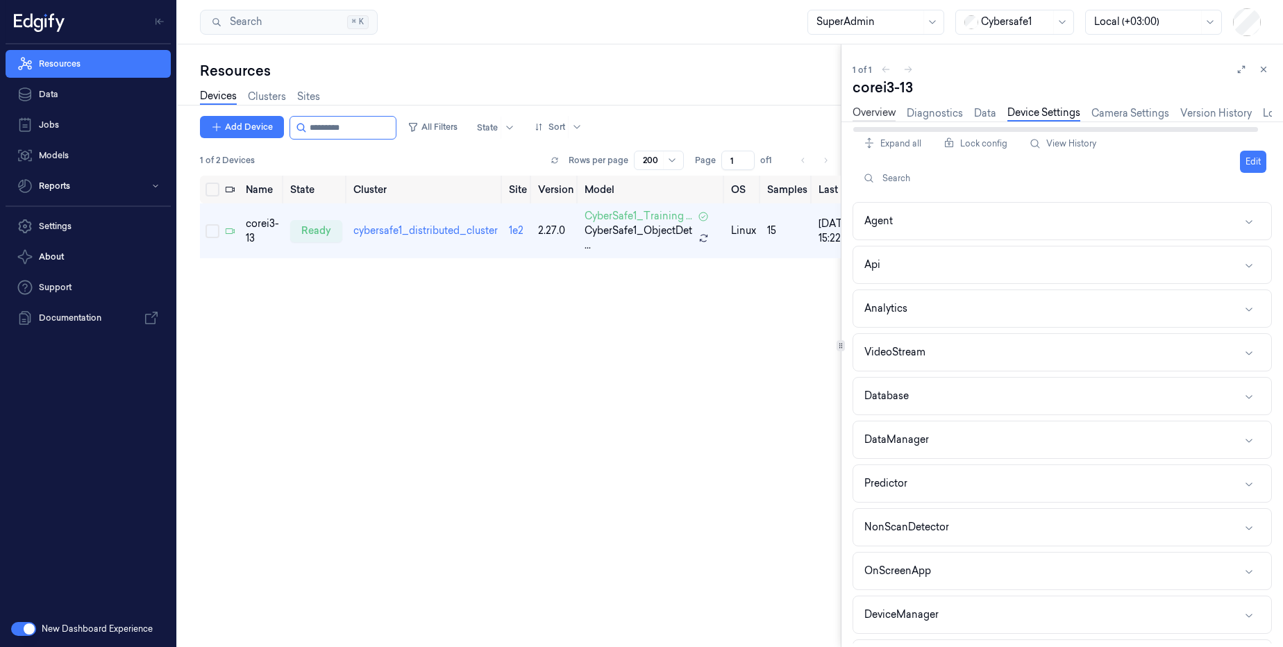
click at [883, 115] on link "Overview" at bounding box center [874, 114] width 43 height 16
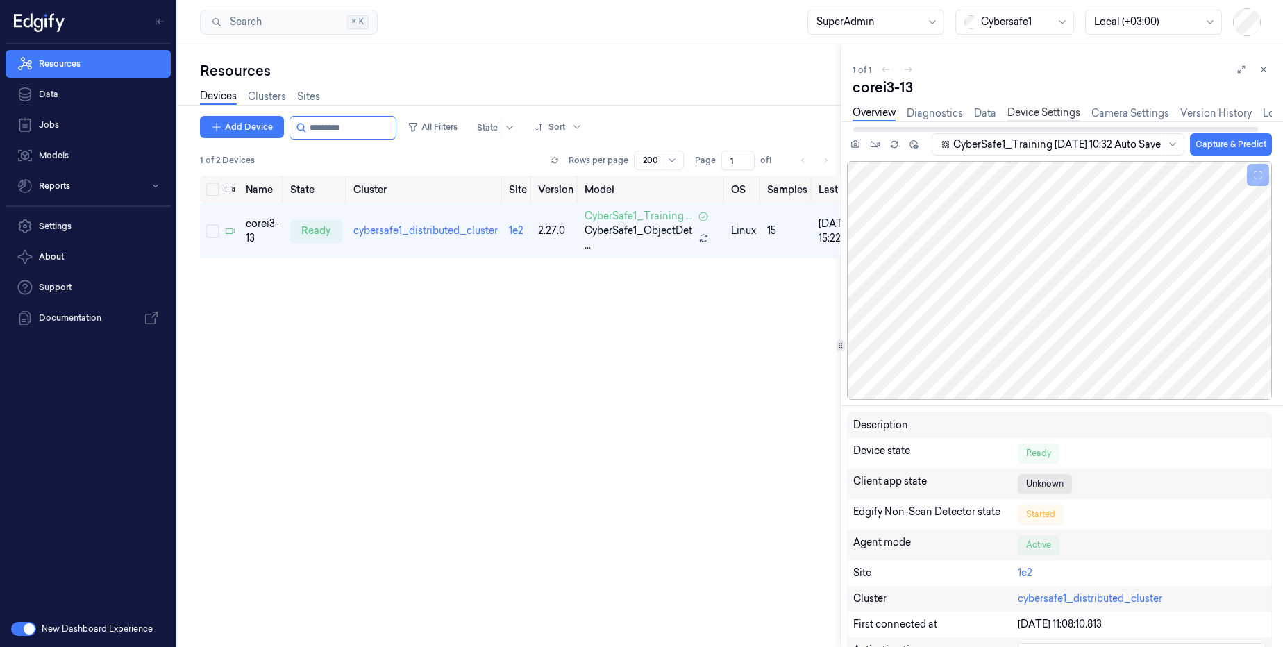
click at [1059, 114] on link "Device Settings" at bounding box center [1044, 114] width 73 height 16
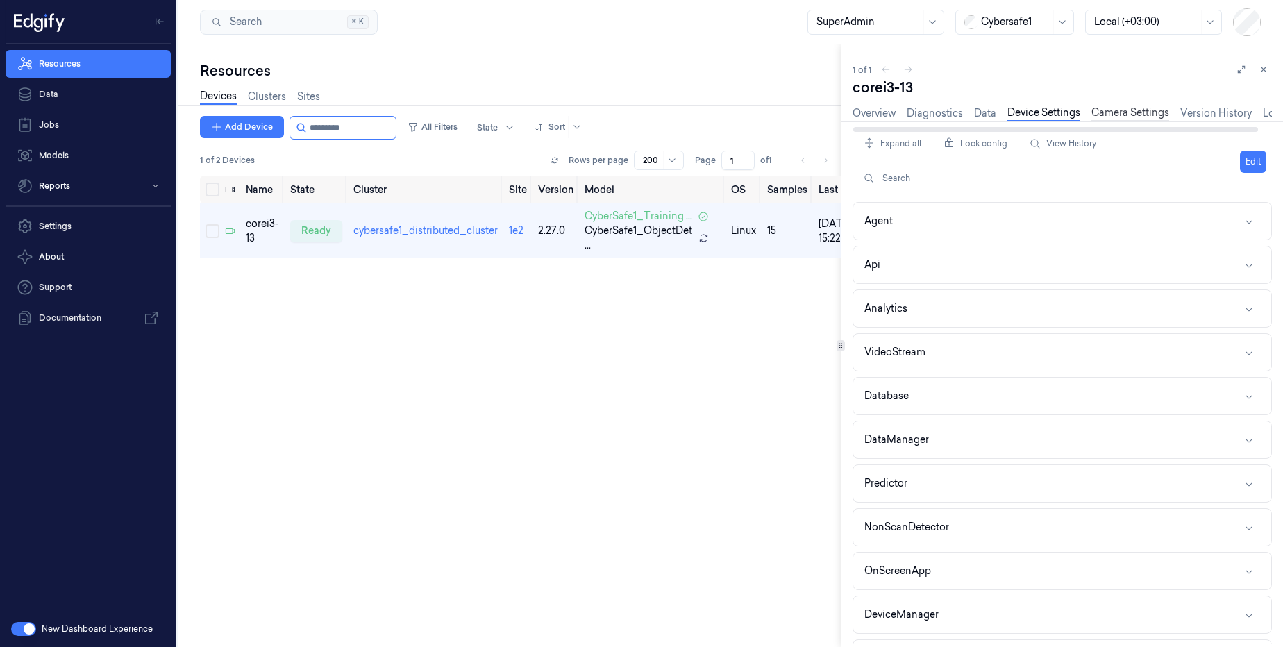
click at [1114, 114] on link "Camera Settings" at bounding box center [1131, 114] width 78 height 16
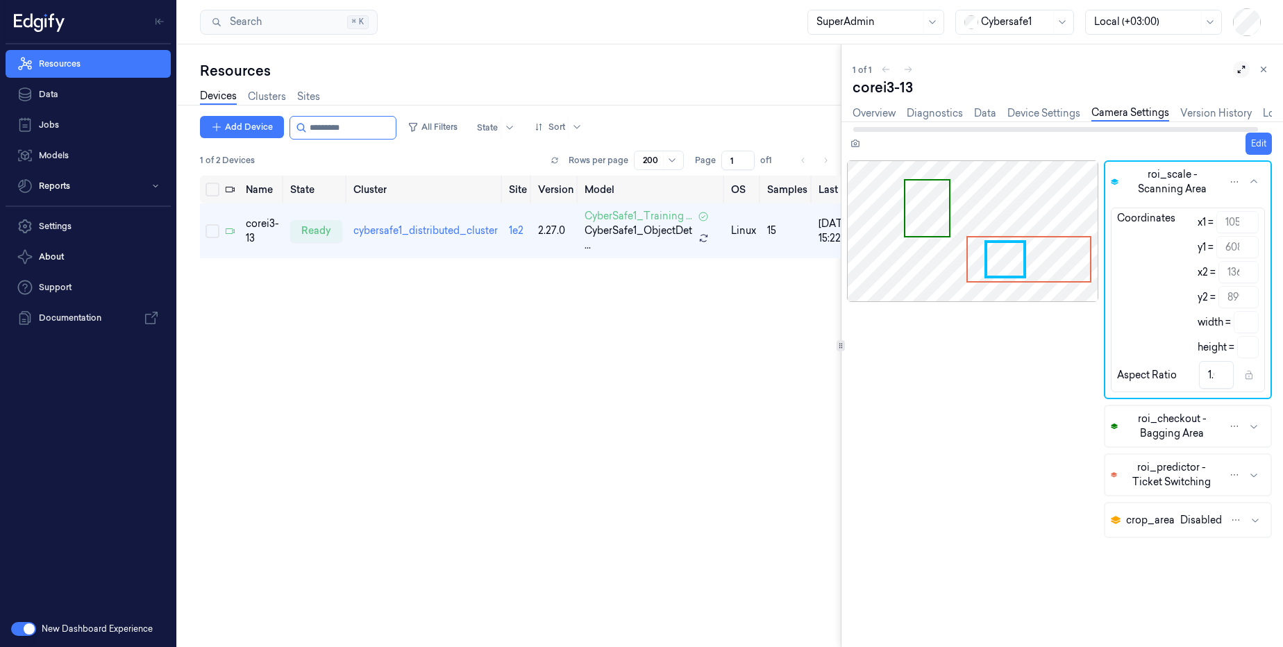
click at [1238, 69] on icon at bounding box center [1242, 70] width 10 height 10
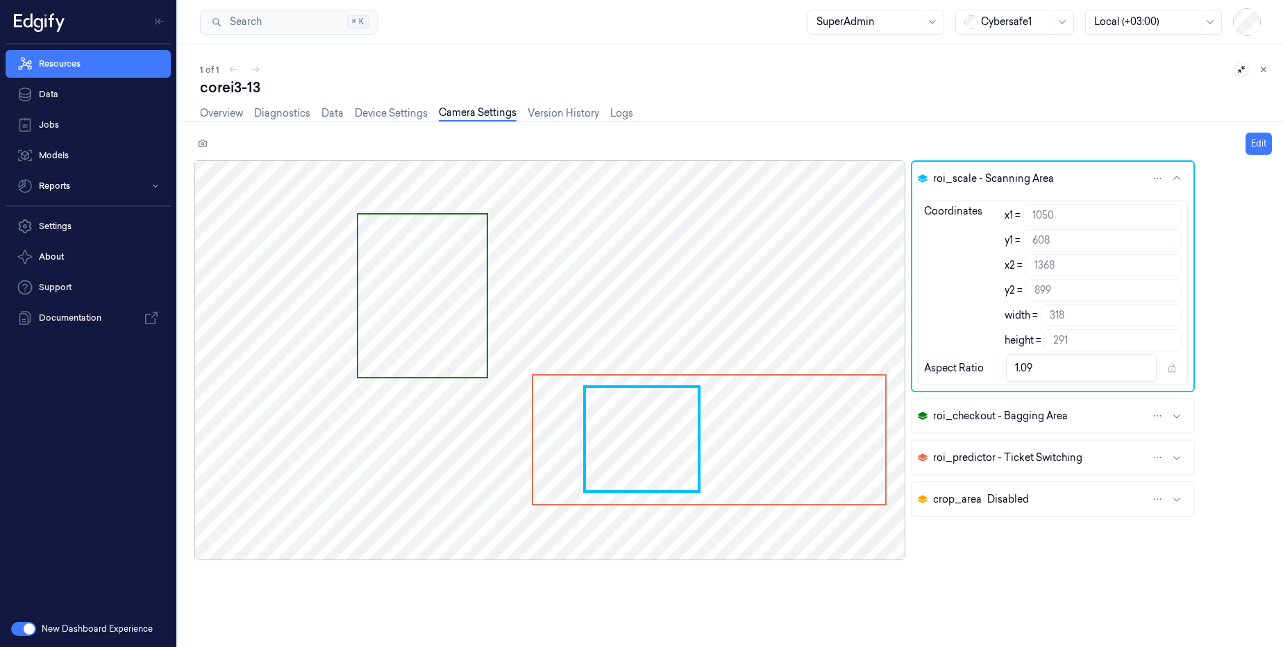
click at [545, 288] on div at bounding box center [549, 360] width 711 height 400
click at [199, 141] on icon at bounding box center [203, 144] width 10 height 10
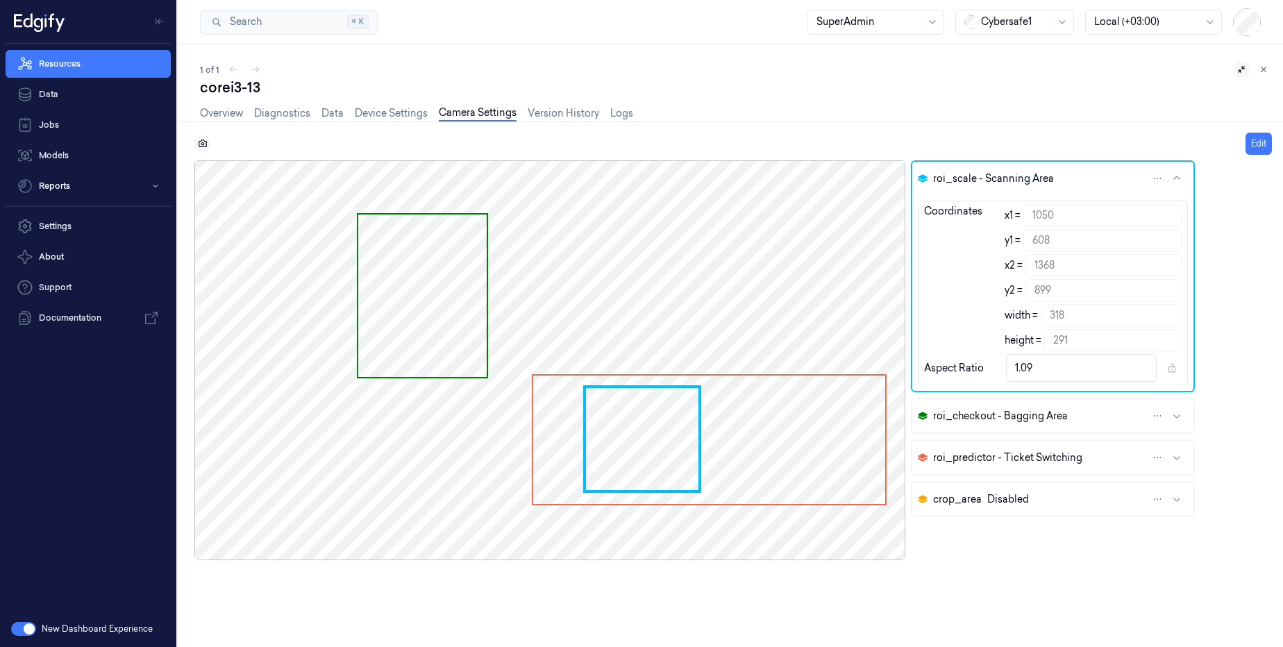
click at [199, 141] on icon at bounding box center [203, 144] width 10 height 10
